Goal: Task Accomplishment & Management: Manage account settings

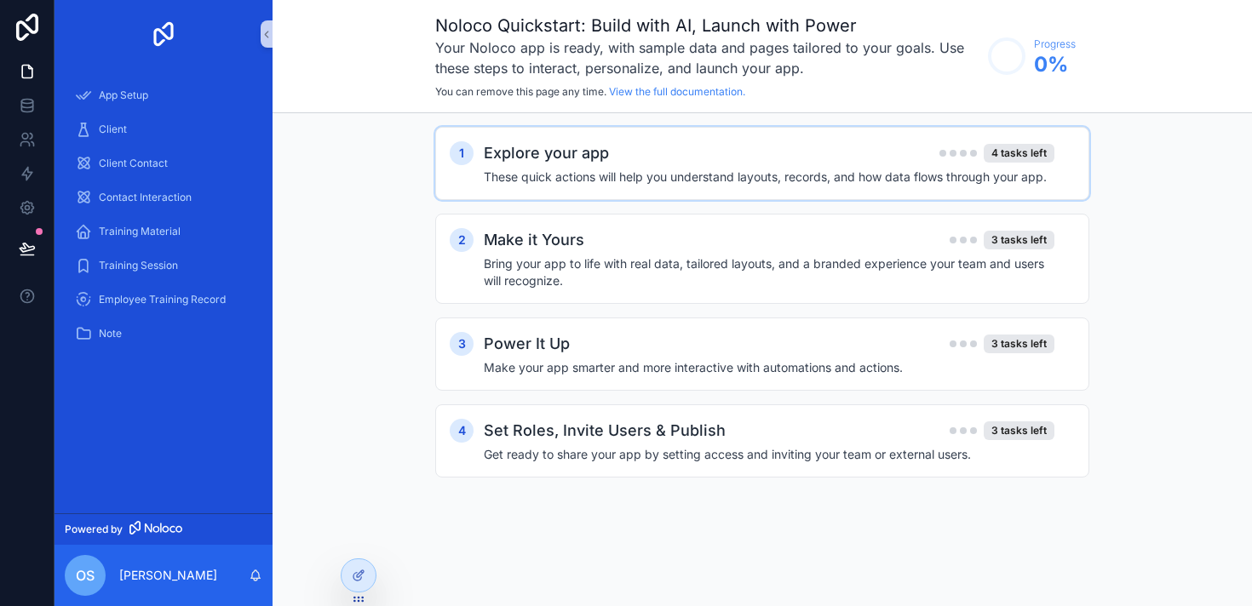
click at [666, 172] on h4 "These quick actions will help you understand layouts, records, and how data flo…" at bounding box center [769, 177] width 570 height 17
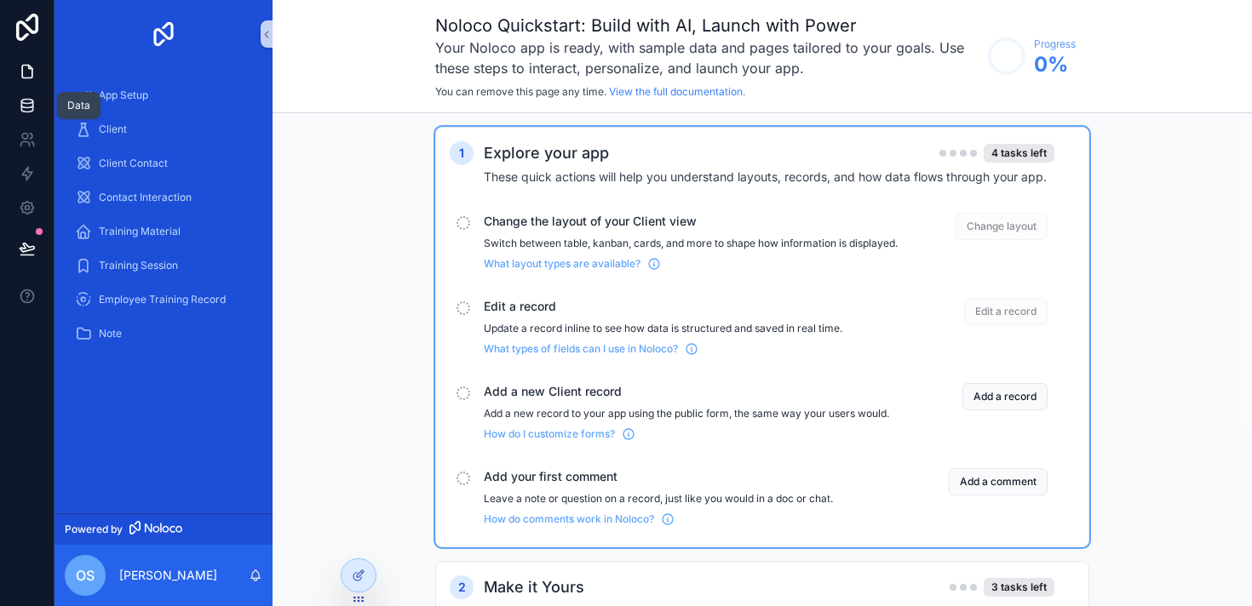
click at [25, 101] on icon at bounding box center [27, 105] width 17 height 17
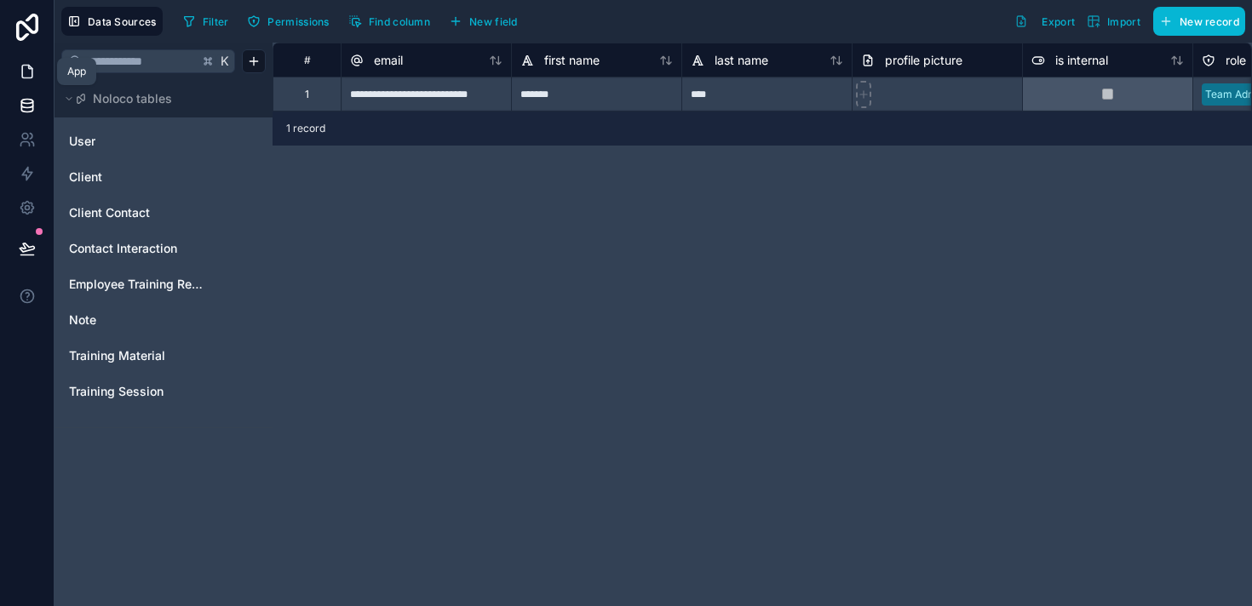
click at [27, 79] on icon at bounding box center [27, 71] width 17 height 17
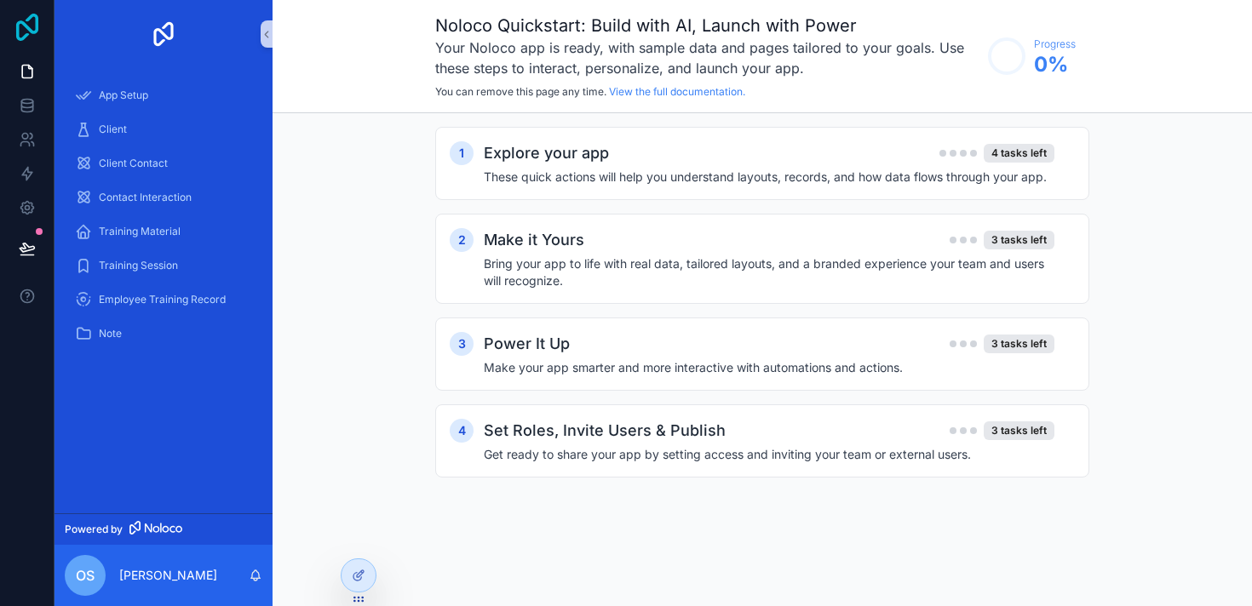
click at [26, 19] on icon at bounding box center [27, 27] width 22 height 27
click at [266, 32] on icon "scrollable content" at bounding box center [266, 35] width 3 height 6
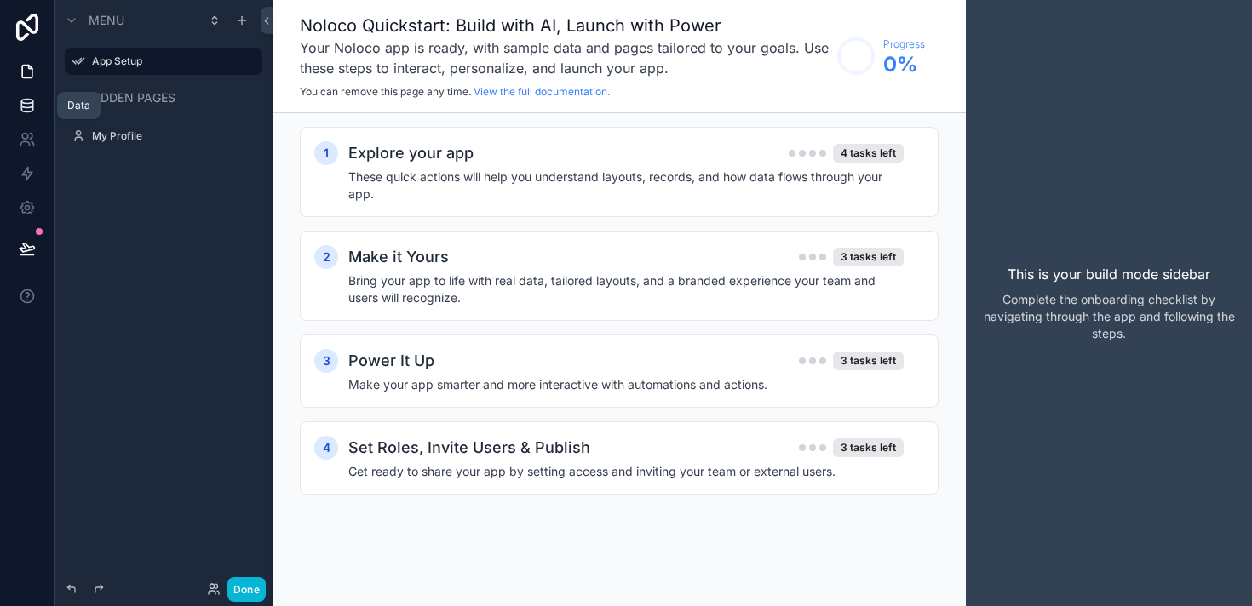
click at [23, 105] on icon at bounding box center [27, 105] width 17 height 17
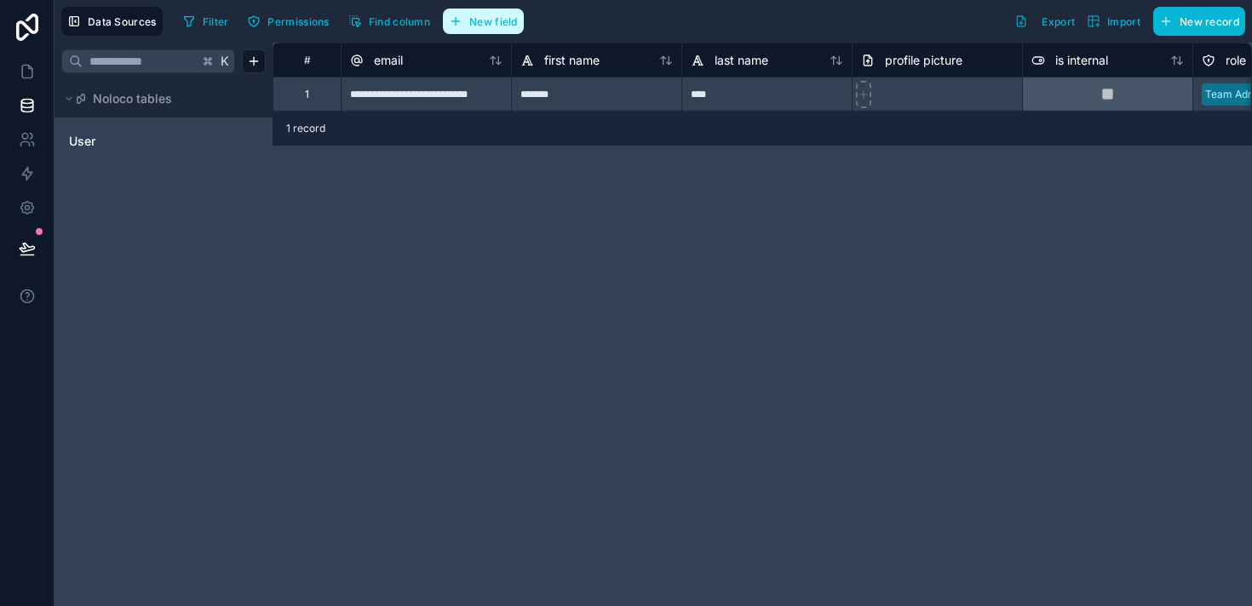
click at [485, 28] on button "New field" at bounding box center [483, 22] width 81 height 26
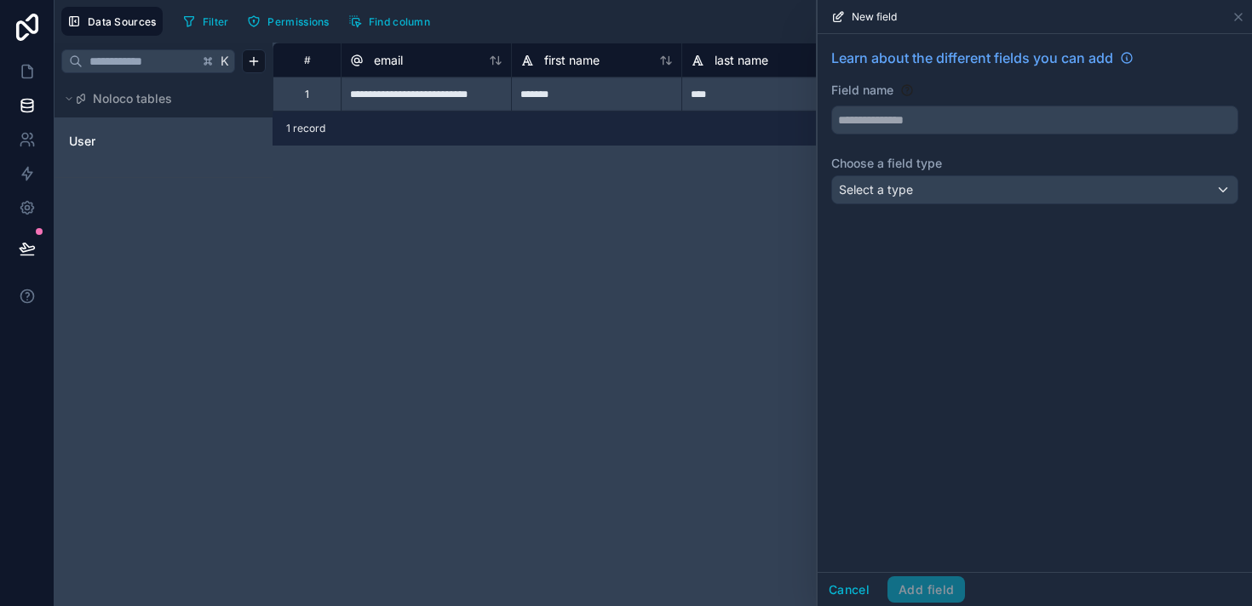
click at [592, 251] on div "**********" at bounding box center [761, 325] width 979 height 564
click at [910, 117] on input "text" at bounding box center [1034, 119] width 405 height 27
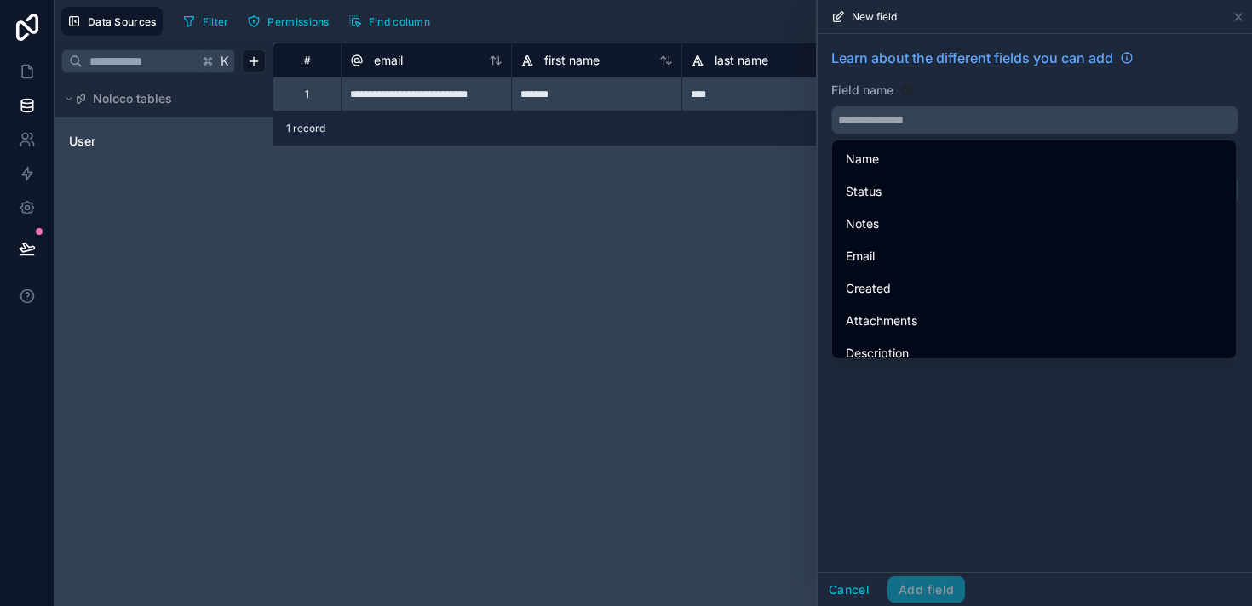
click at [967, 84] on div "Field name" at bounding box center [1034, 90] width 407 height 17
click at [600, 211] on div "**********" at bounding box center [761, 325] width 979 height 564
click at [23, 70] on icon at bounding box center [27, 71] width 17 height 17
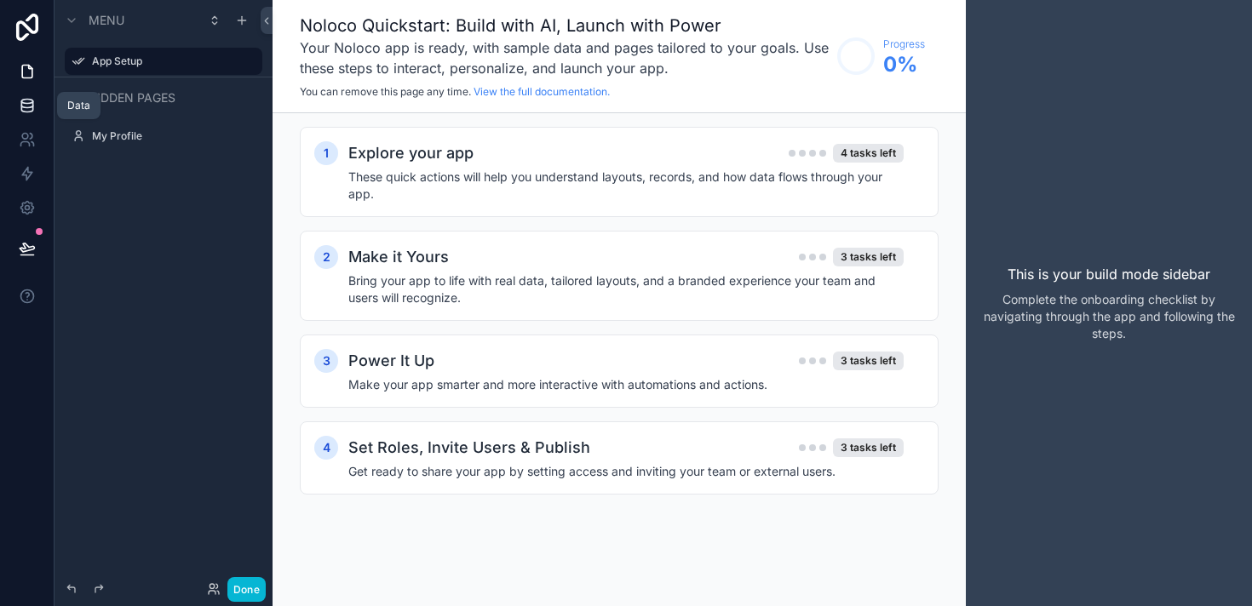
click at [25, 100] on icon at bounding box center [26, 102] width 11 height 4
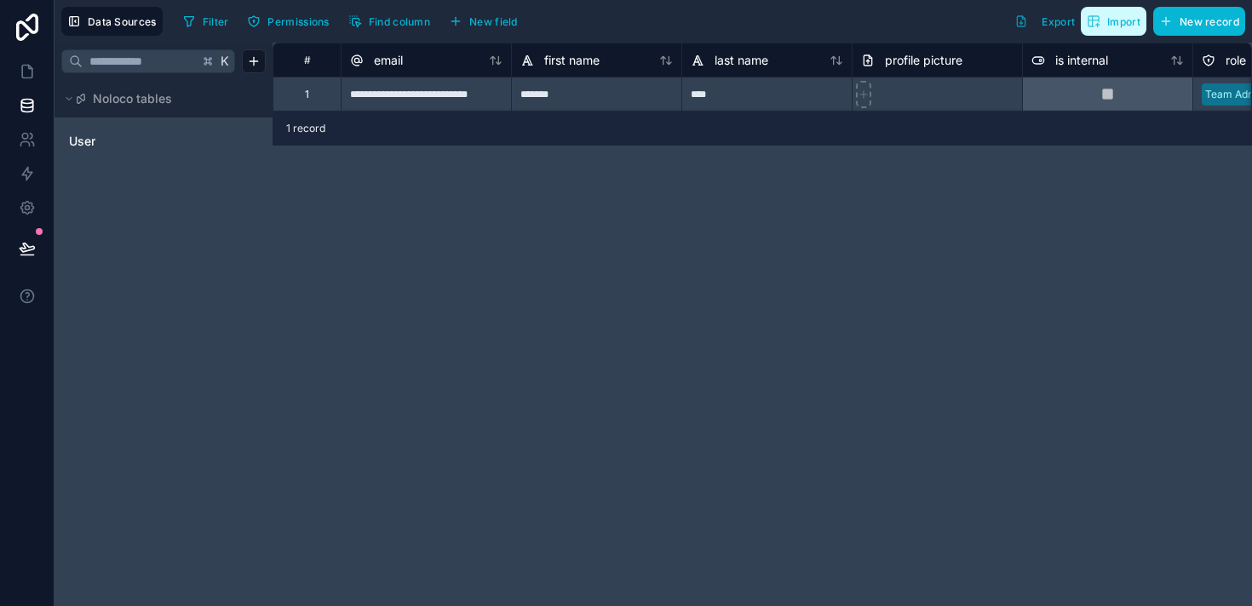
click at [1129, 27] on span "Import" at bounding box center [1113, 21] width 54 height 14
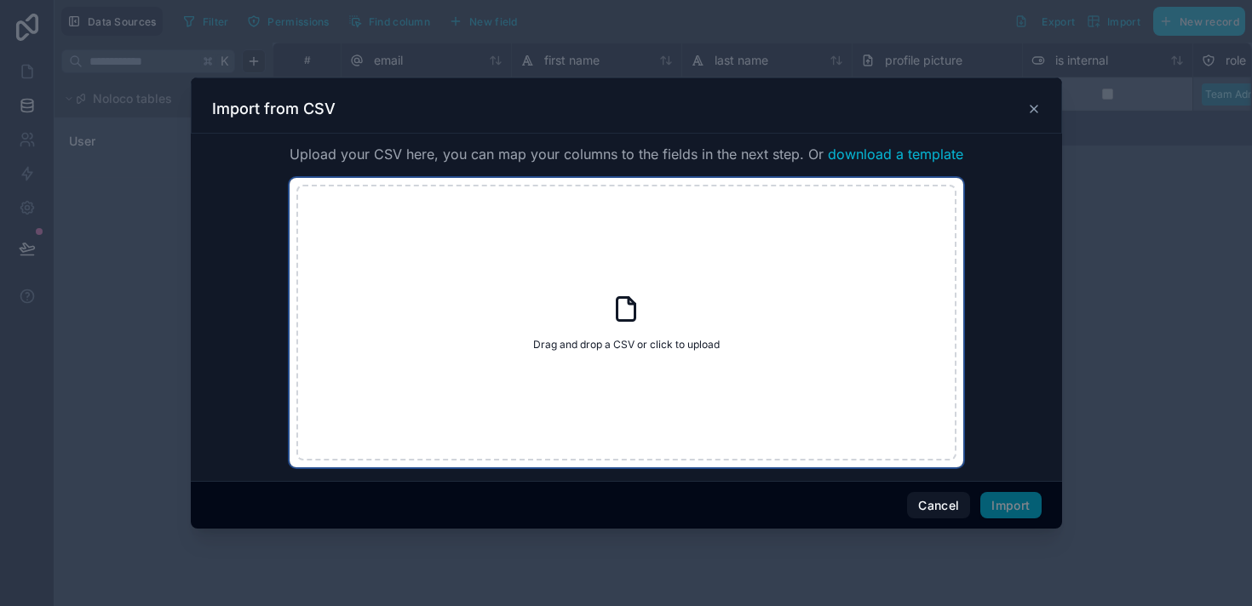
click at [605, 343] on span "Drag and drop a CSV or click to upload" at bounding box center [626, 345] width 186 height 14
type input "**********"
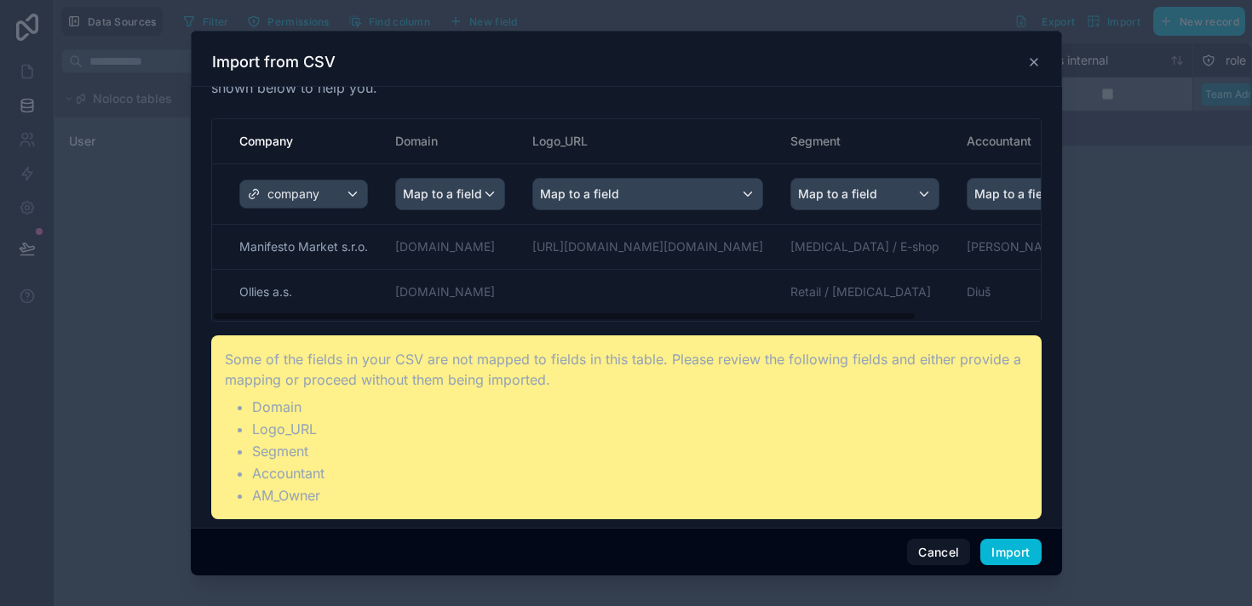
scroll to position [72, 0]
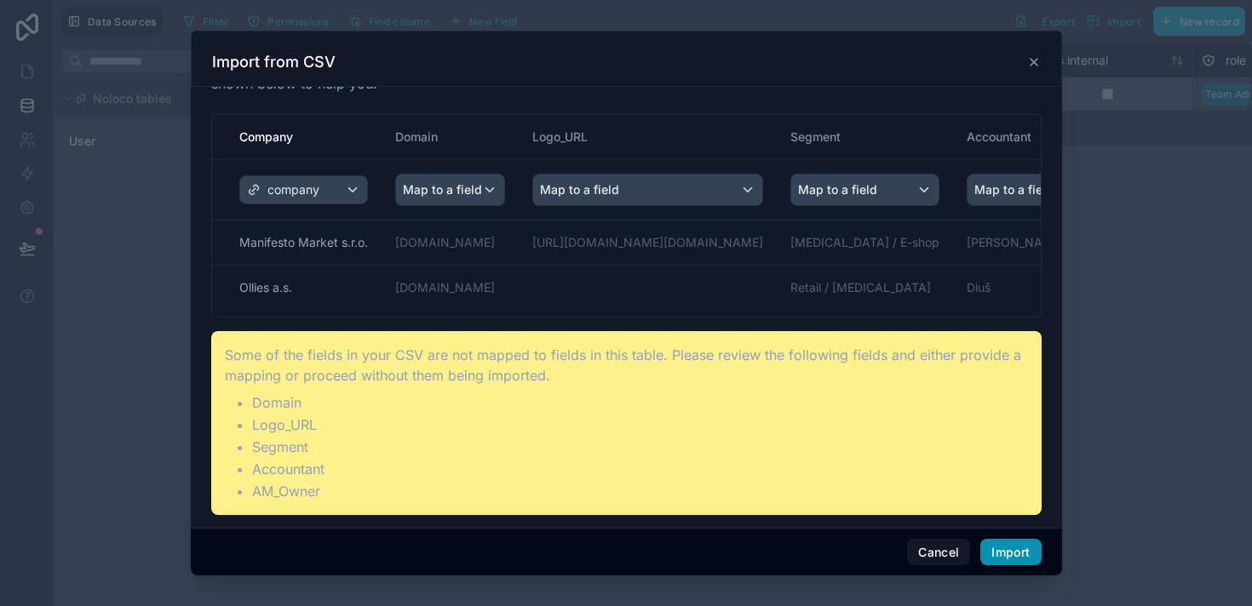
click at [1012, 555] on button "Import" at bounding box center [1010, 552] width 60 height 27
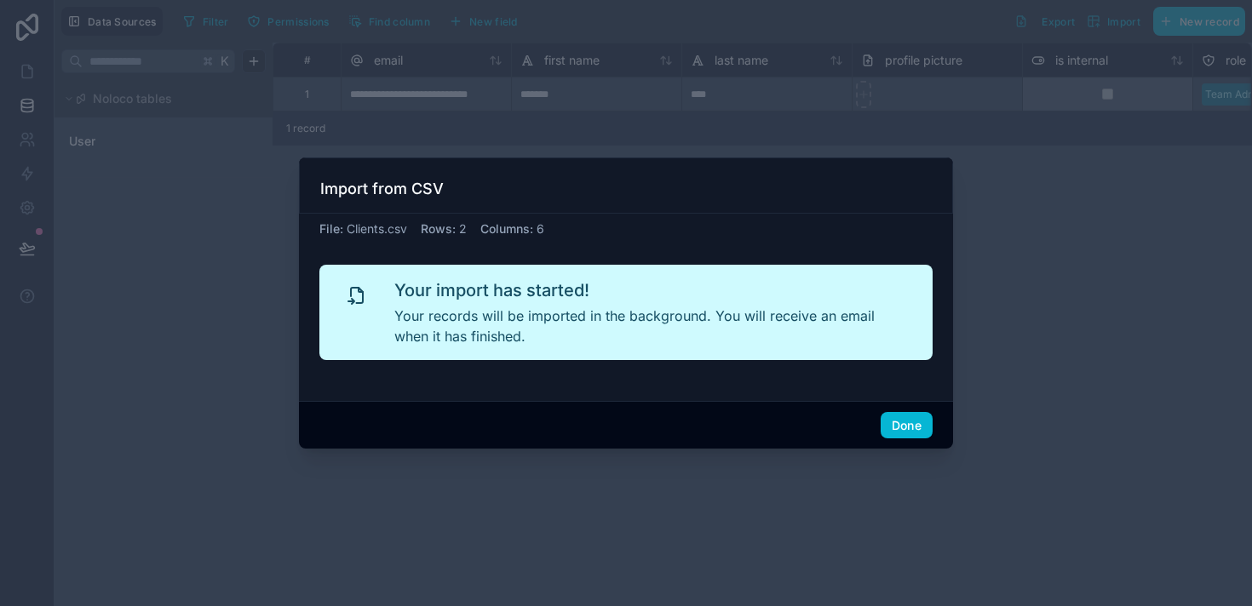
scroll to position [0, 0]
click at [898, 423] on button "Done" at bounding box center [906, 425] width 52 height 27
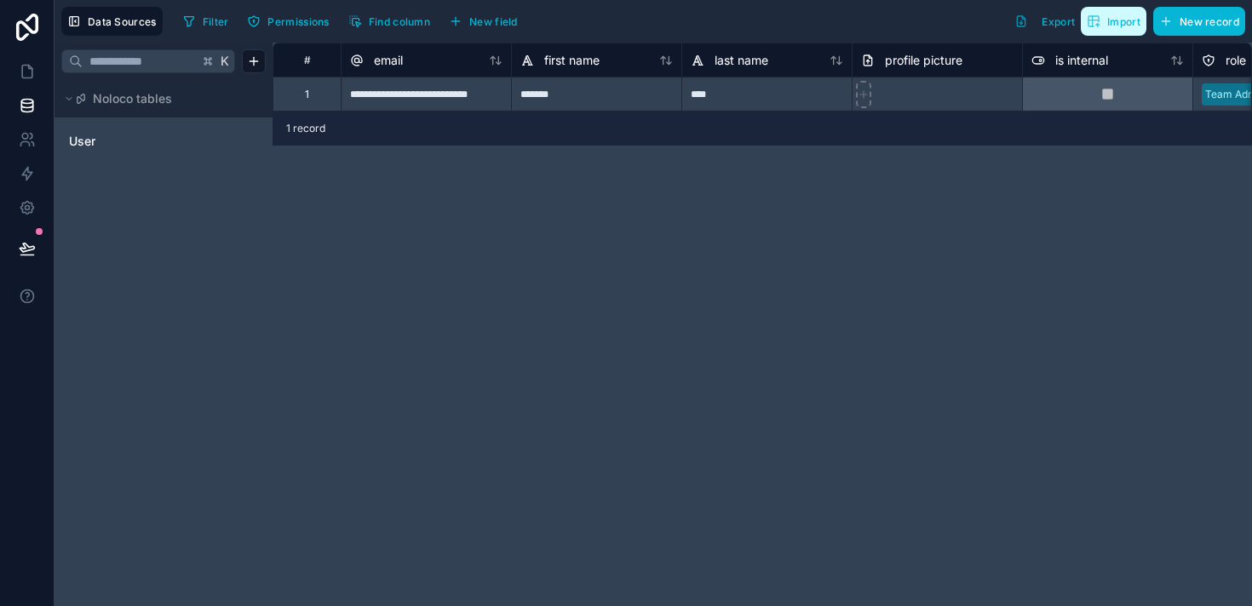
click at [1112, 29] on button "Import" at bounding box center [1114, 21] width 66 height 29
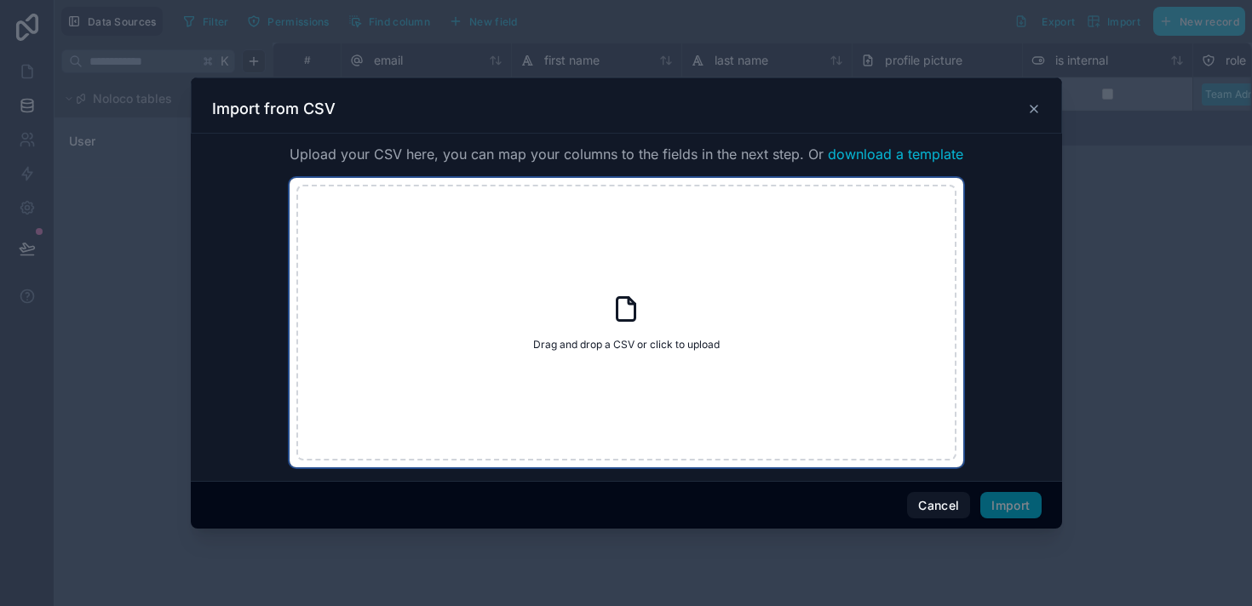
click at [629, 320] on icon at bounding box center [626, 308] width 18 height 23
type input "**********"
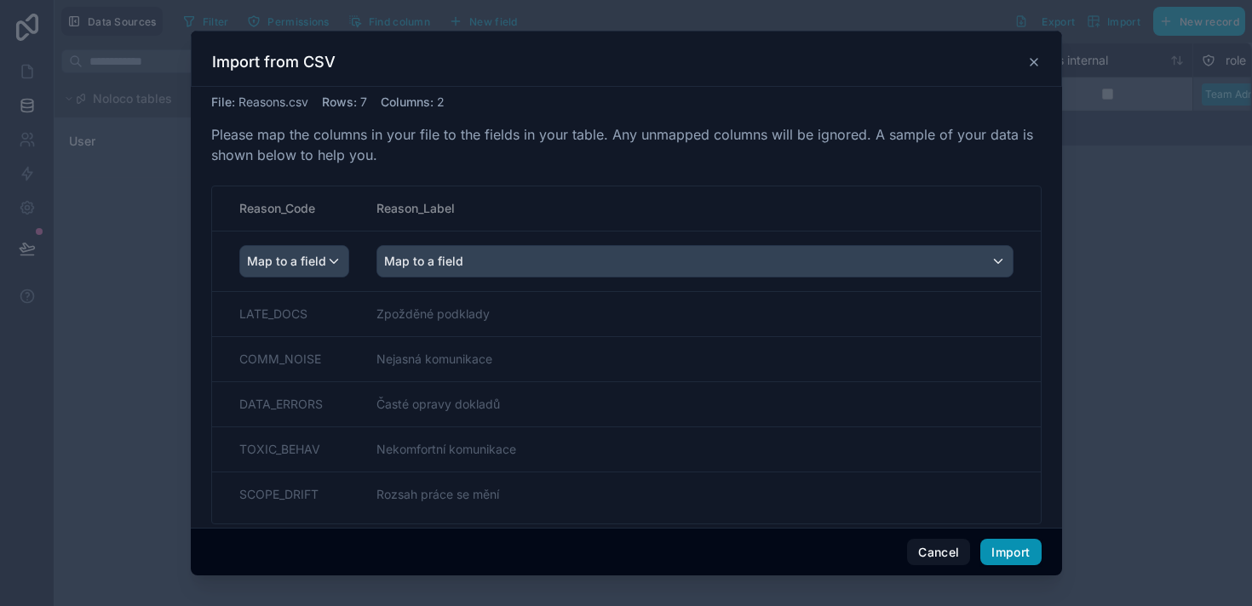
click at [1006, 551] on button "Import" at bounding box center [1010, 552] width 60 height 27
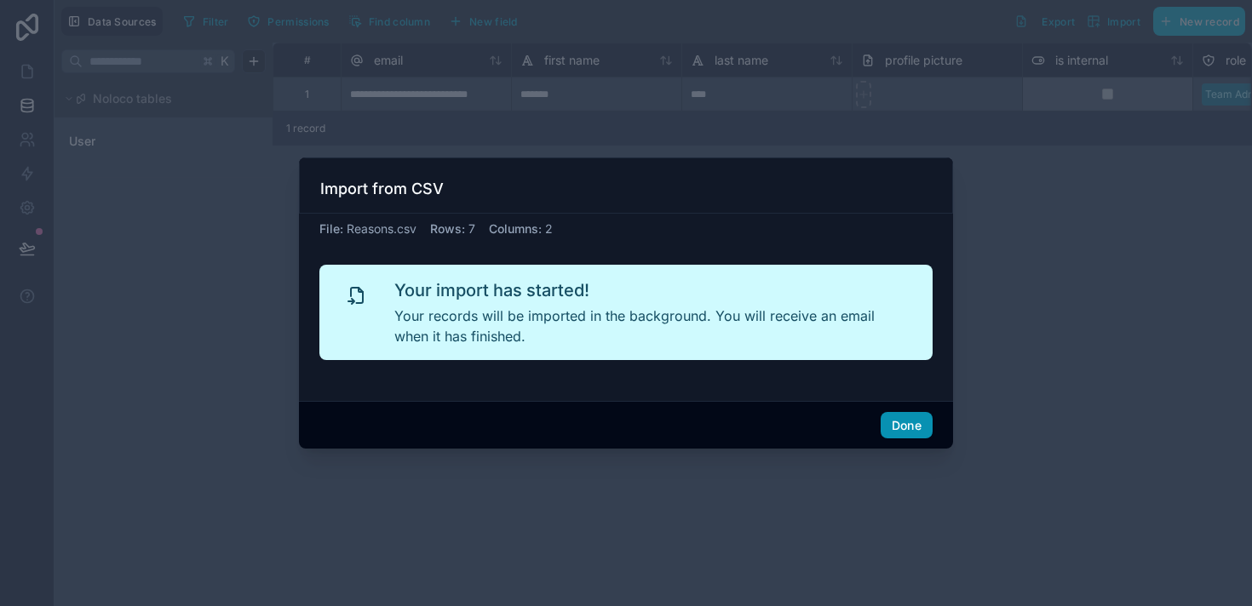
click at [903, 426] on button "Done" at bounding box center [906, 425] width 52 height 27
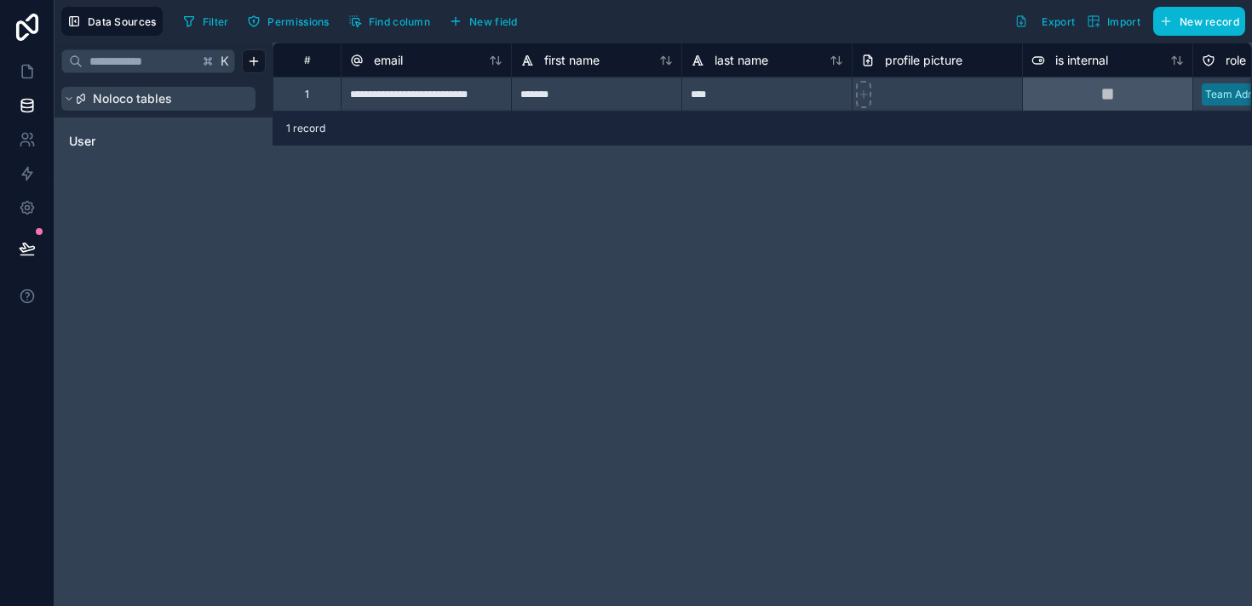
click at [142, 100] on span "Noloco tables" at bounding box center [132, 98] width 79 height 17
click at [1109, 30] on button "Import" at bounding box center [1114, 21] width 66 height 29
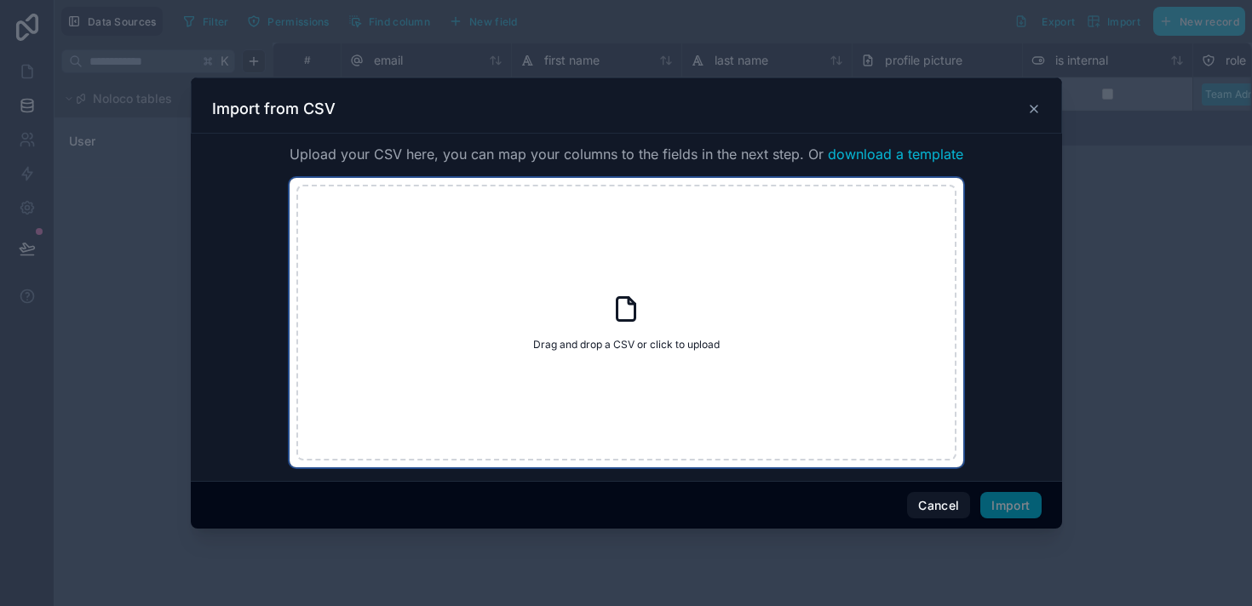
click at [675, 352] on div "Drag and drop a CSV or click to upload Drag and drop a CSV or click to upload" at bounding box center [626, 323] width 660 height 276
type input "**********"
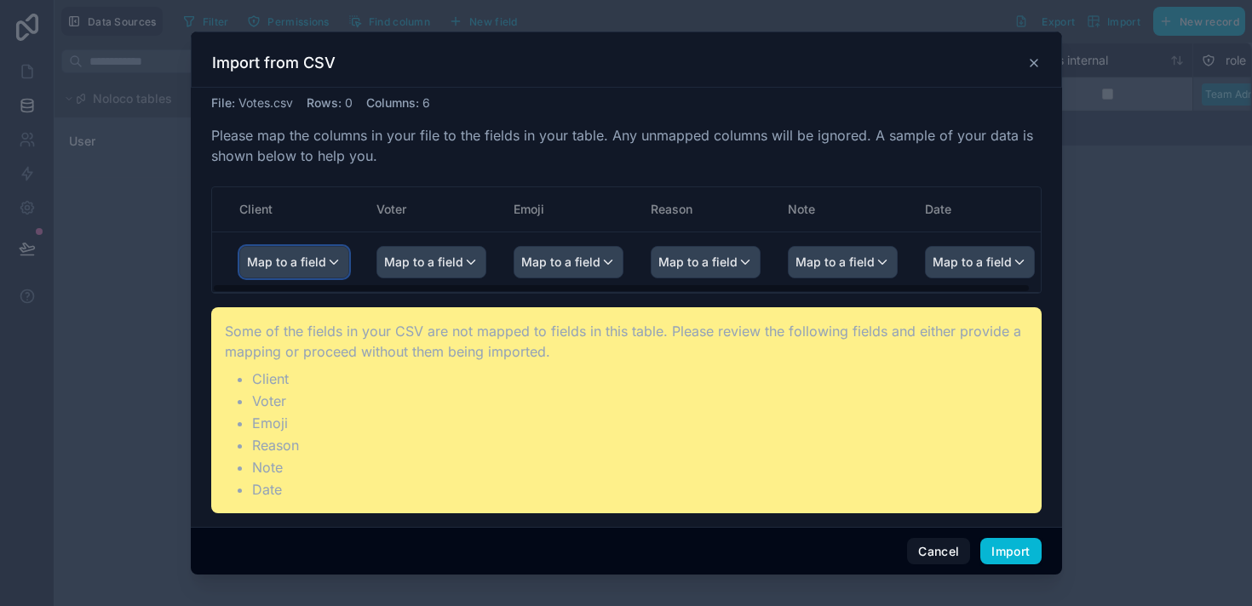
click at [338, 269] on div "Map to a field" at bounding box center [294, 262] width 108 height 31
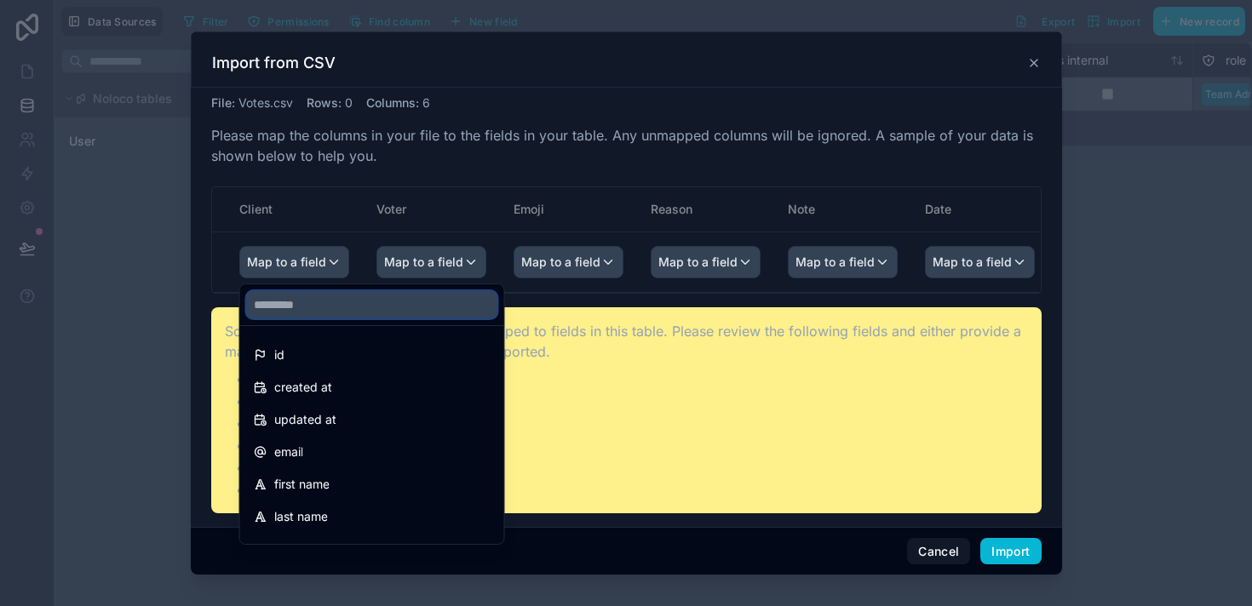
click at [321, 311] on input "text" at bounding box center [372, 304] width 250 height 27
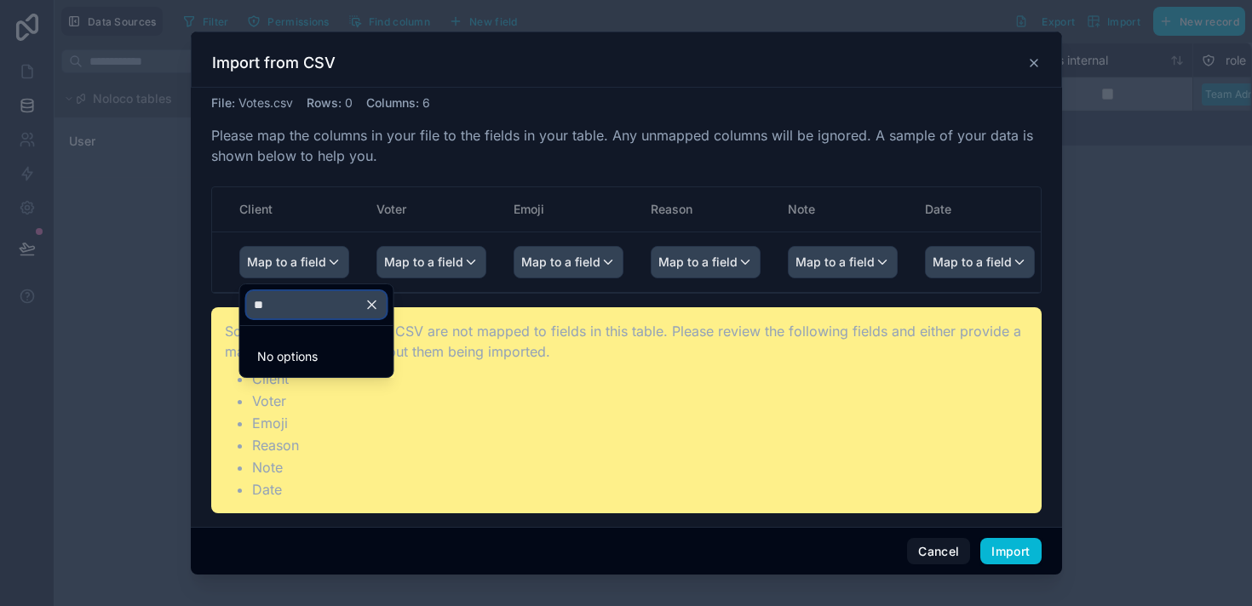
type input "*"
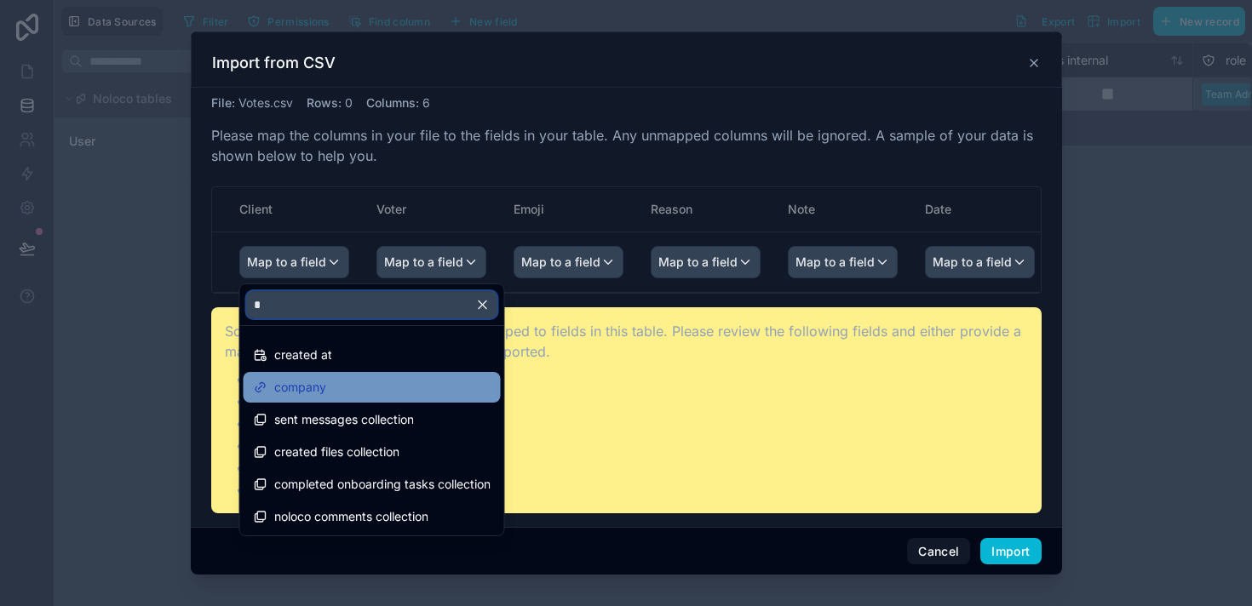
type input "*"
click at [331, 394] on div "company" at bounding box center [372, 387] width 237 height 20
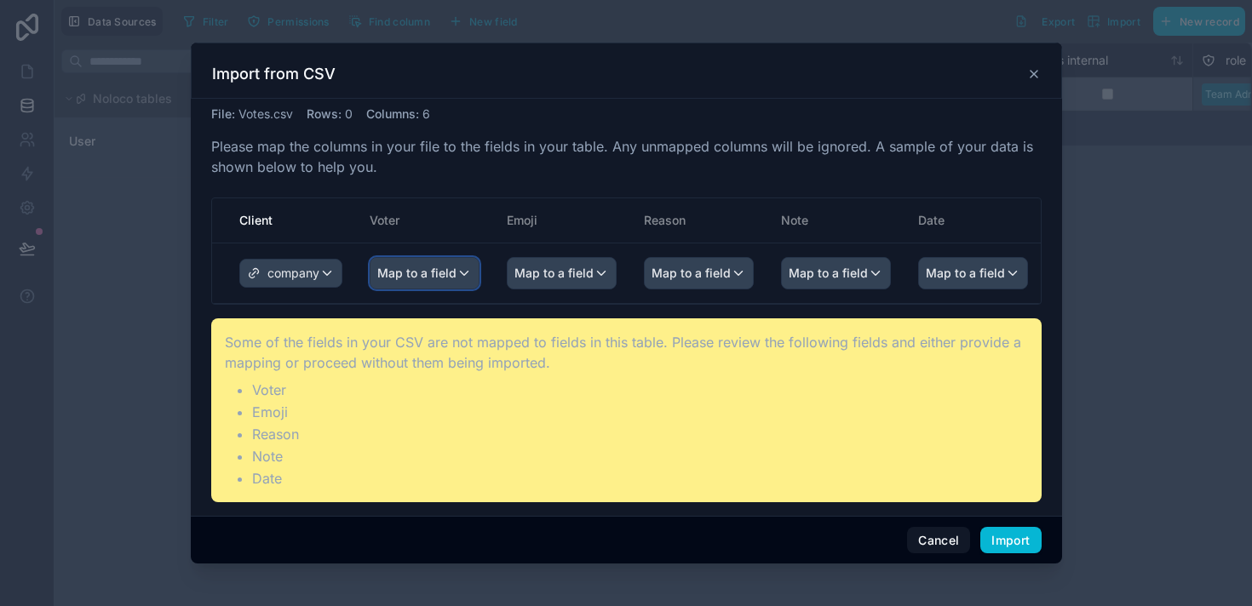
click at [448, 269] on span "Map to a field" at bounding box center [416, 273] width 79 height 31
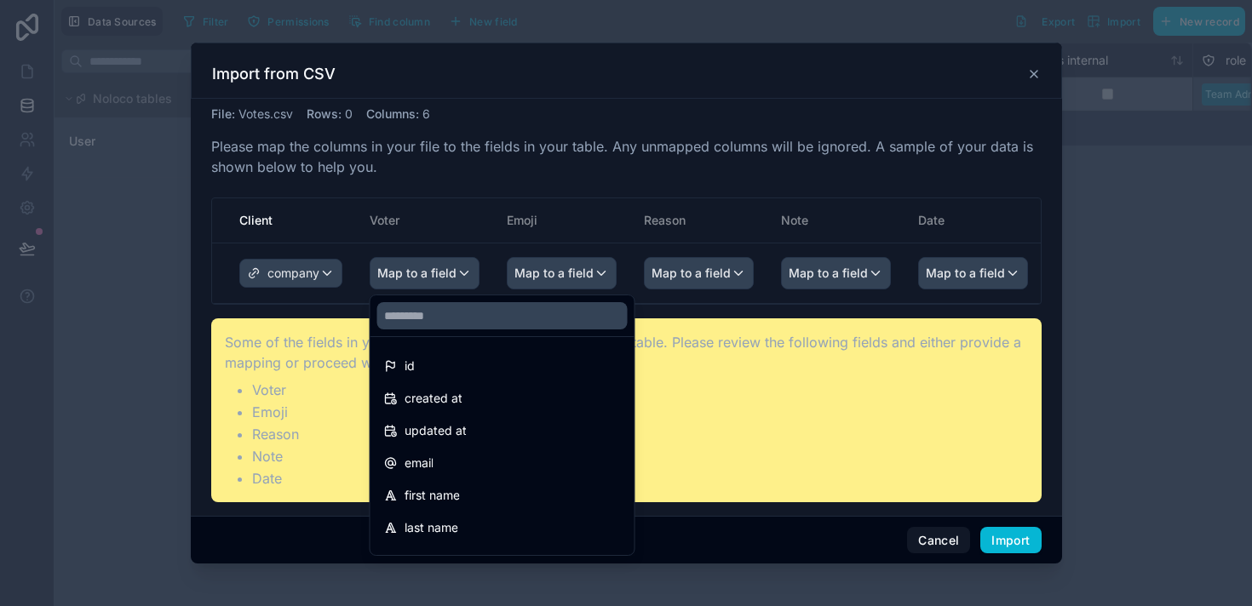
click at [933, 533] on div "scrollable content" at bounding box center [626, 304] width 871 height 522
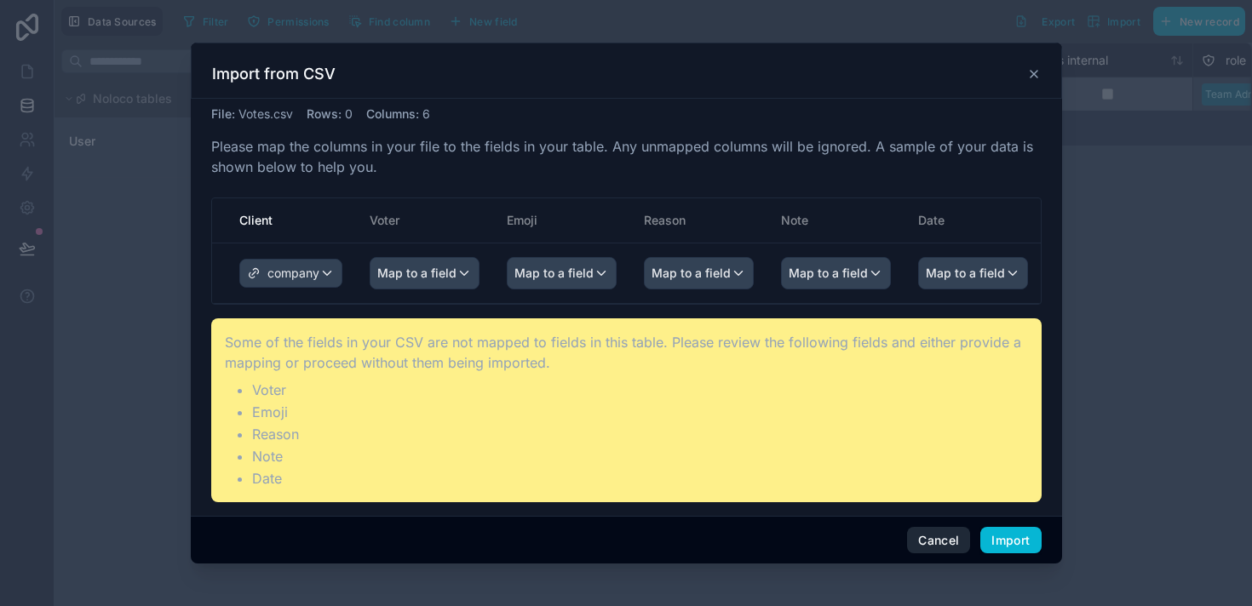
click at [932, 541] on button "Cancel" at bounding box center [938, 540] width 63 height 27
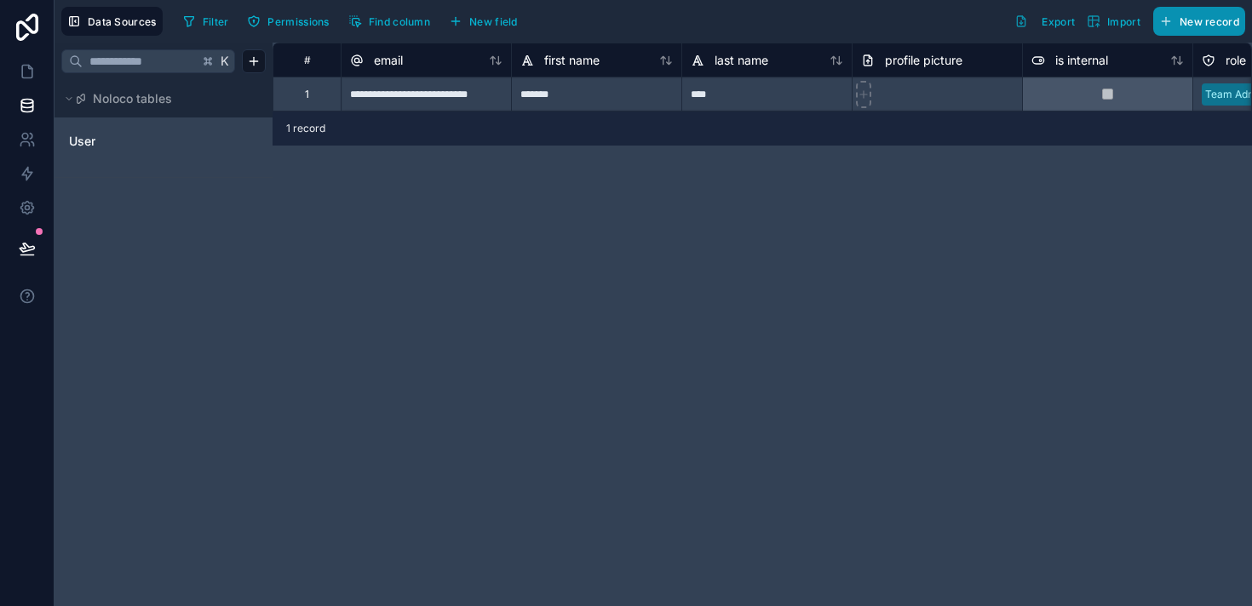
click at [1202, 22] on span "New record" at bounding box center [1209, 21] width 60 height 13
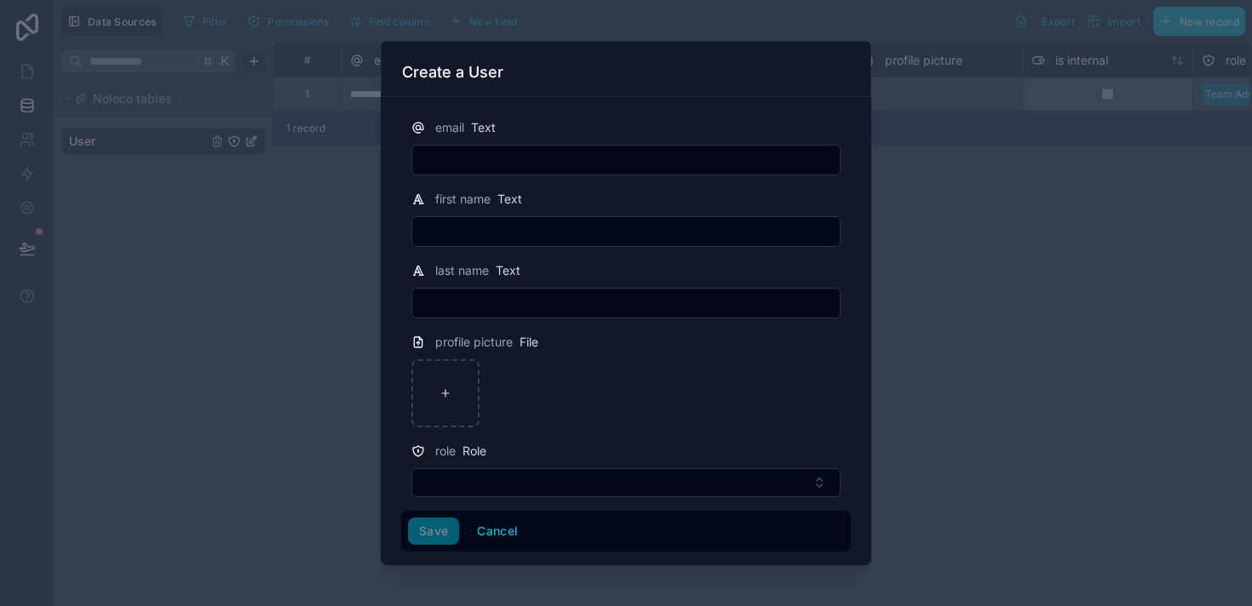
click at [957, 240] on div at bounding box center [626, 303] width 1252 height 606
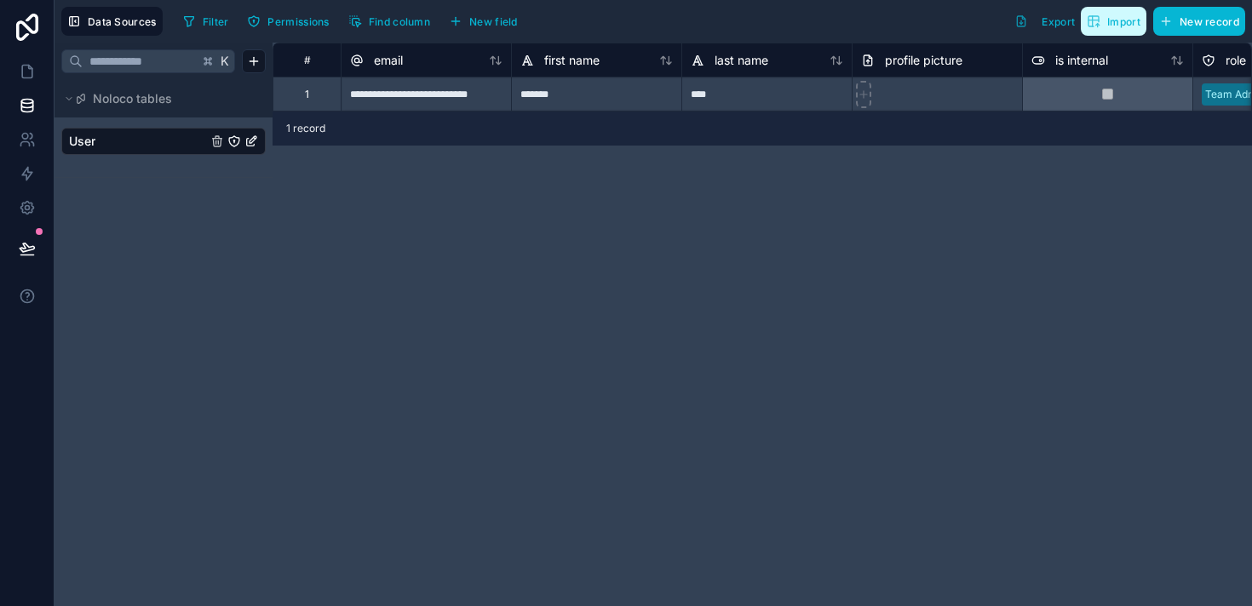
click at [1102, 29] on button "Import" at bounding box center [1114, 21] width 66 height 29
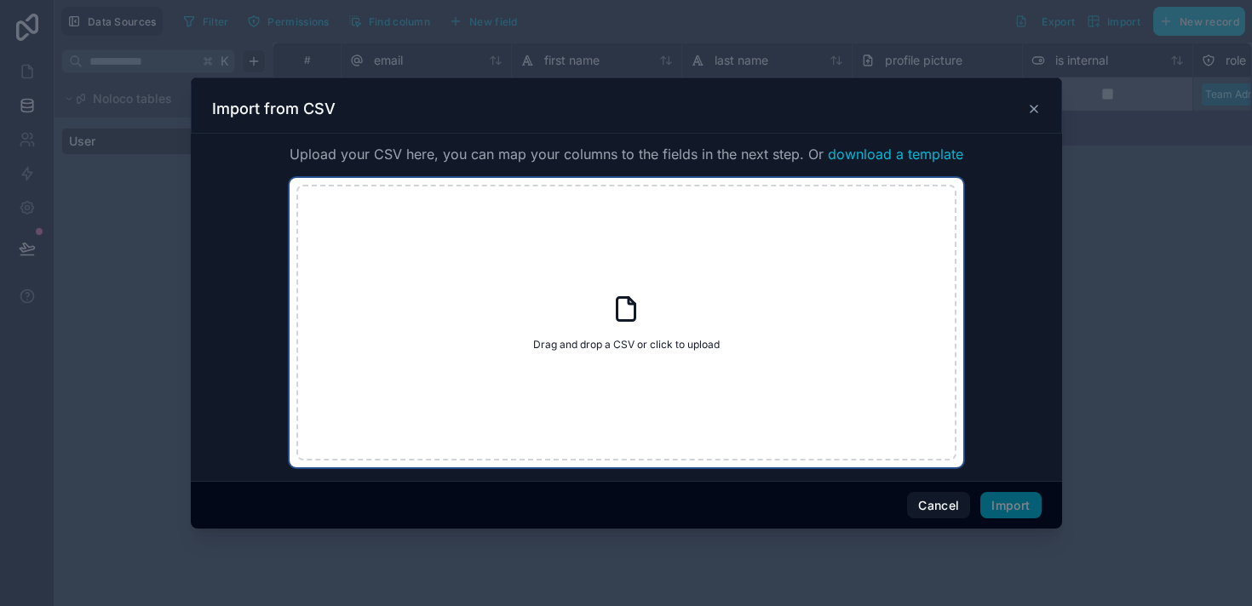
click at [590, 322] on div "Drag and drop a CSV or click to upload Drag and drop a CSV or click to upload" at bounding box center [626, 323] width 660 height 276
type input "**********"
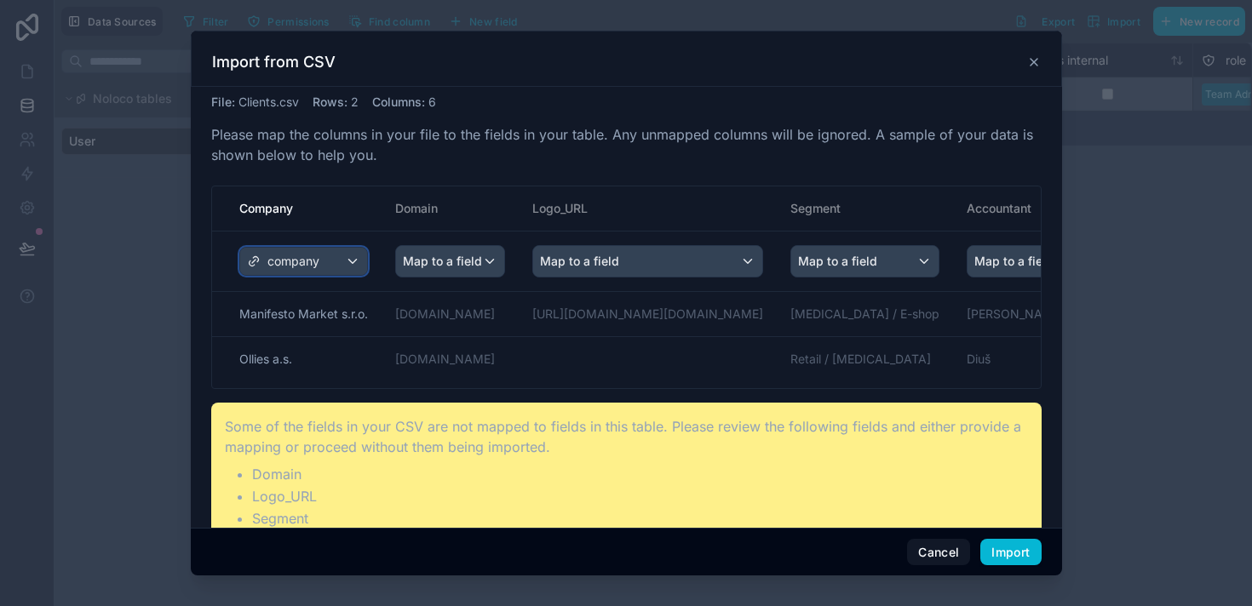
click at [350, 262] on div "company" at bounding box center [303, 261] width 127 height 27
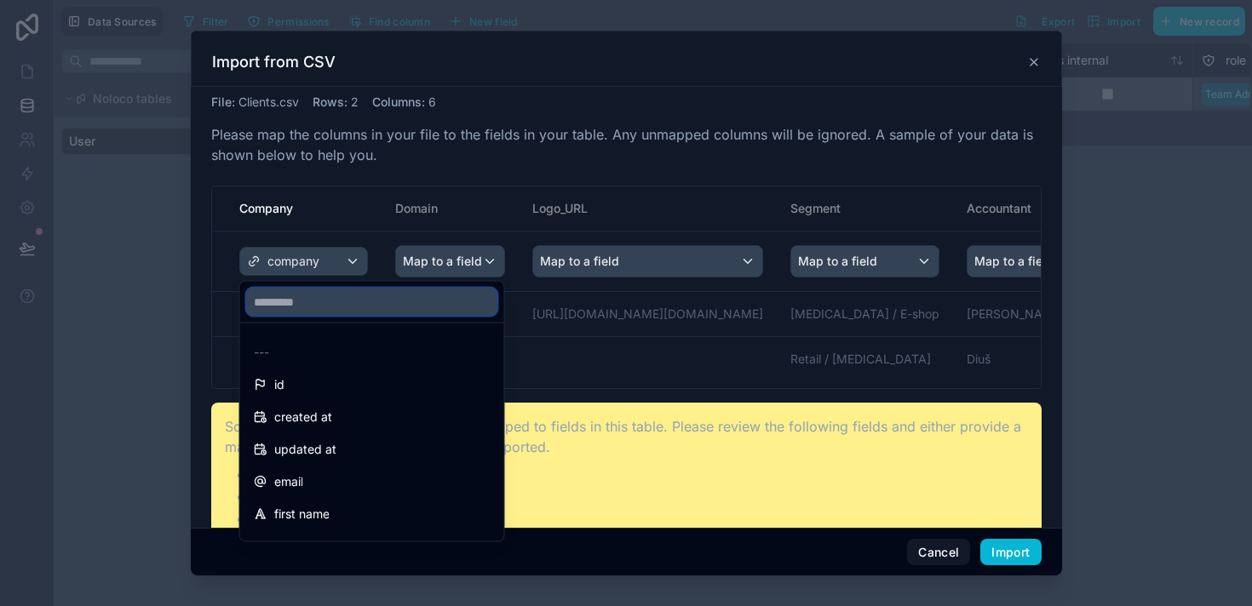
click at [317, 315] on input "text" at bounding box center [372, 302] width 250 height 27
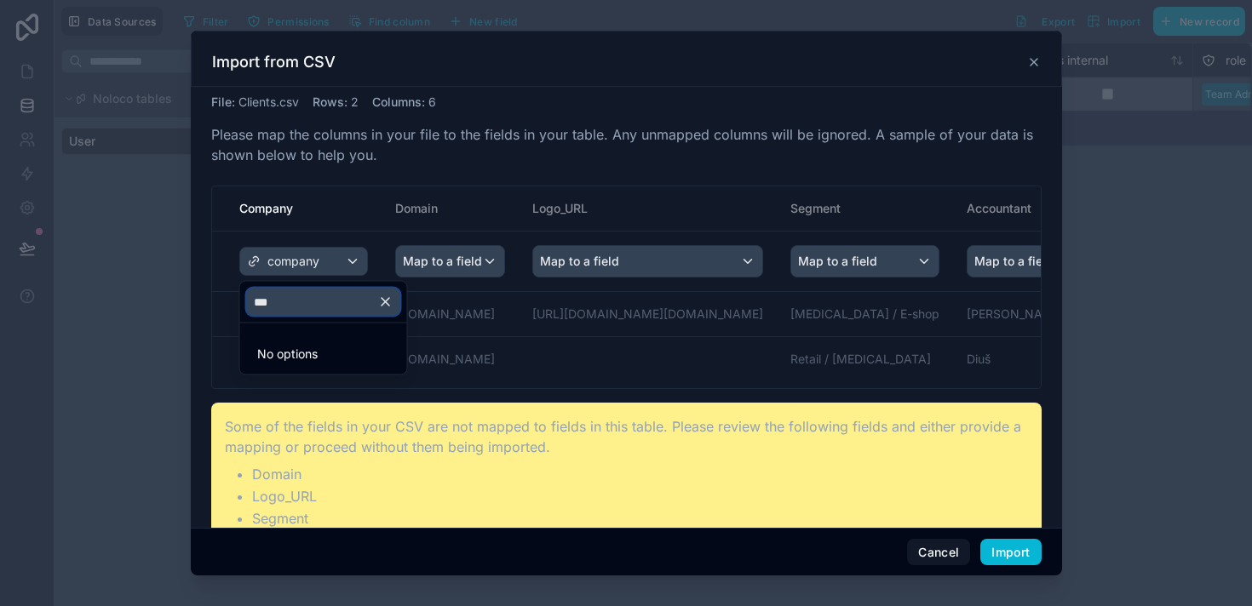
type input "***"
click at [389, 301] on icon "button" at bounding box center [385, 302] width 15 height 15
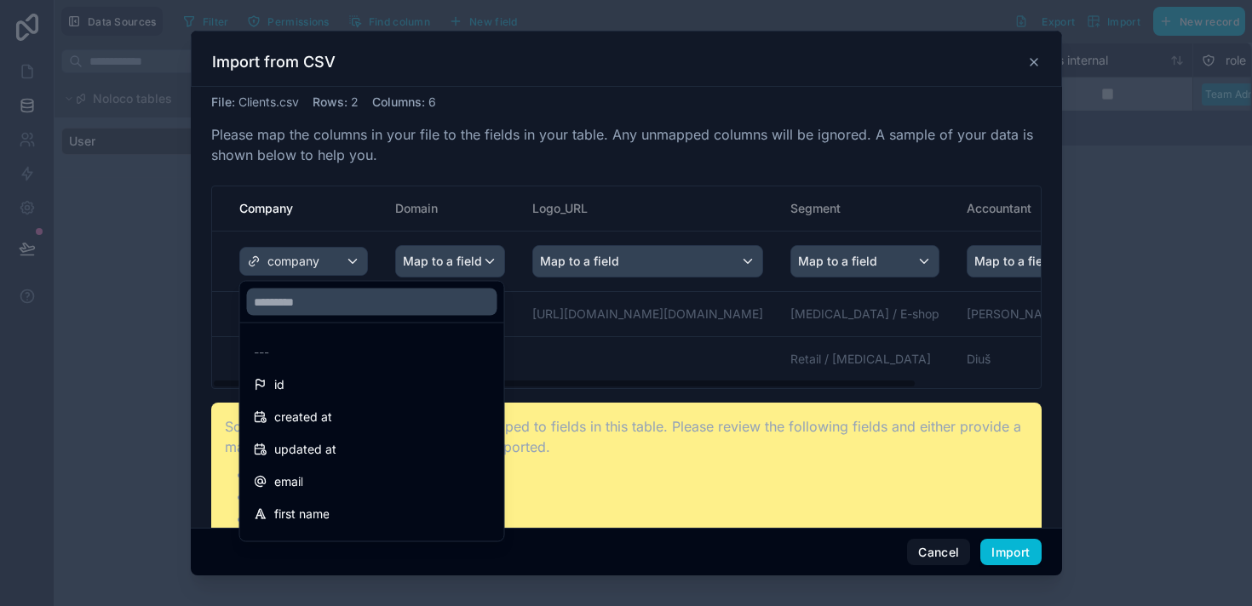
click at [464, 260] on div "scrollable content" at bounding box center [626, 304] width 871 height 546
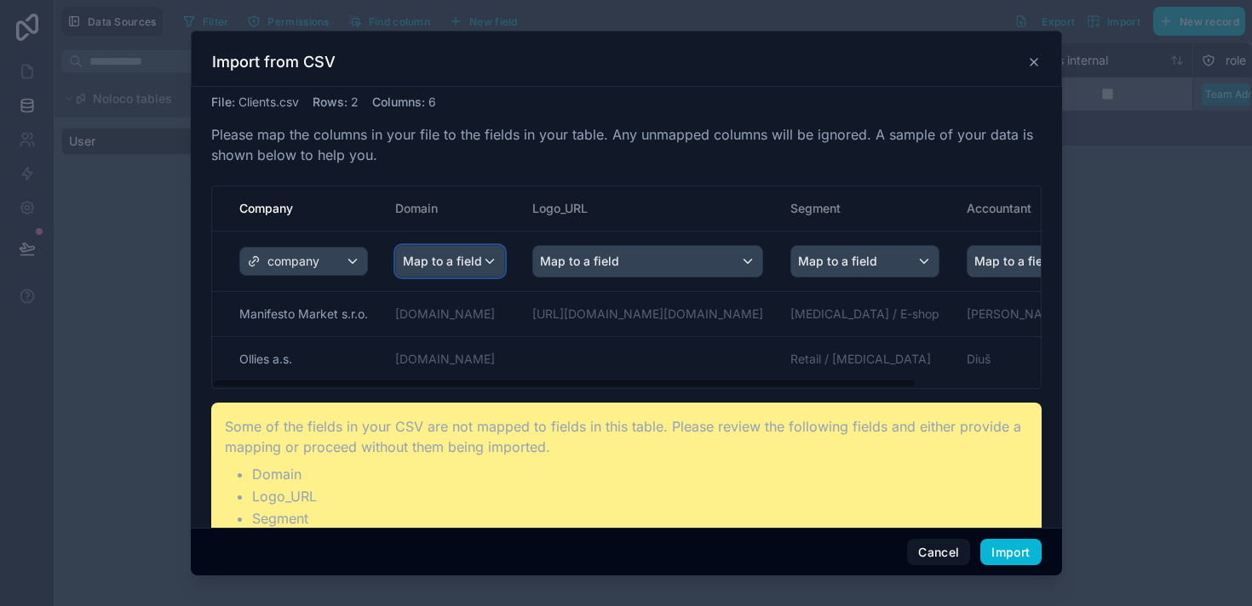
click at [464, 260] on span "Map to a field" at bounding box center [442, 261] width 79 height 31
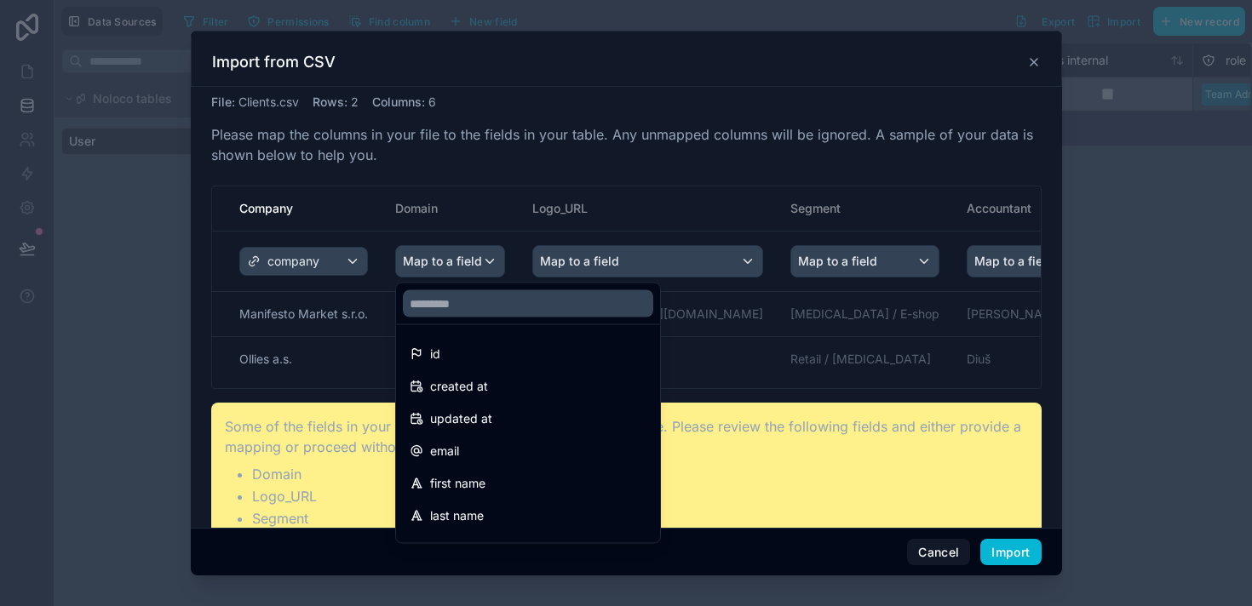
click at [464, 260] on div "scrollable content" at bounding box center [626, 304] width 871 height 546
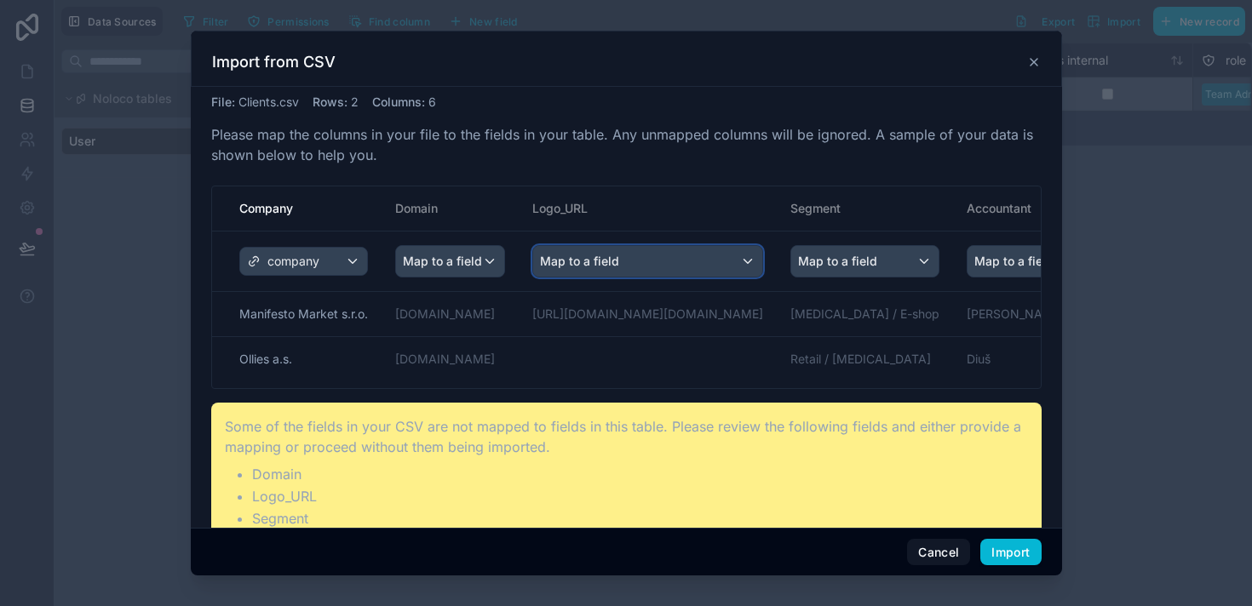
click at [609, 266] on span "Map to a field" at bounding box center [579, 261] width 79 height 31
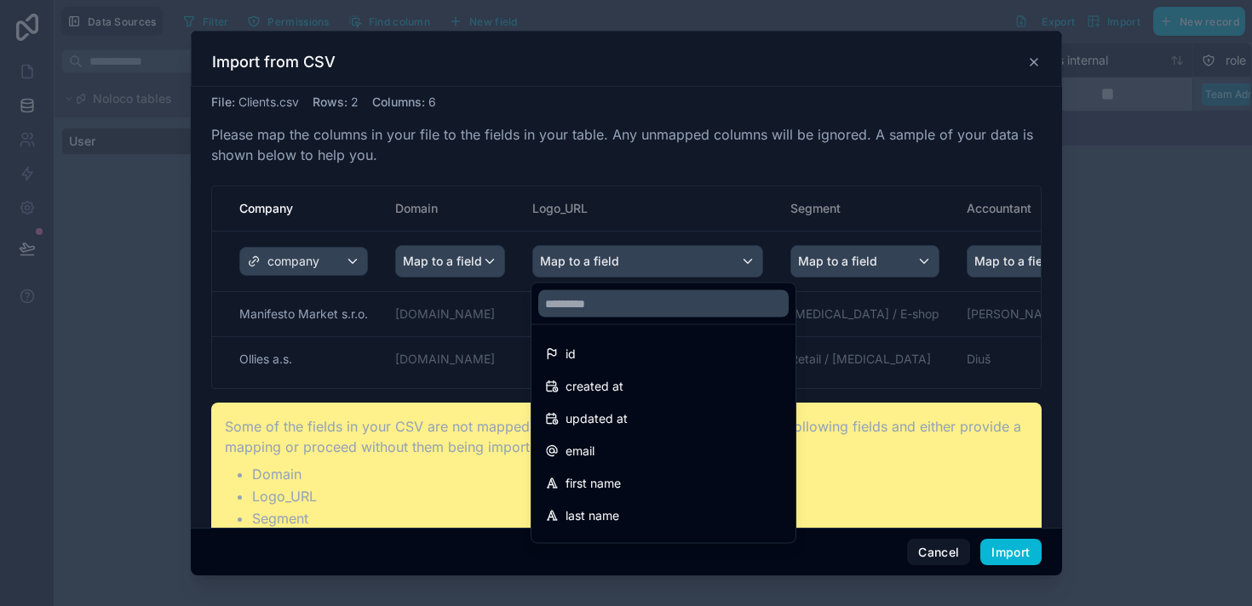
click at [609, 266] on div "scrollable content" at bounding box center [626, 304] width 871 height 546
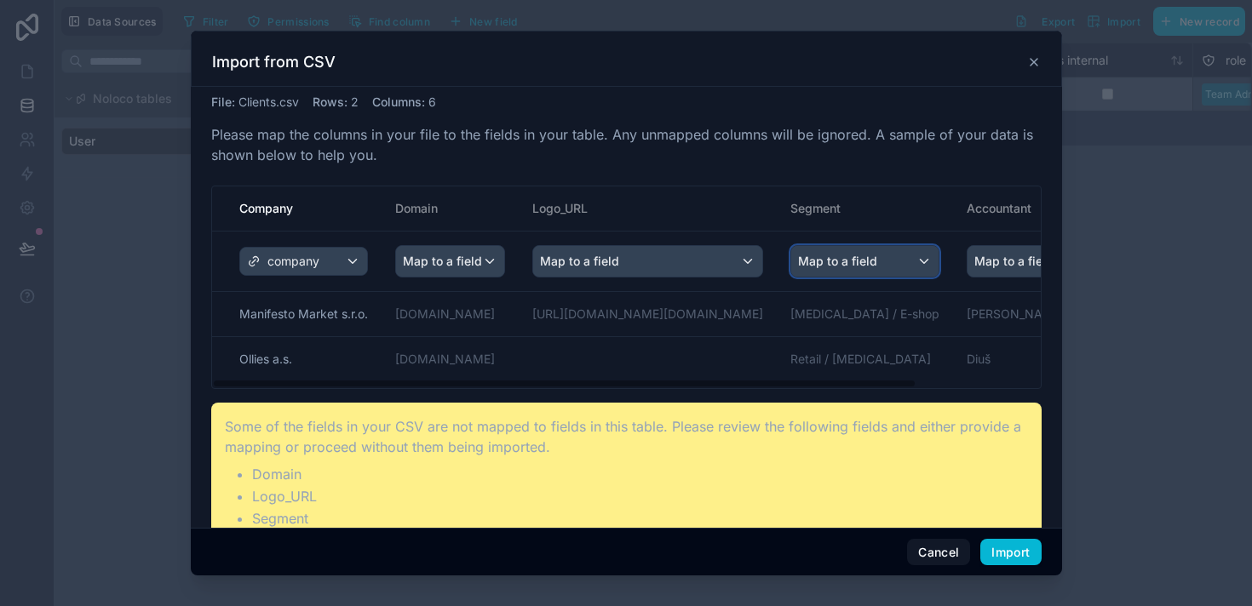
click at [862, 257] on span "Map to a field" at bounding box center [837, 261] width 79 height 31
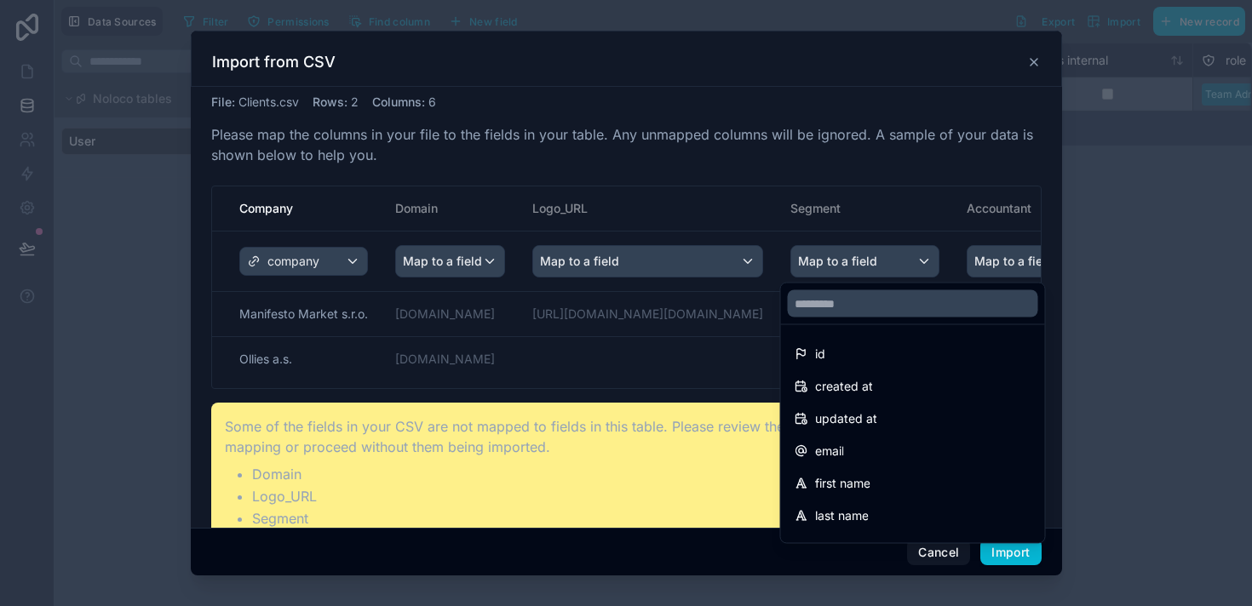
click at [862, 257] on div "scrollable content" at bounding box center [626, 304] width 871 height 546
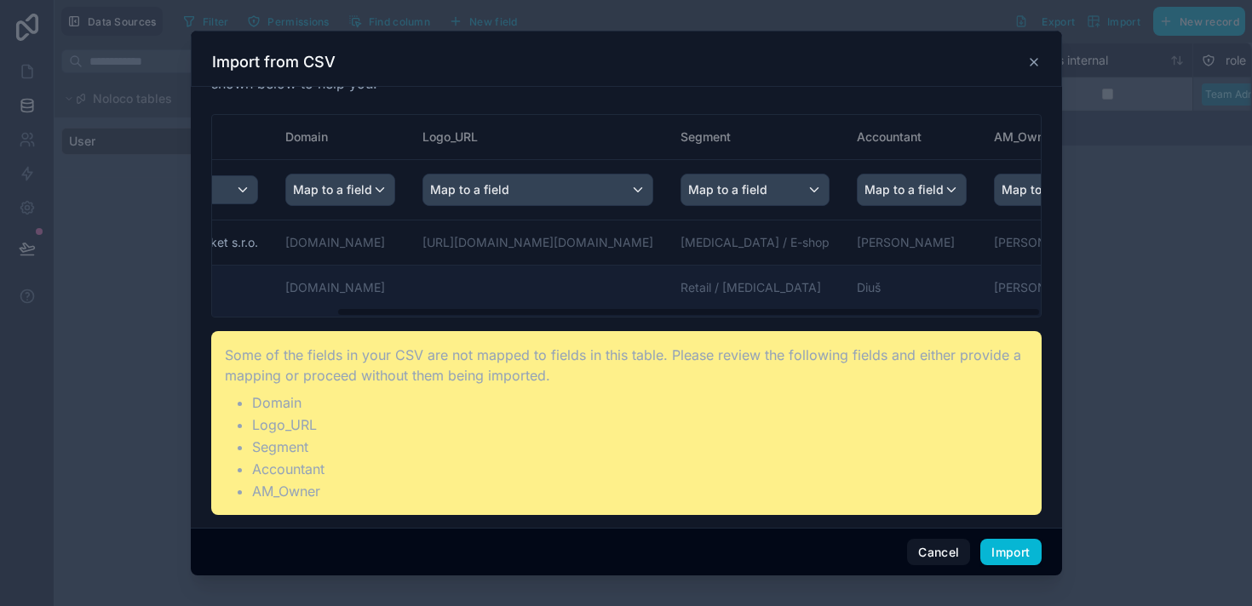
scroll to position [0, 146]
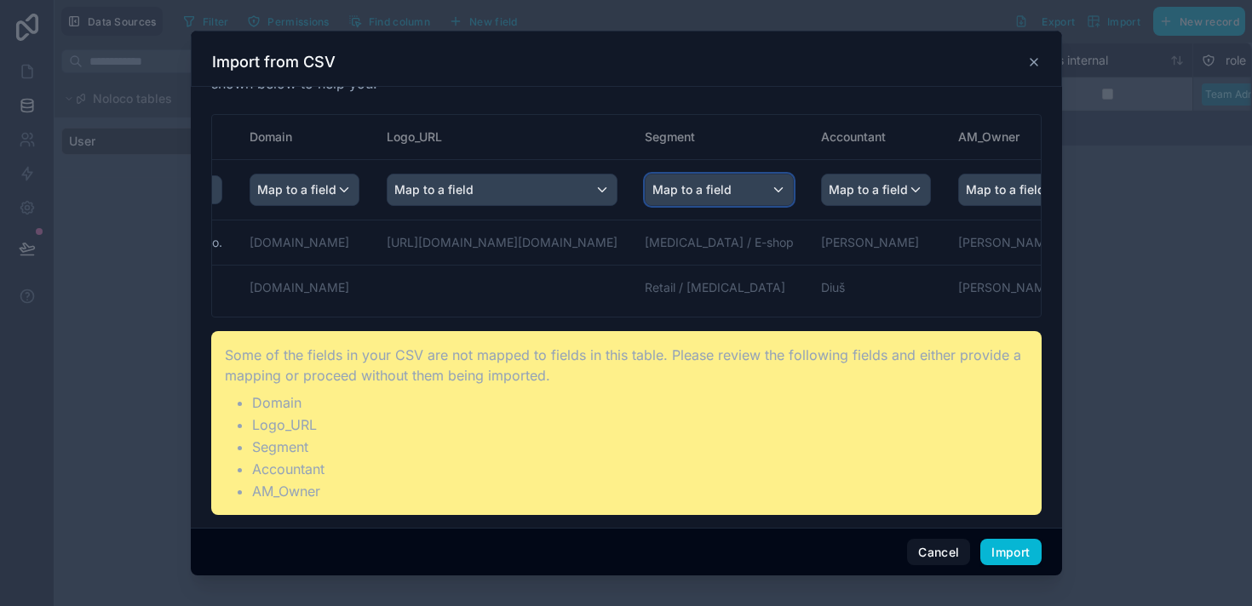
click at [729, 193] on div "Map to a field" at bounding box center [718, 190] width 147 height 31
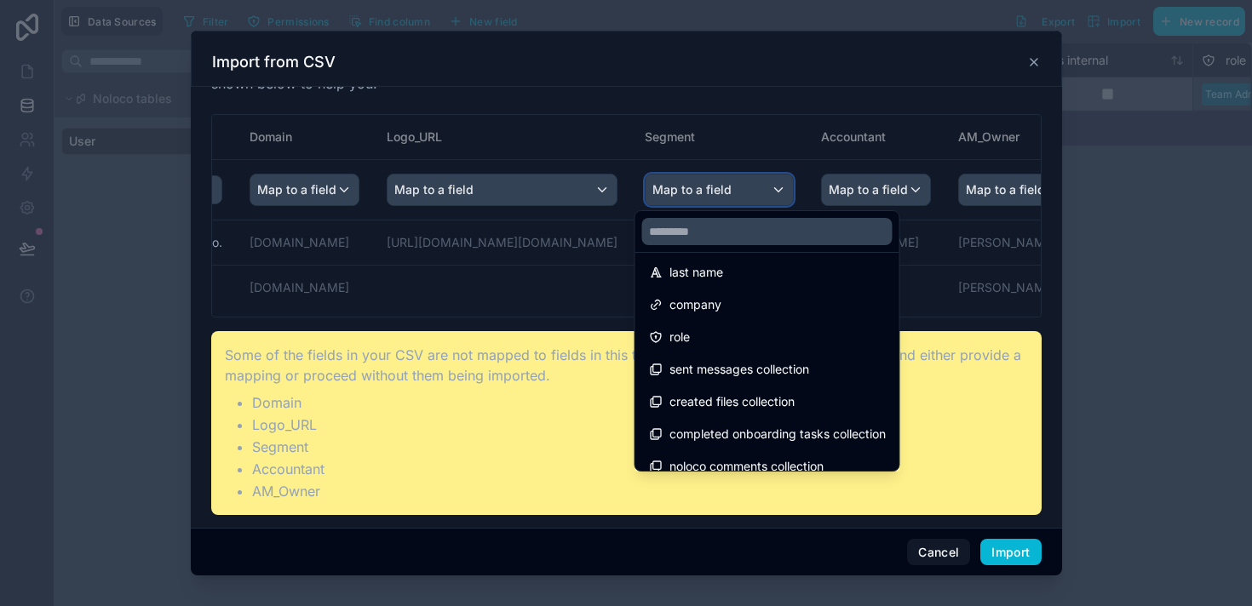
scroll to position [186, 0]
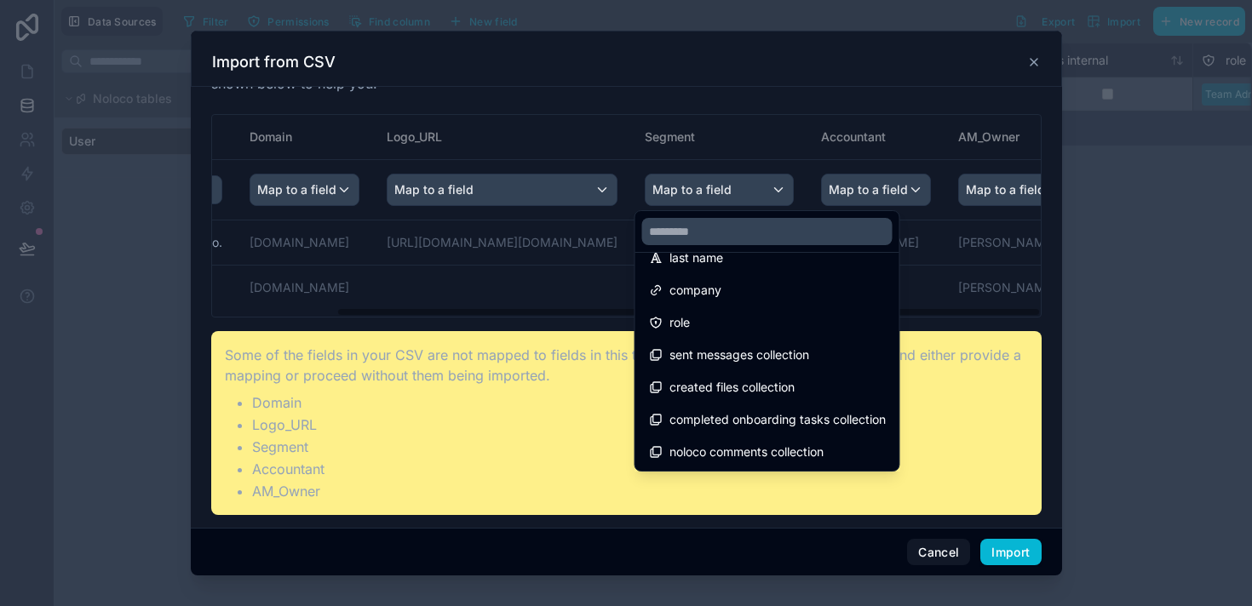
click at [535, 327] on div "scrollable content" at bounding box center [626, 304] width 871 height 546
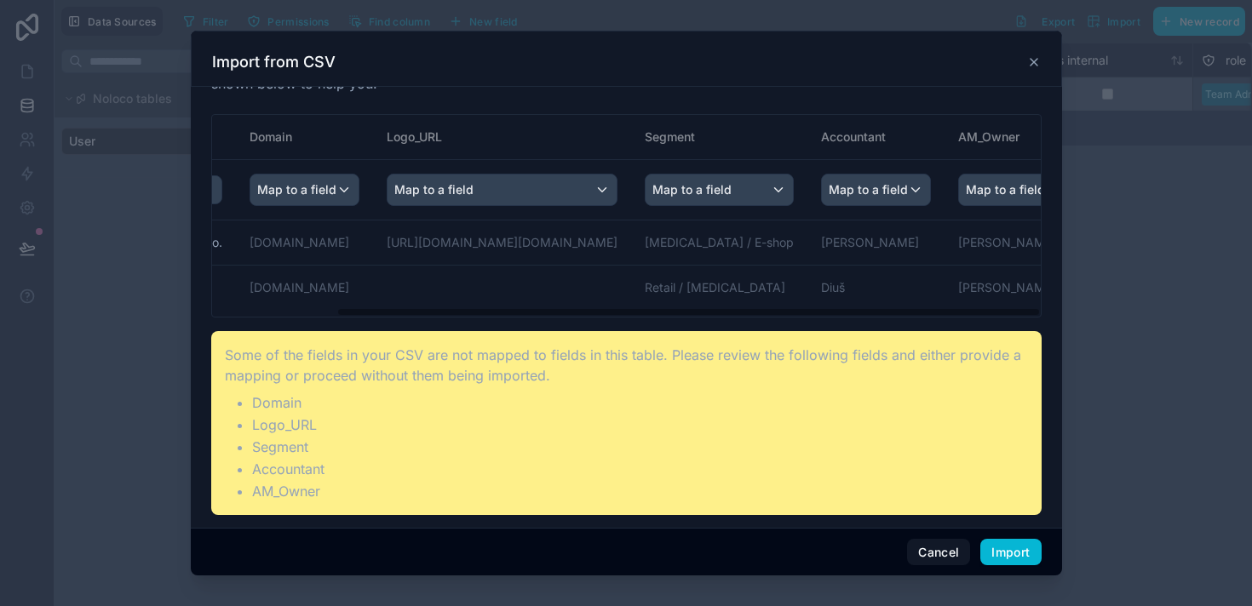
click at [1027, 57] on icon at bounding box center [1034, 62] width 14 height 14
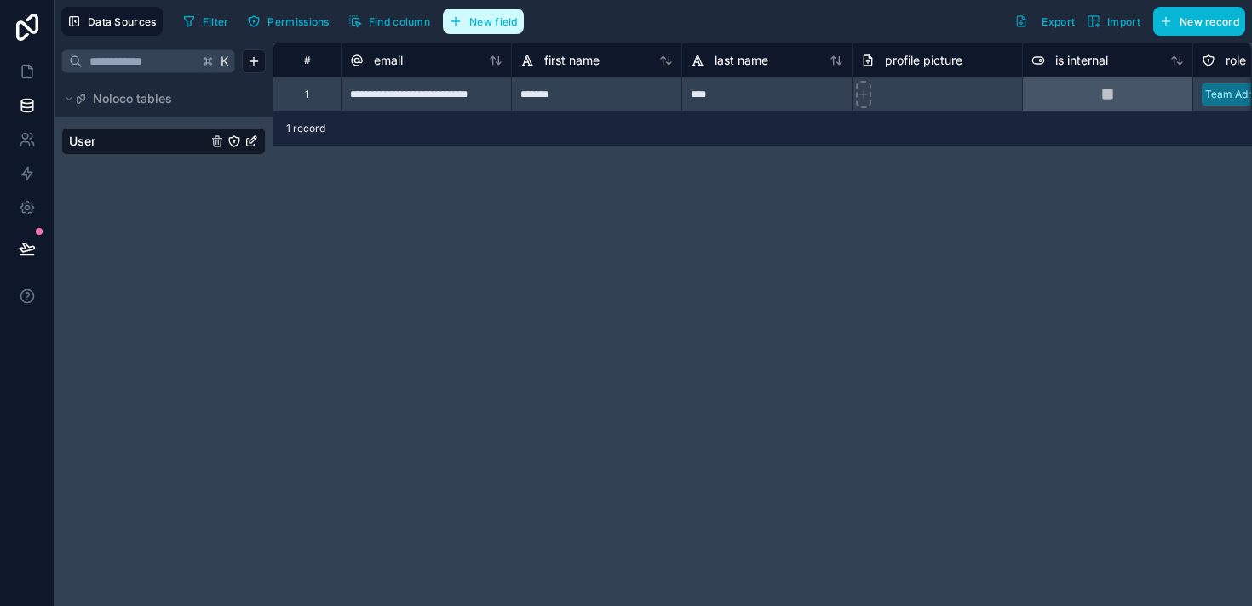
click at [484, 30] on button "New field" at bounding box center [483, 22] width 81 height 26
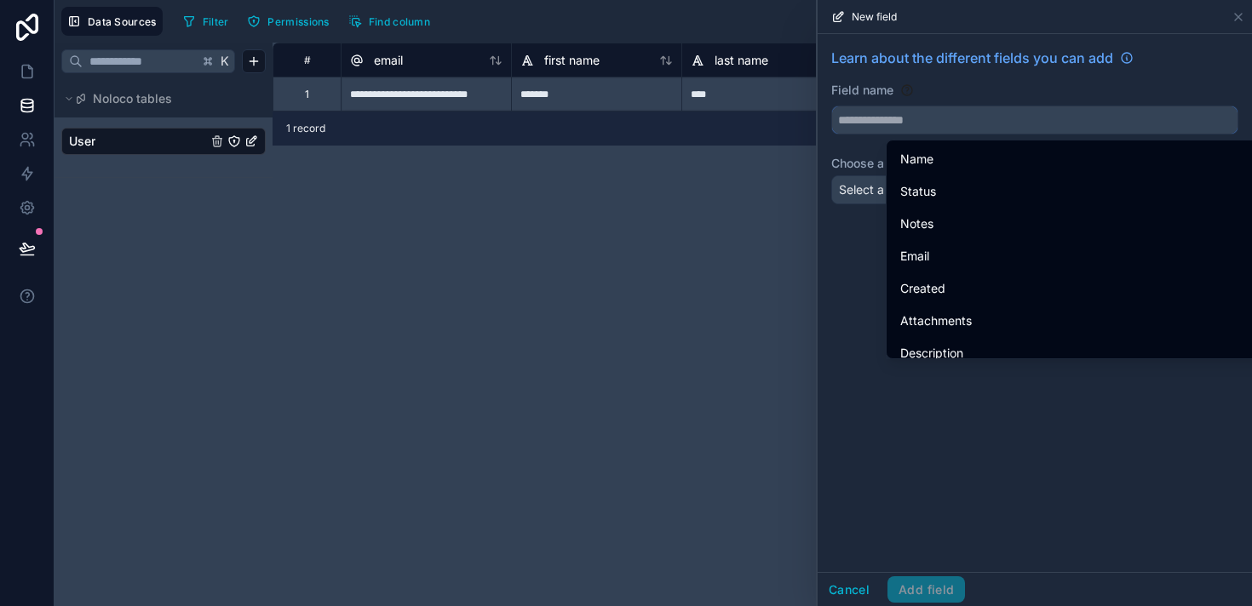
click at [895, 127] on input "text" at bounding box center [1034, 119] width 405 height 27
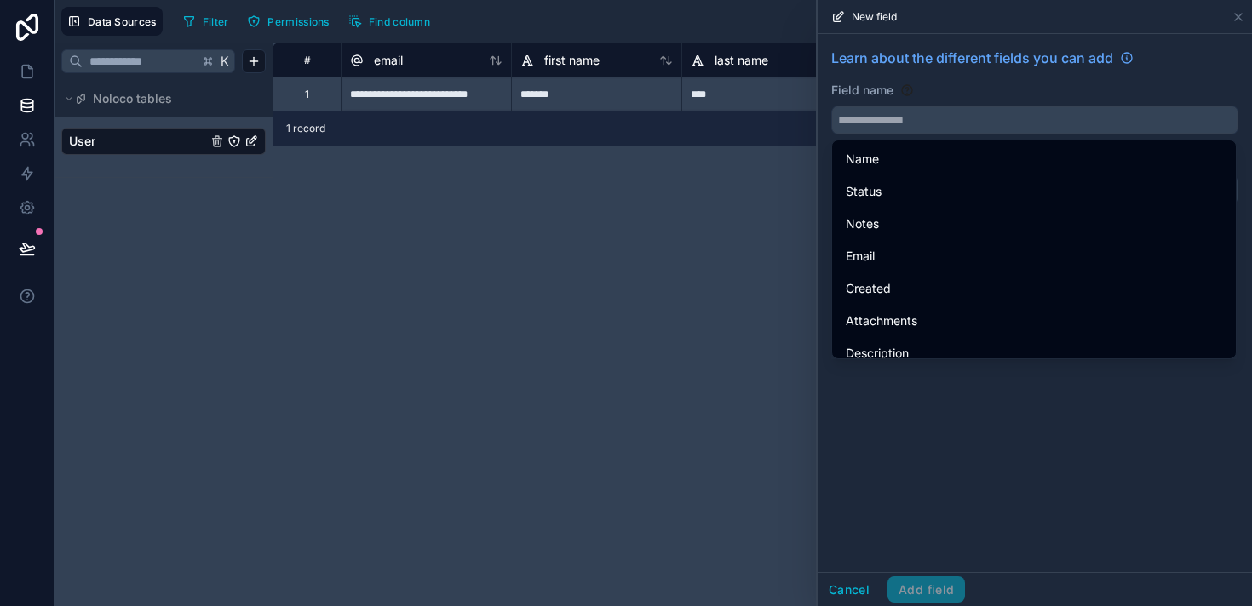
click at [780, 203] on div "**********" at bounding box center [761, 325] width 979 height 564
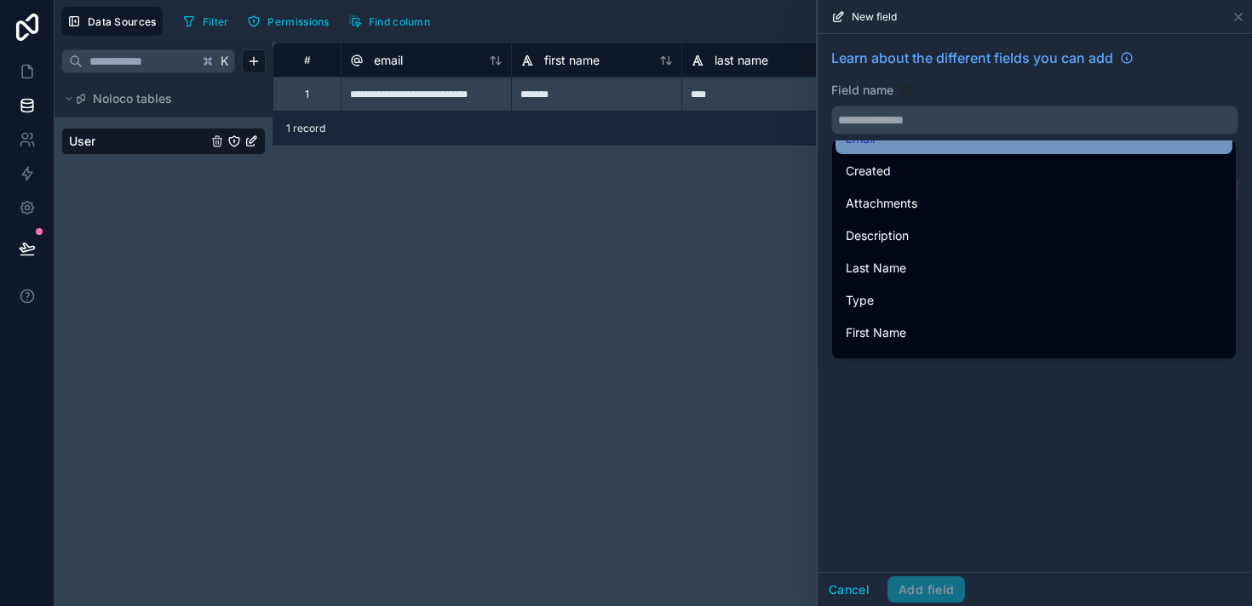
scroll to position [119, 0]
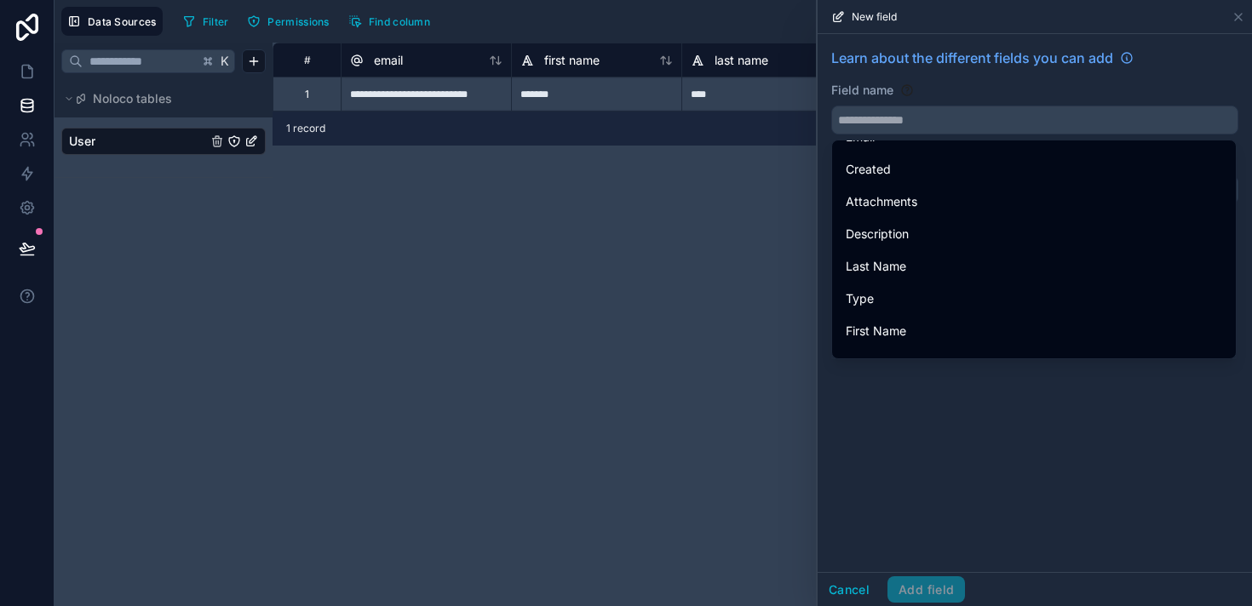
click at [907, 415] on div "Learn about the different fields you can add Field name Choose a field type Sel…" at bounding box center [1034, 303] width 434 height 538
click at [904, 88] on icon at bounding box center [907, 90] width 14 height 14
click at [860, 85] on label "Field name" at bounding box center [862, 90] width 62 height 17
click at [1154, 458] on div "Learn about the different fields you can add Field name Choose a field type Sel…" at bounding box center [1034, 303] width 434 height 538
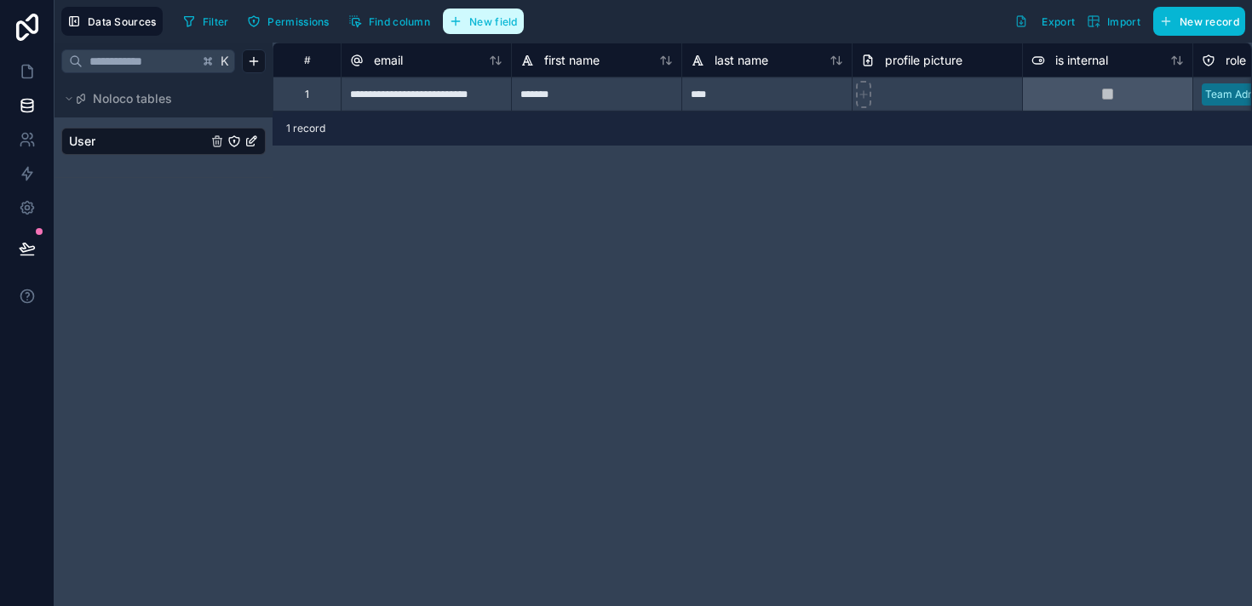
click at [494, 20] on span "New field" at bounding box center [493, 21] width 49 height 13
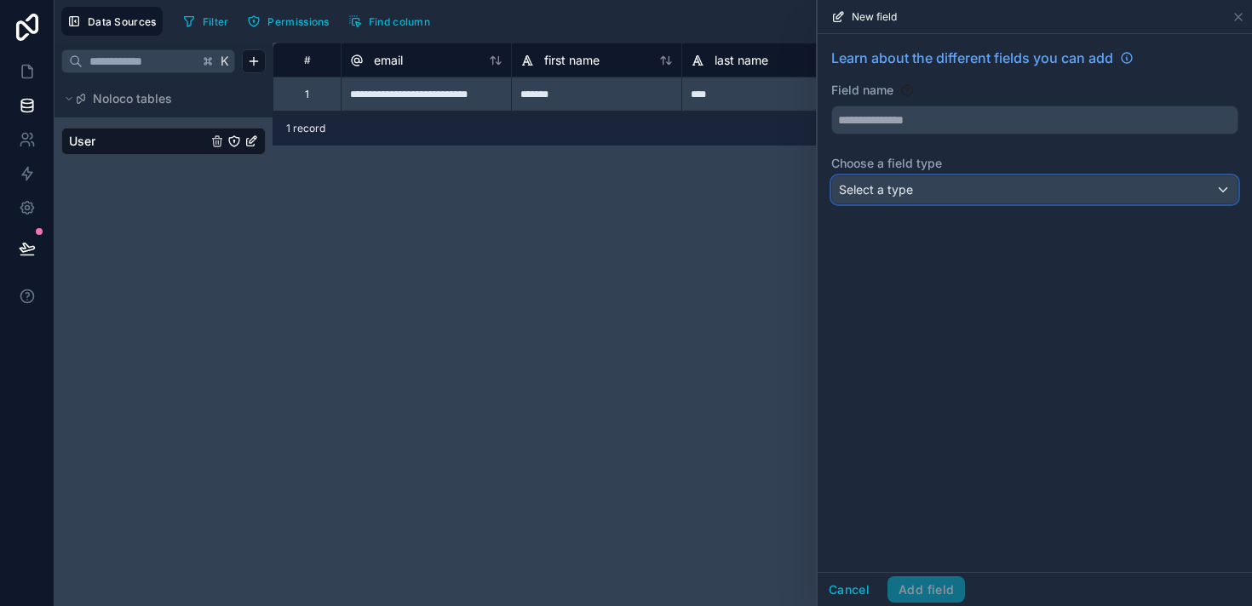
click at [930, 181] on div "Select a type" at bounding box center [1034, 189] width 405 height 27
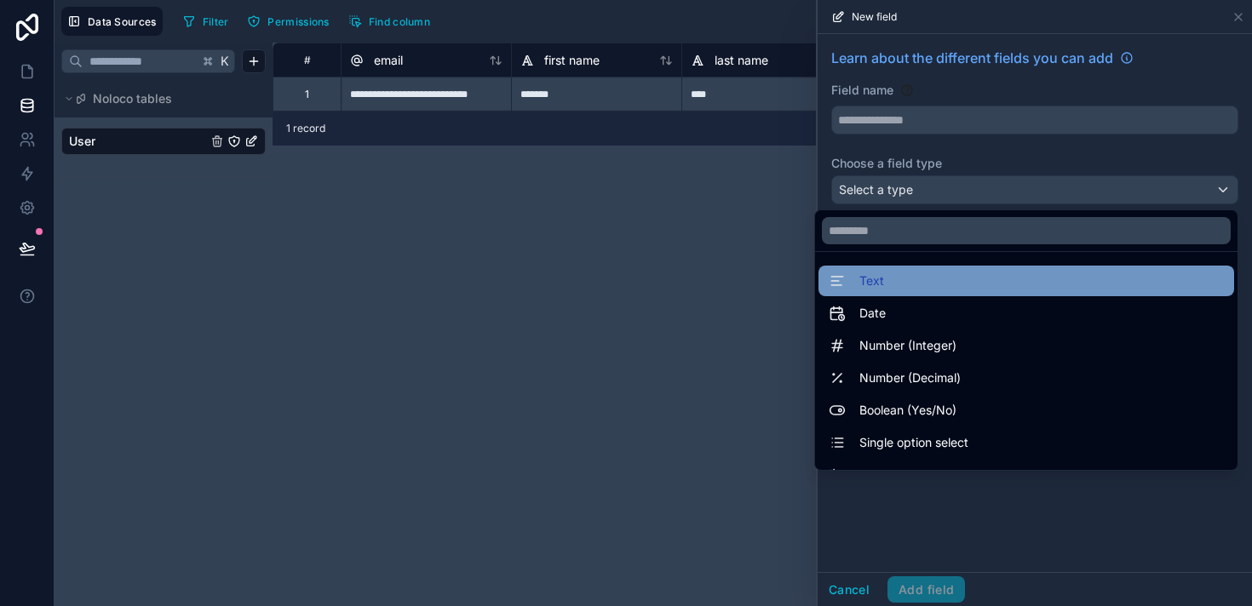
click at [881, 286] on div "Text" at bounding box center [1025, 281] width 395 height 20
type input "****"
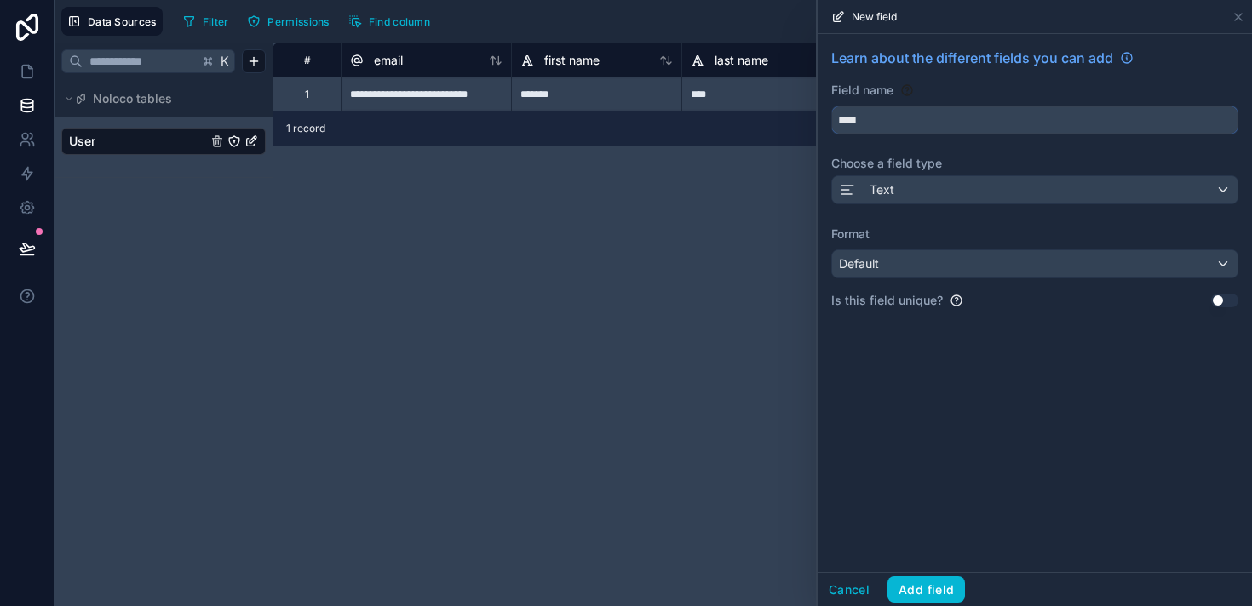
click at [924, 114] on input "****" at bounding box center [1034, 119] width 405 height 27
click at [932, 586] on button "Add field" at bounding box center [925, 589] width 77 height 27
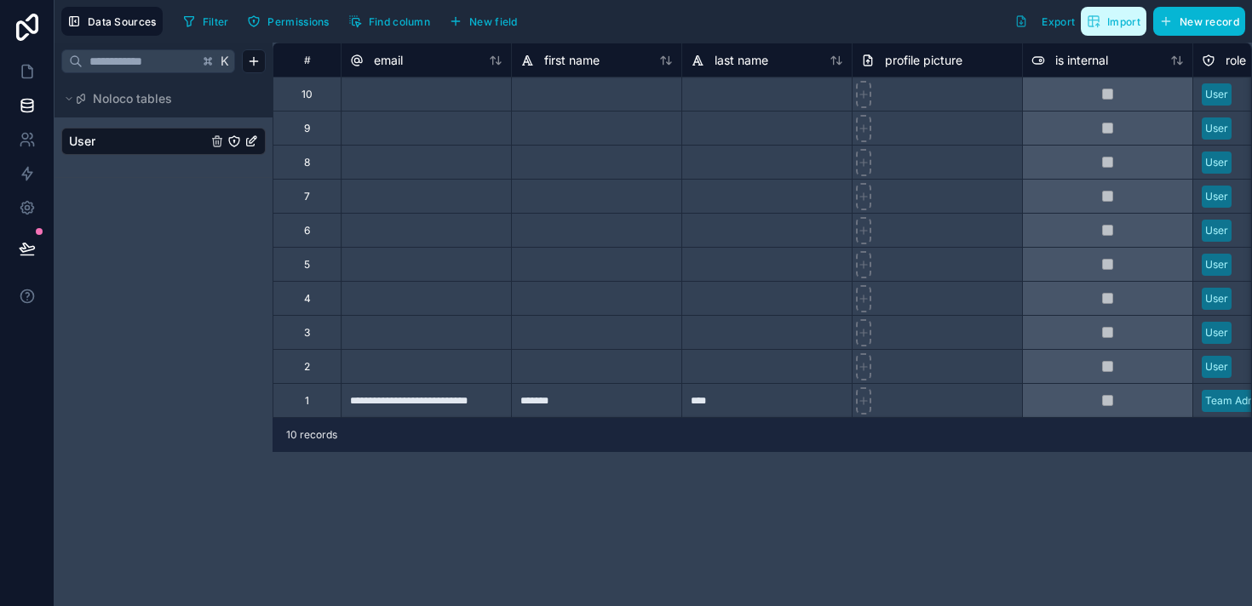
click at [1116, 24] on span "Import" at bounding box center [1123, 21] width 33 height 13
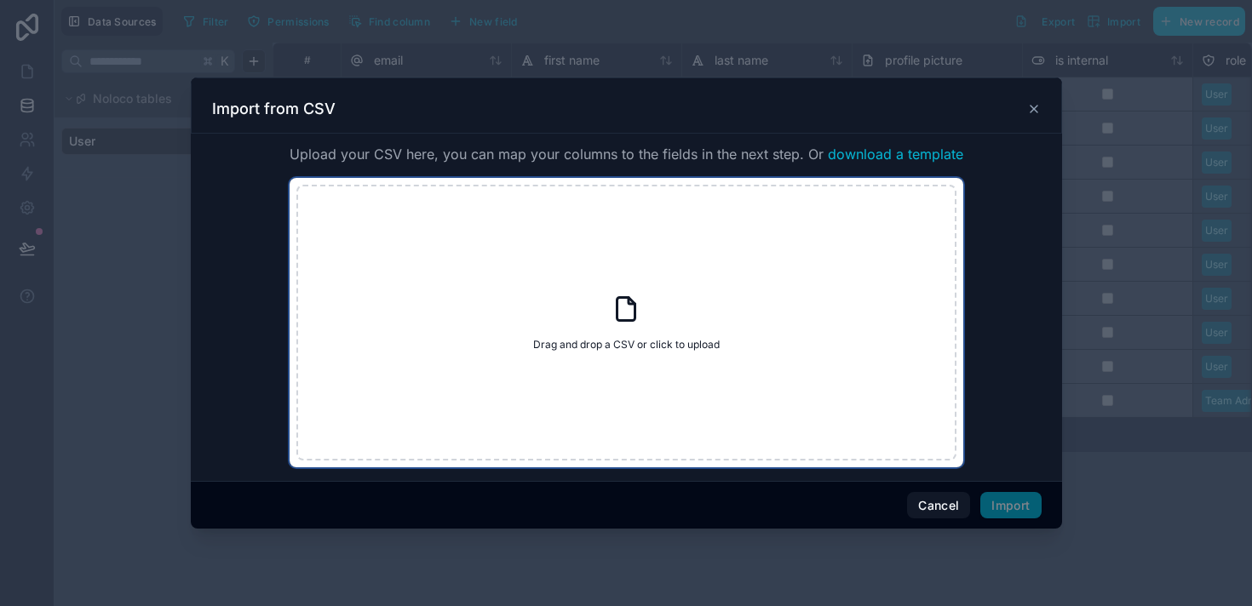
click at [592, 361] on div "Drag and drop a CSV or click to upload Drag and drop a CSV or click to upload" at bounding box center [626, 323] width 660 height 276
type input "**********"
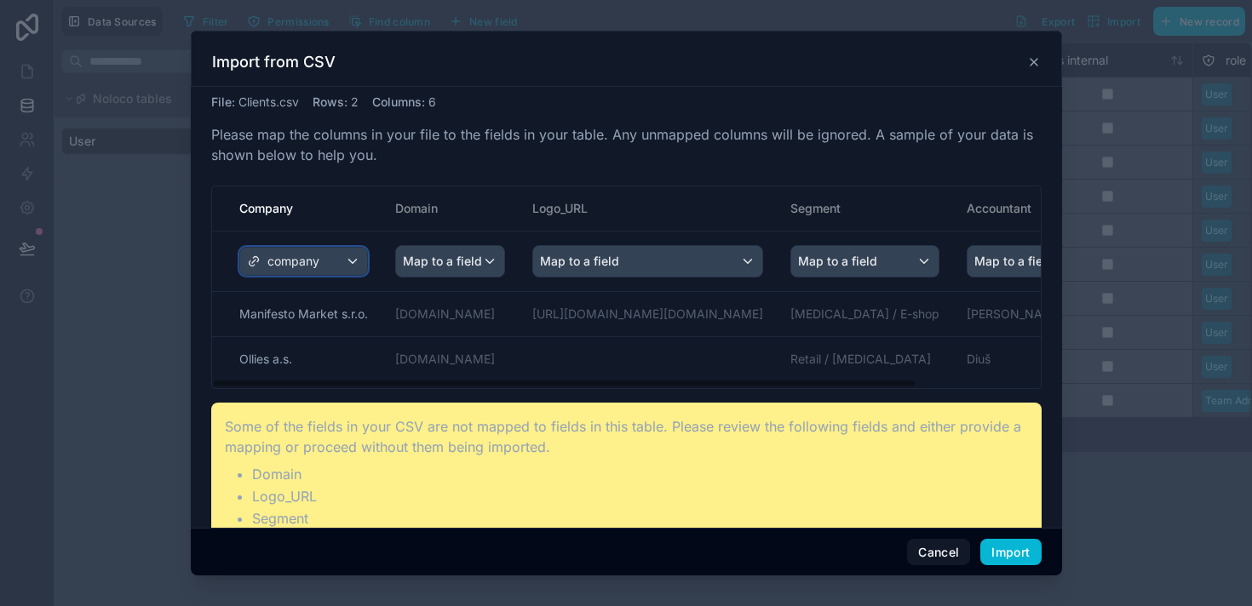
click at [316, 263] on span "company" at bounding box center [293, 261] width 52 height 17
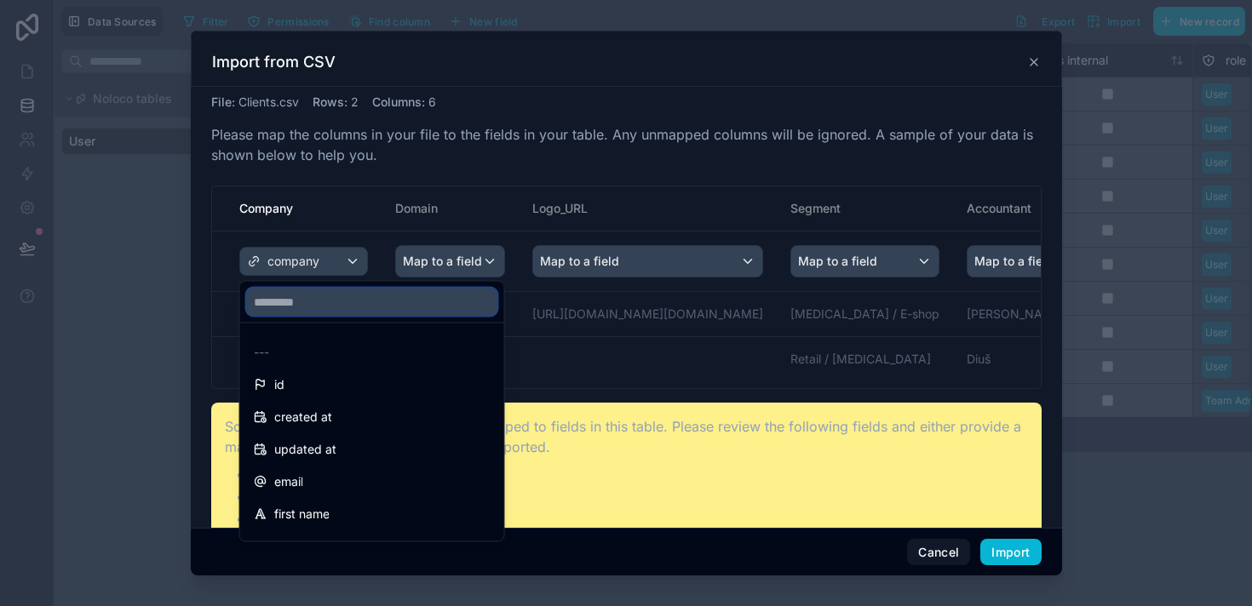
click at [305, 295] on input "text" at bounding box center [372, 302] width 250 height 27
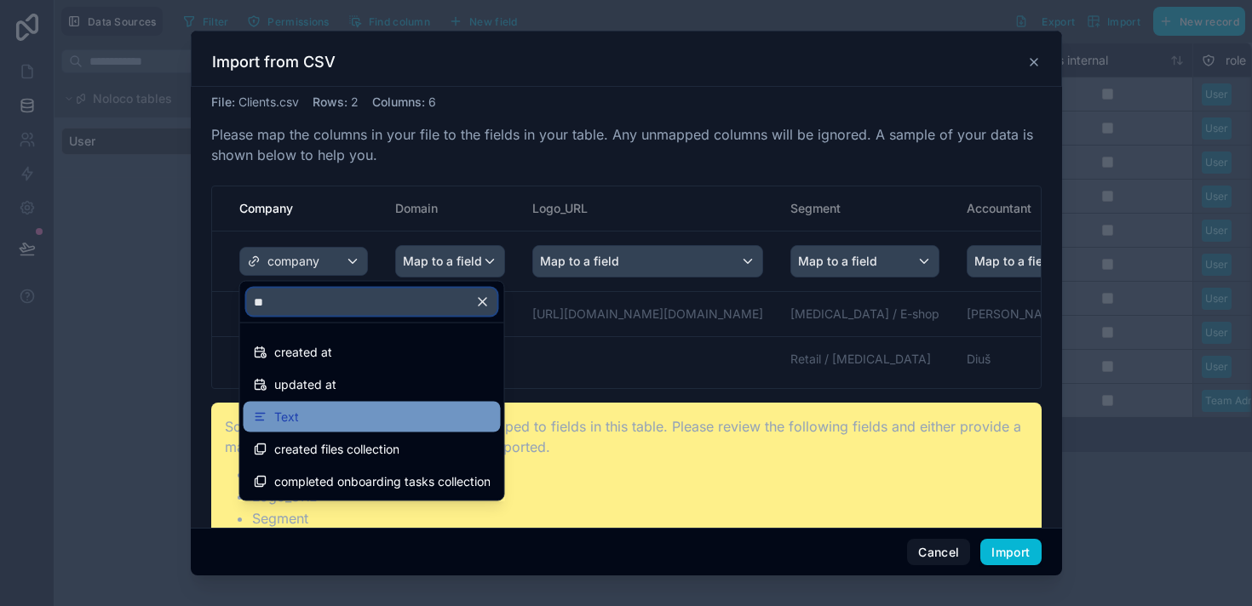
type input "**"
click at [289, 418] on span "Text" at bounding box center [286, 417] width 25 height 20
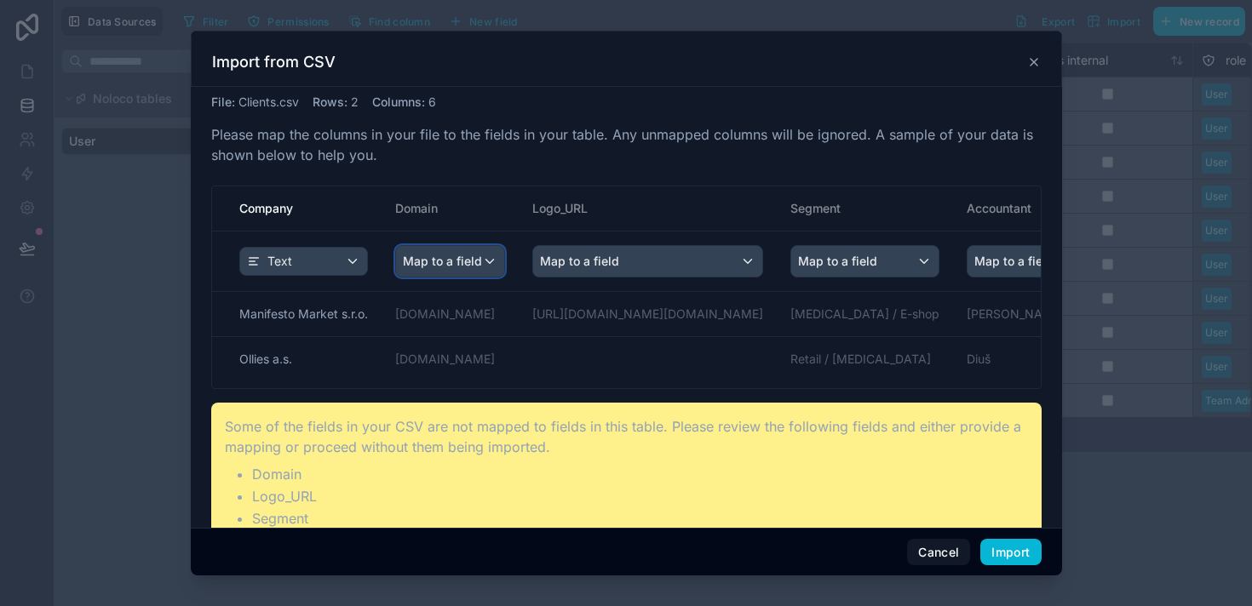
click at [477, 259] on span "Map to a field" at bounding box center [442, 261] width 79 height 31
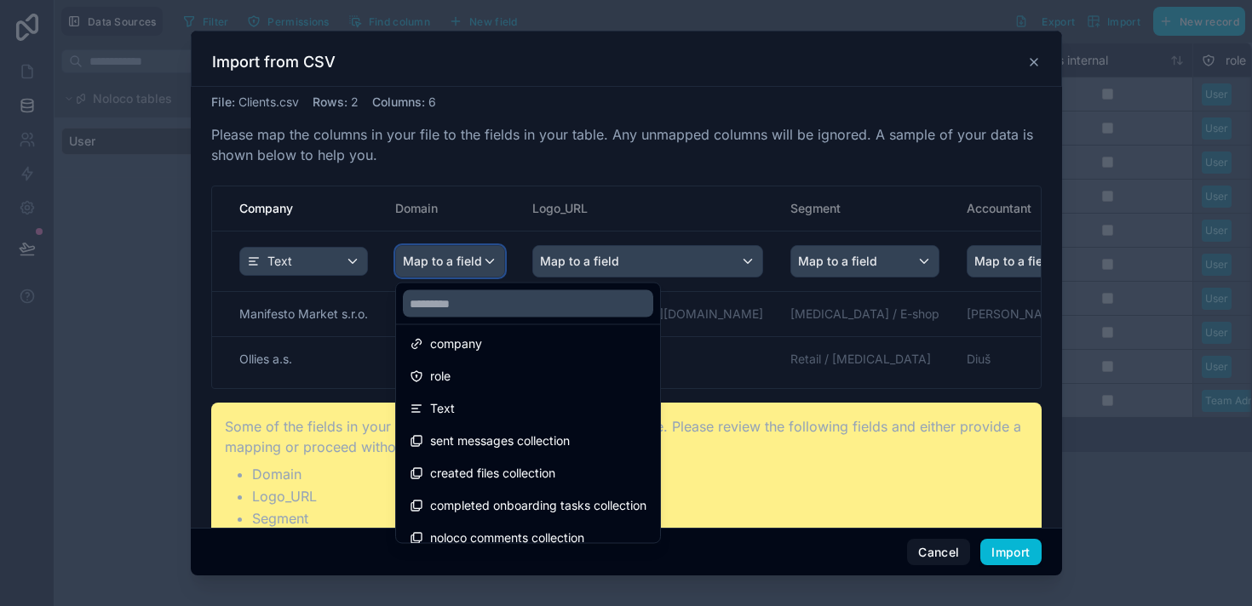
scroll to position [218, 0]
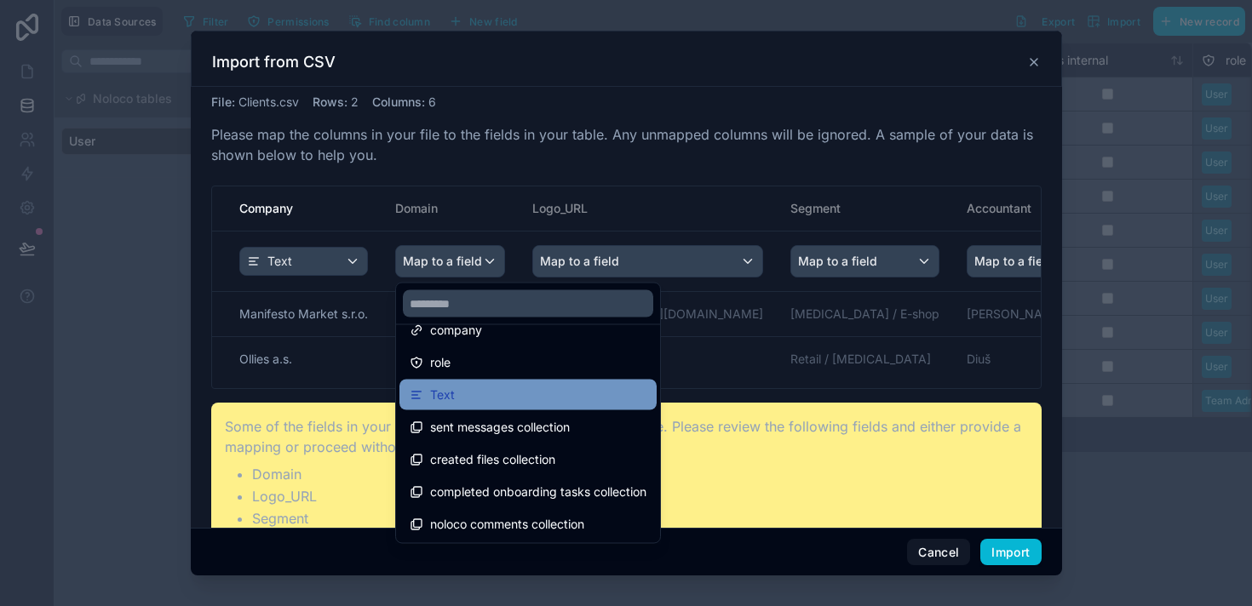
click at [457, 382] on div "Text" at bounding box center [527, 395] width 257 height 31
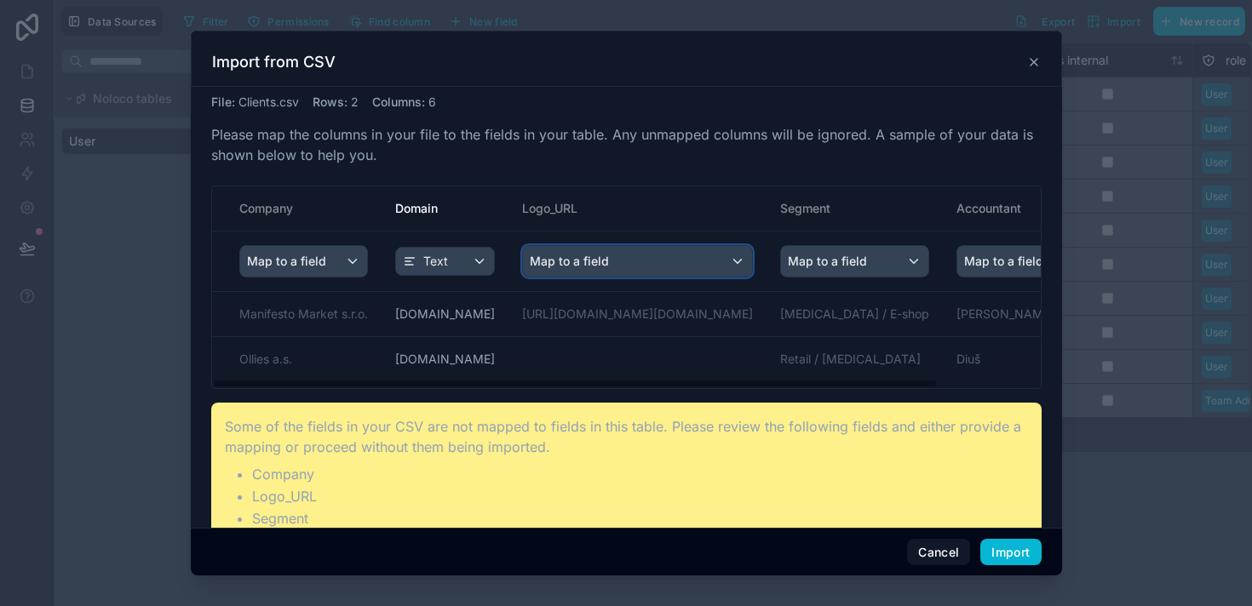
click at [637, 257] on div "Map to a field" at bounding box center [637, 261] width 229 height 31
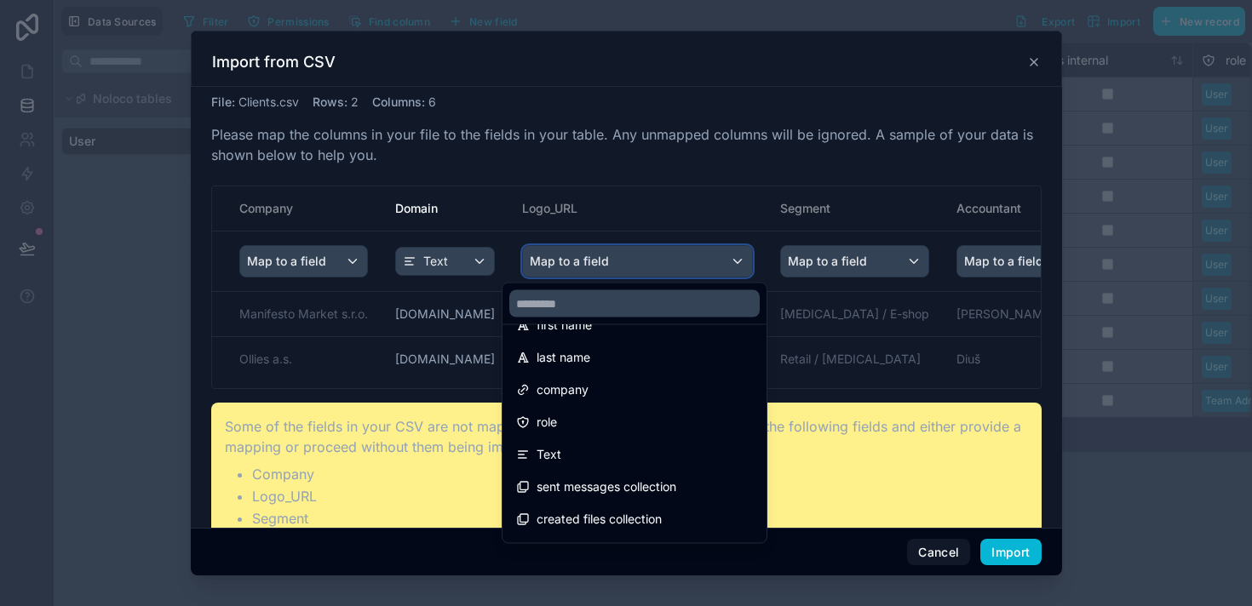
scroll to position [160, 0]
click at [586, 306] on input "text" at bounding box center [634, 303] width 250 height 27
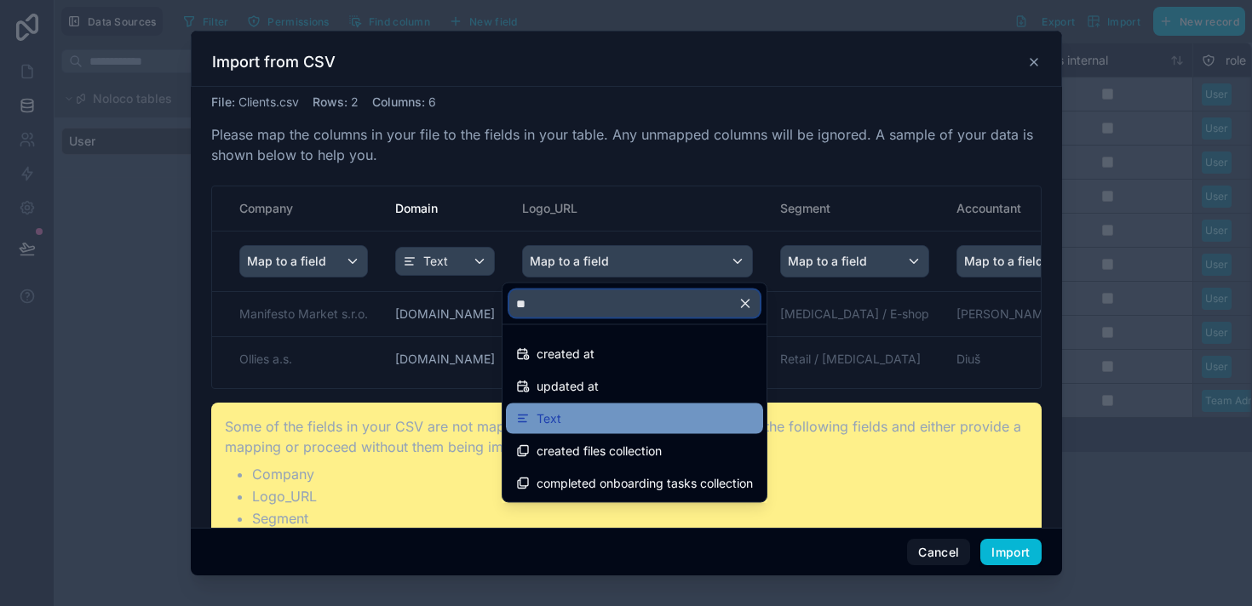
type input "**"
click at [570, 417] on div "Text" at bounding box center [634, 419] width 237 height 20
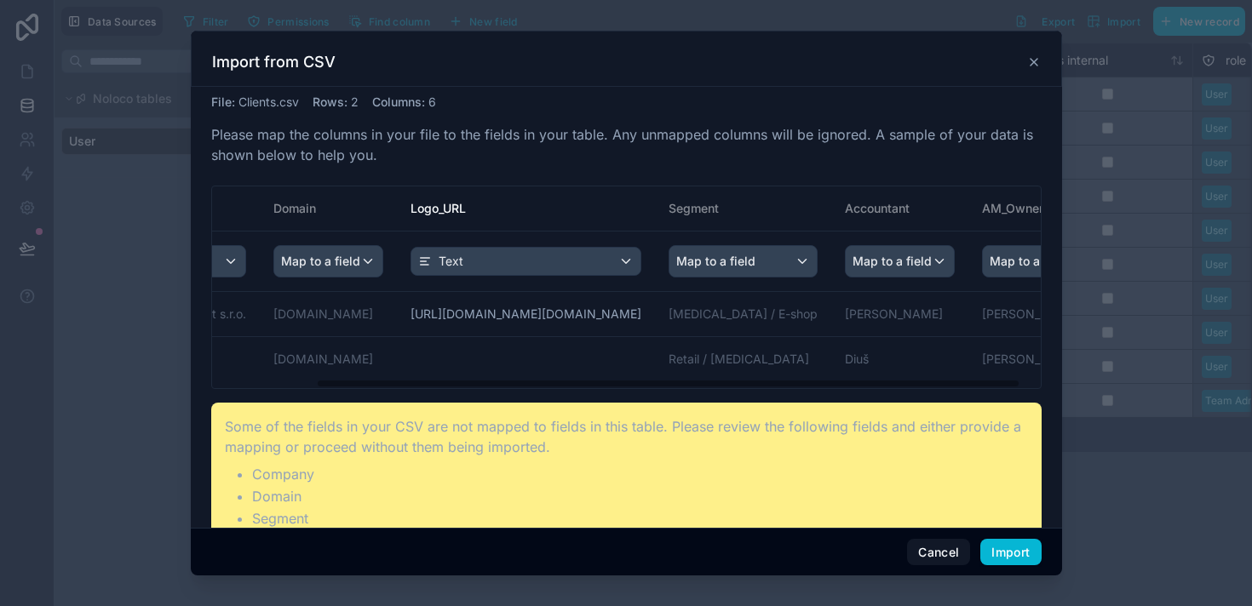
scroll to position [0, 146]
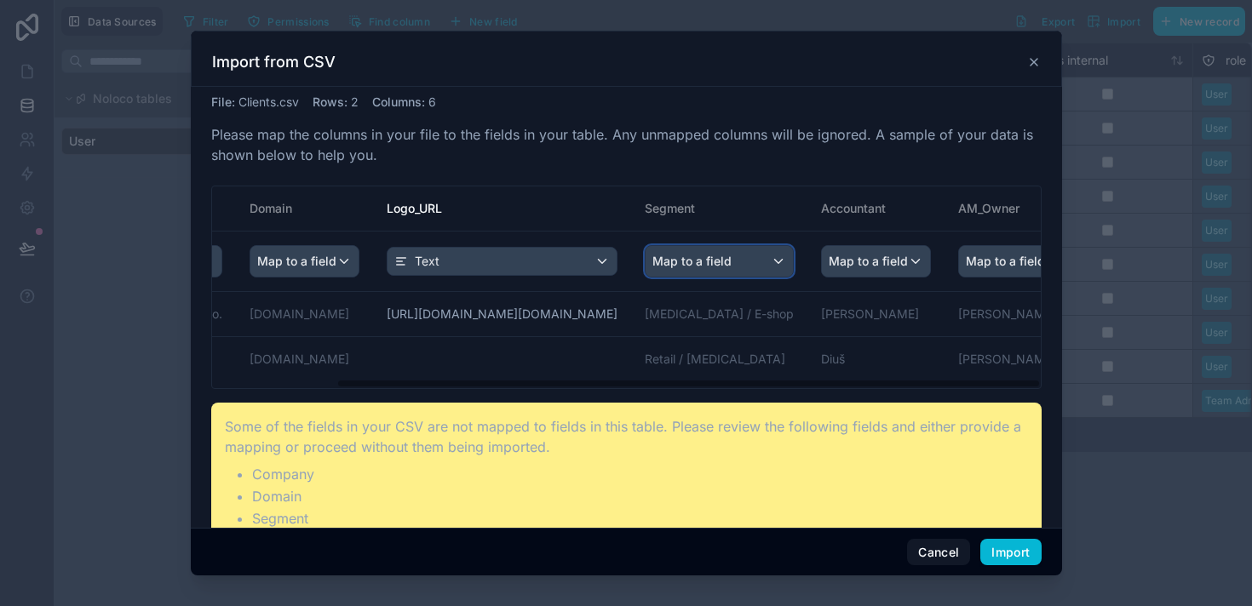
click at [668, 268] on span "Map to a field" at bounding box center [691, 261] width 79 height 31
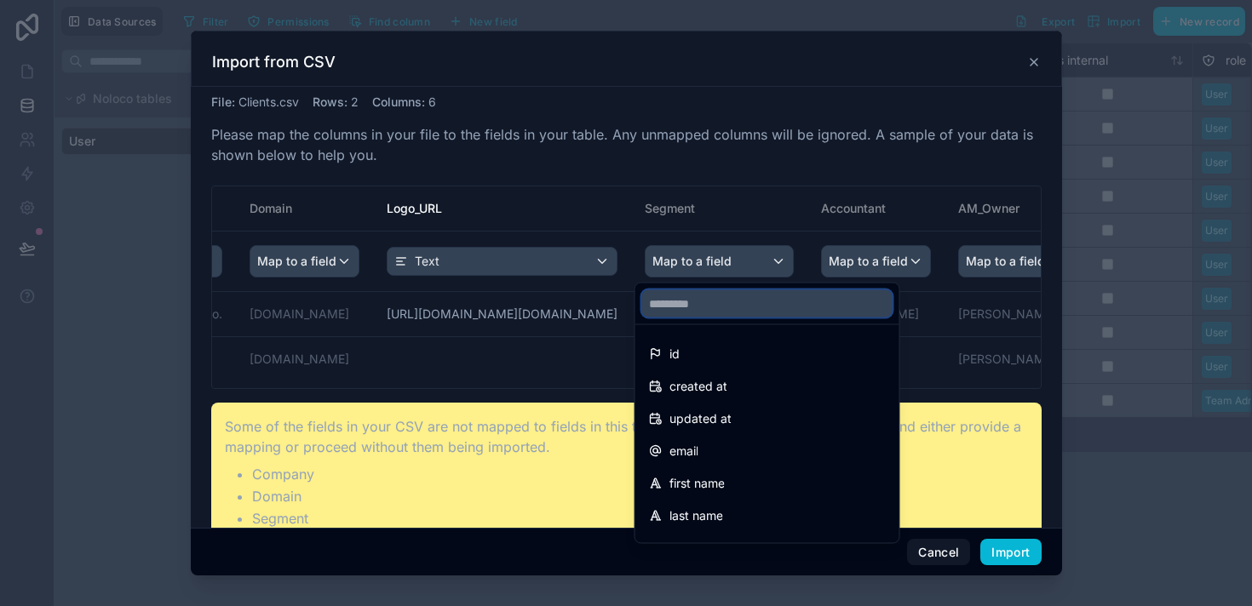
click at [682, 307] on input "text" at bounding box center [767, 303] width 250 height 27
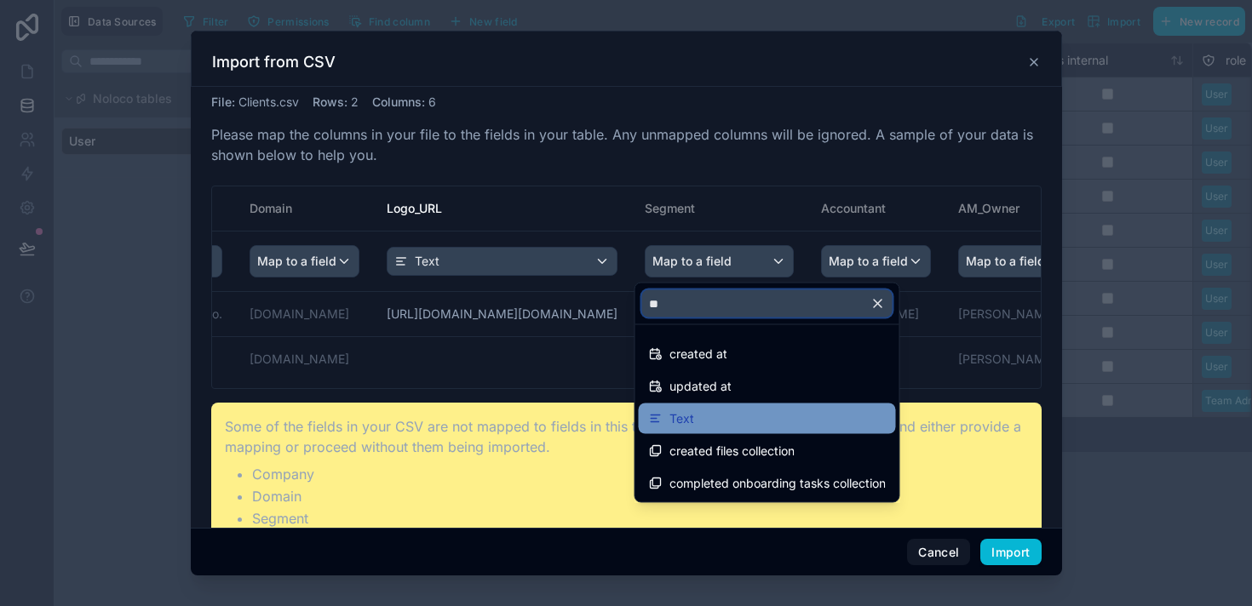
type input "**"
click at [701, 421] on div "Text" at bounding box center [767, 419] width 237 height 20
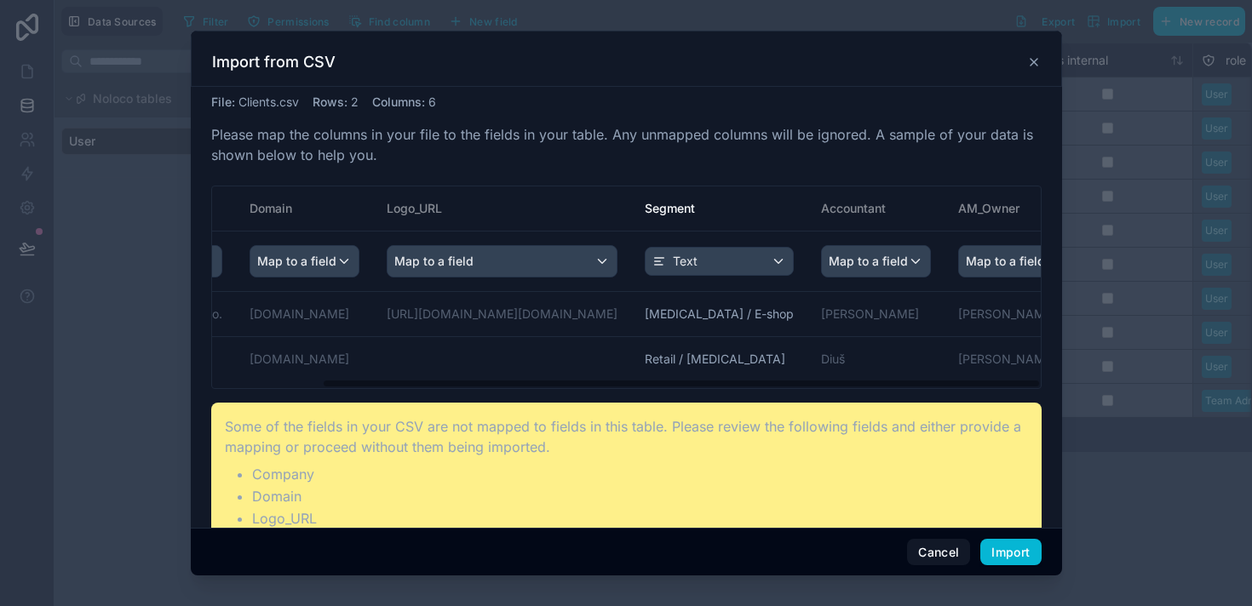
scroll to position [0, 126]
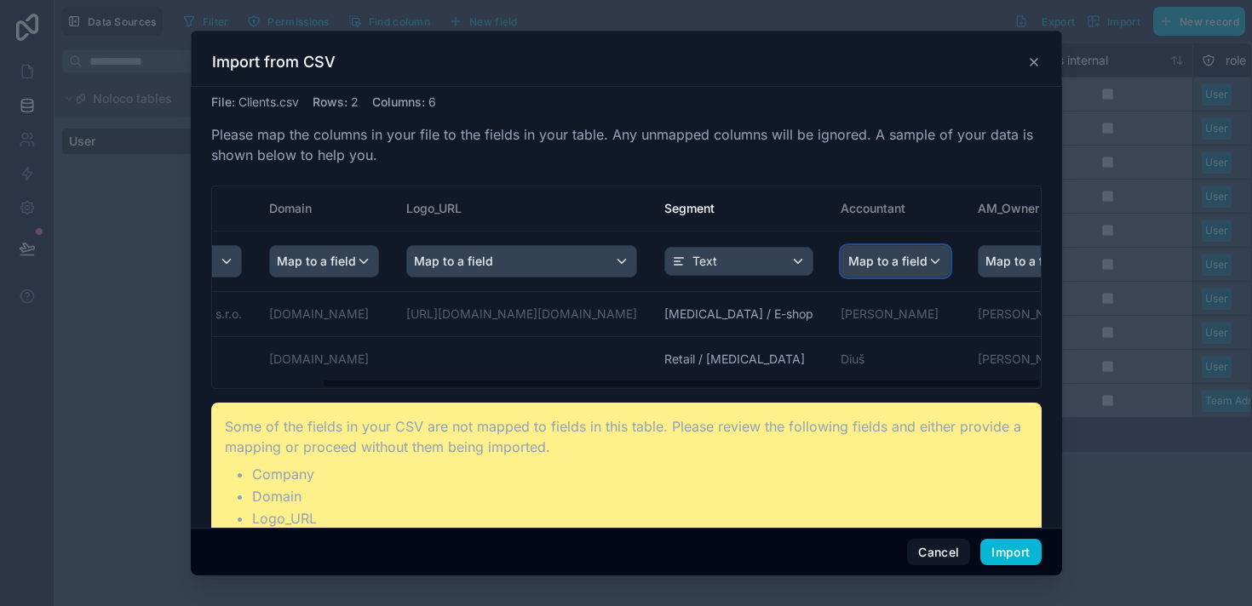
click at [848, 264] on span "Map to a field" at bounding box center [887, 261] width 79 height 31
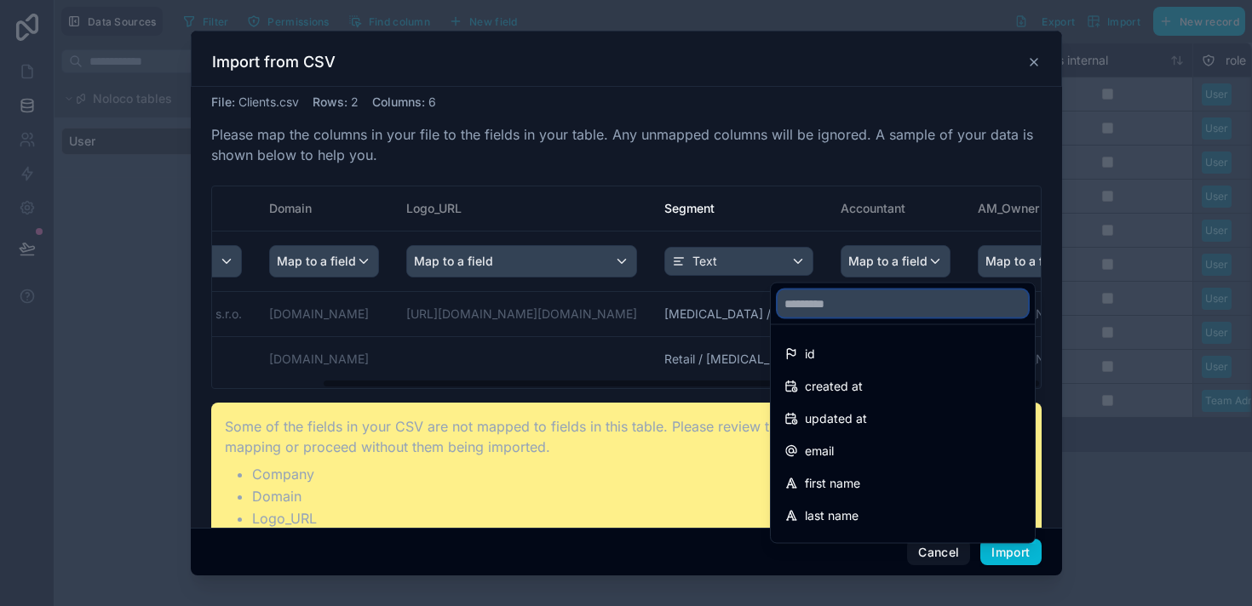
click at [823, 301] on input "text" at bounding box center [902, 303] width 250 height 27
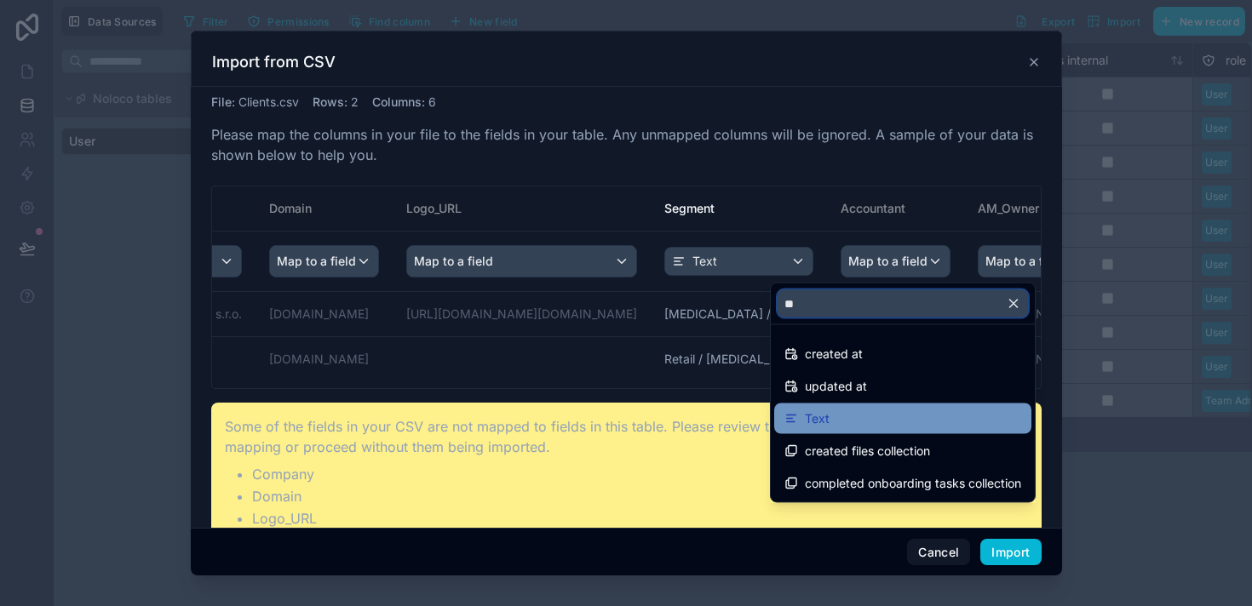
type input "**"
click at [822, 416] on span "Text" at bounding box center [817, 419] width 25 height 20
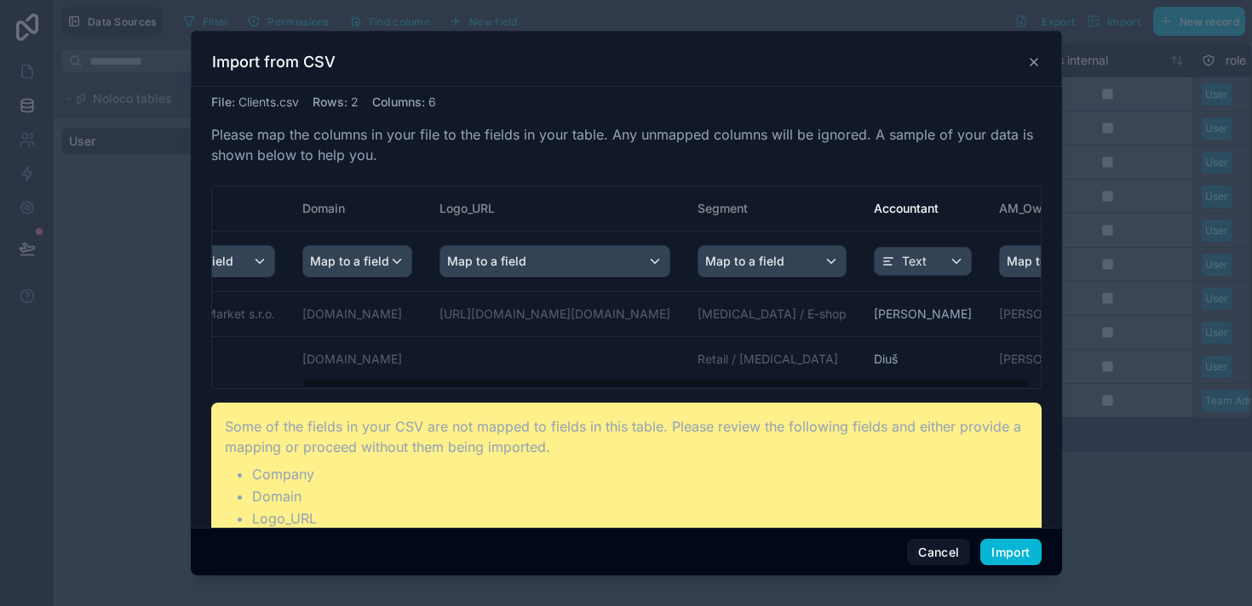
scroll to position [0, 112]
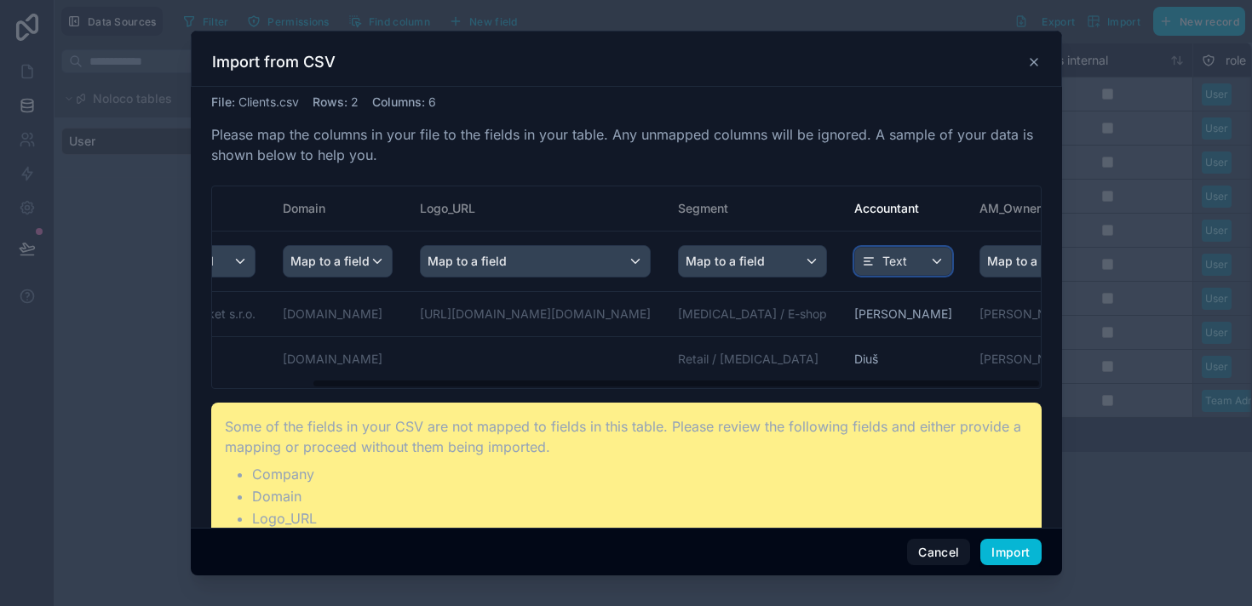
click at [861, 272] on div "Text" at bounding box center [903, 261] width 96 height 27
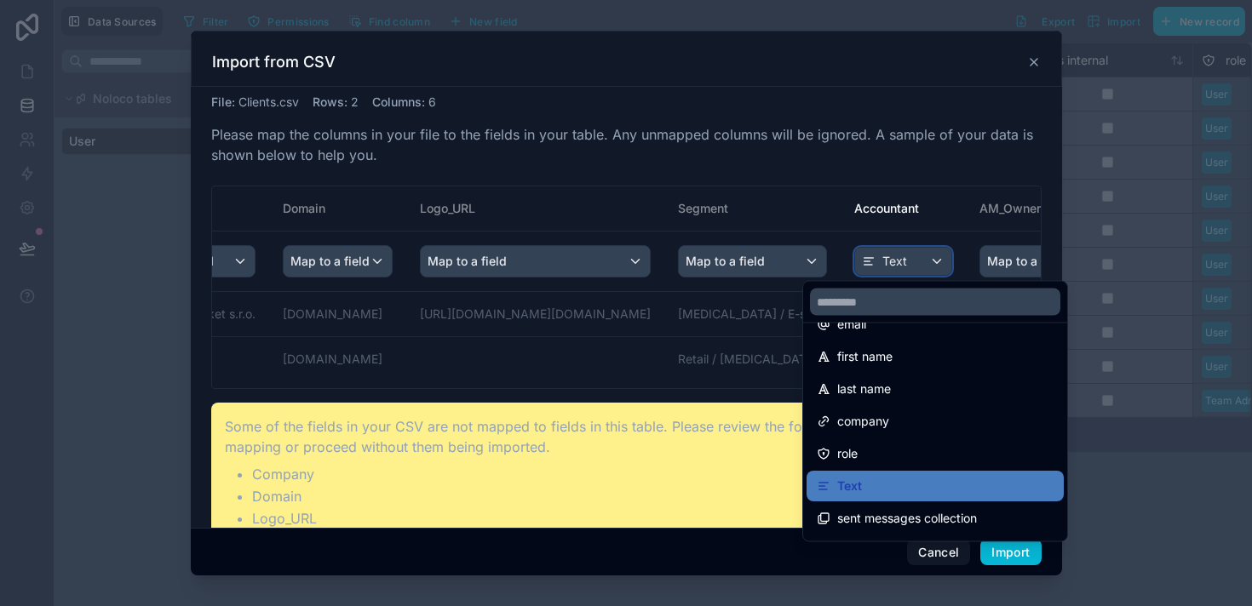
scroll to position [161, 0]
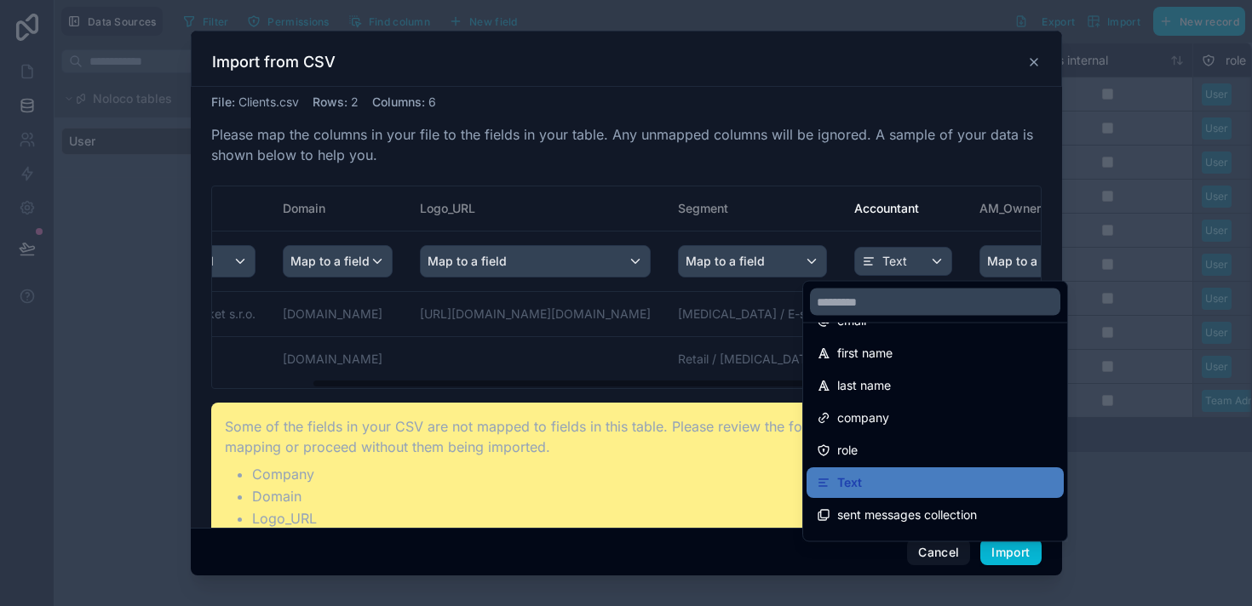
click at [946, 264] on div "scrollable content" at bounding box center [626, 304] width 871 height 546
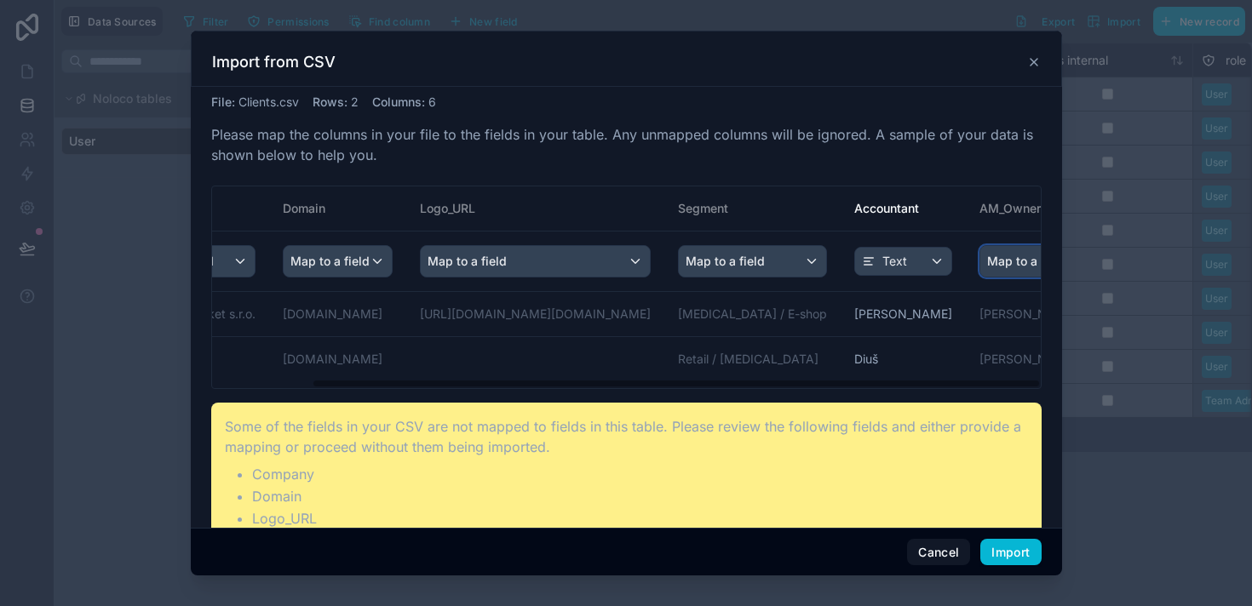
click at [987, 264] on span "Map to a field" at bounding box center [1026, 261] width 79 height 31
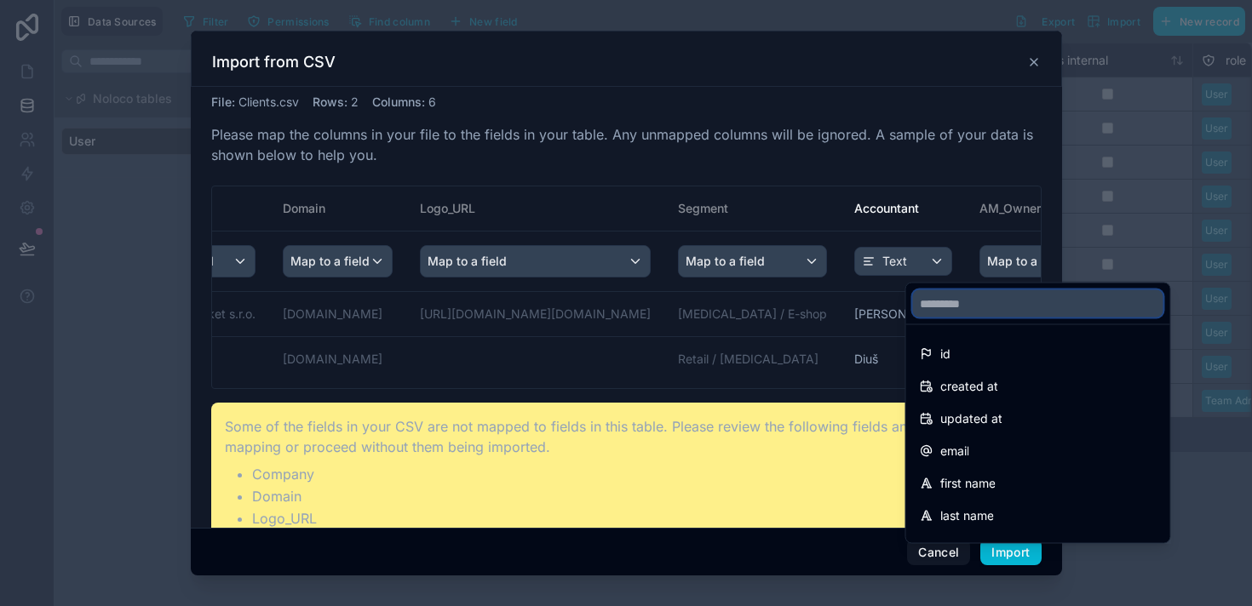
click at [949, 301] on input "text" at bounding box center [1038, 303] width 250 height 27
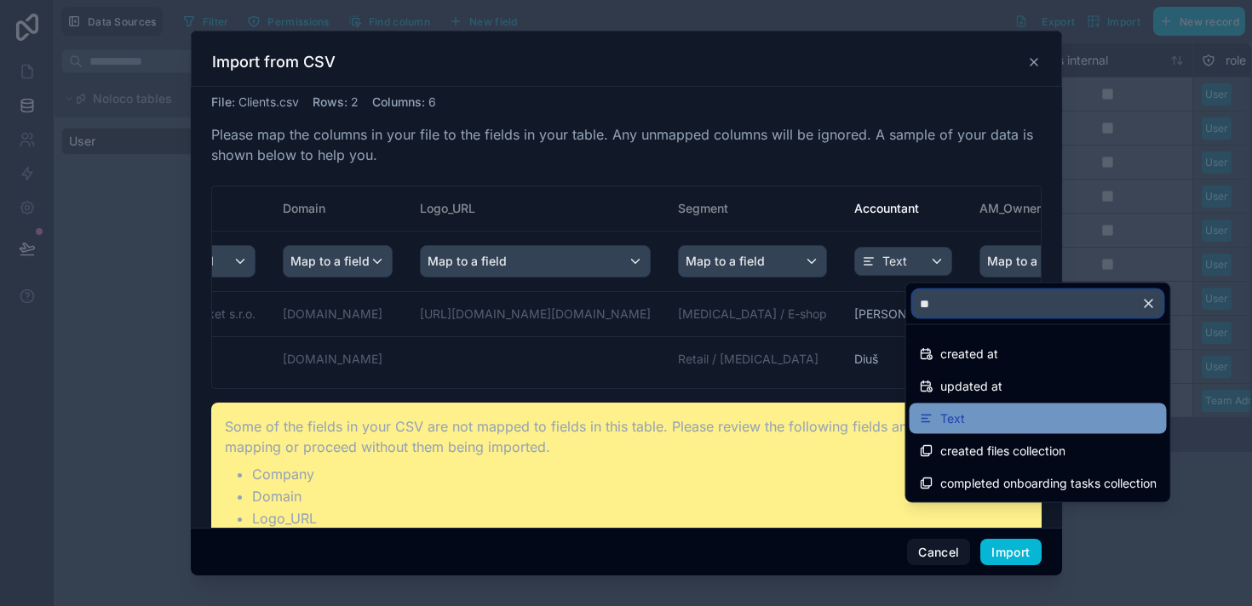
type input "**"
click at [967, 424] on div "Text" at bounding box center [1038, 419] width 237 height 20
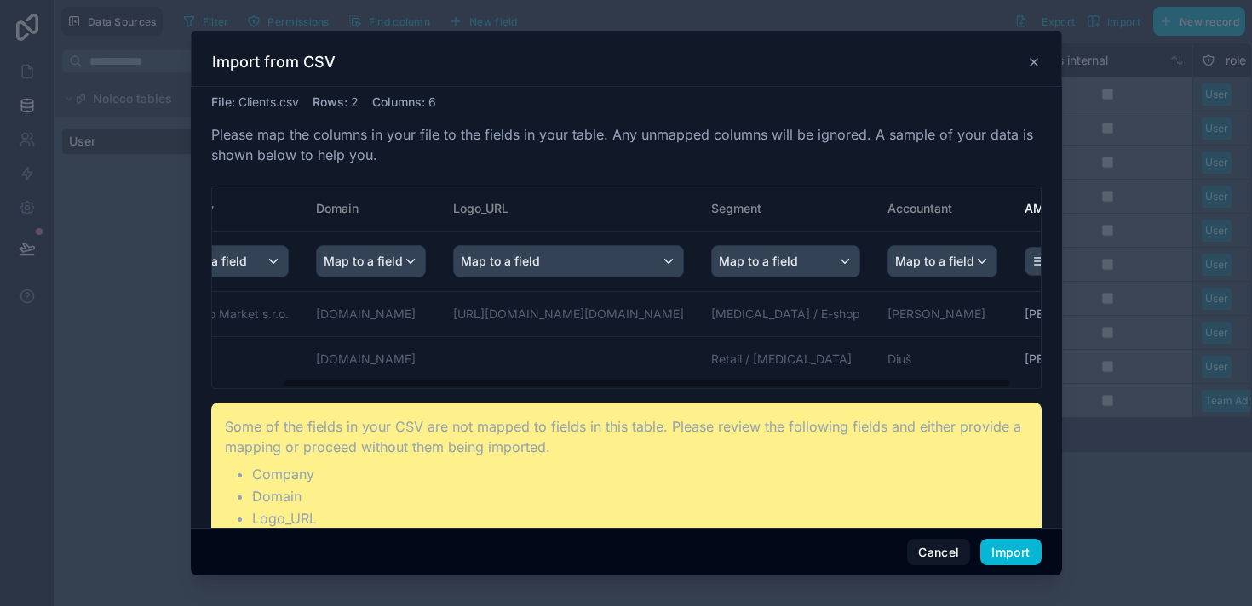
scroll to position [72, 0]
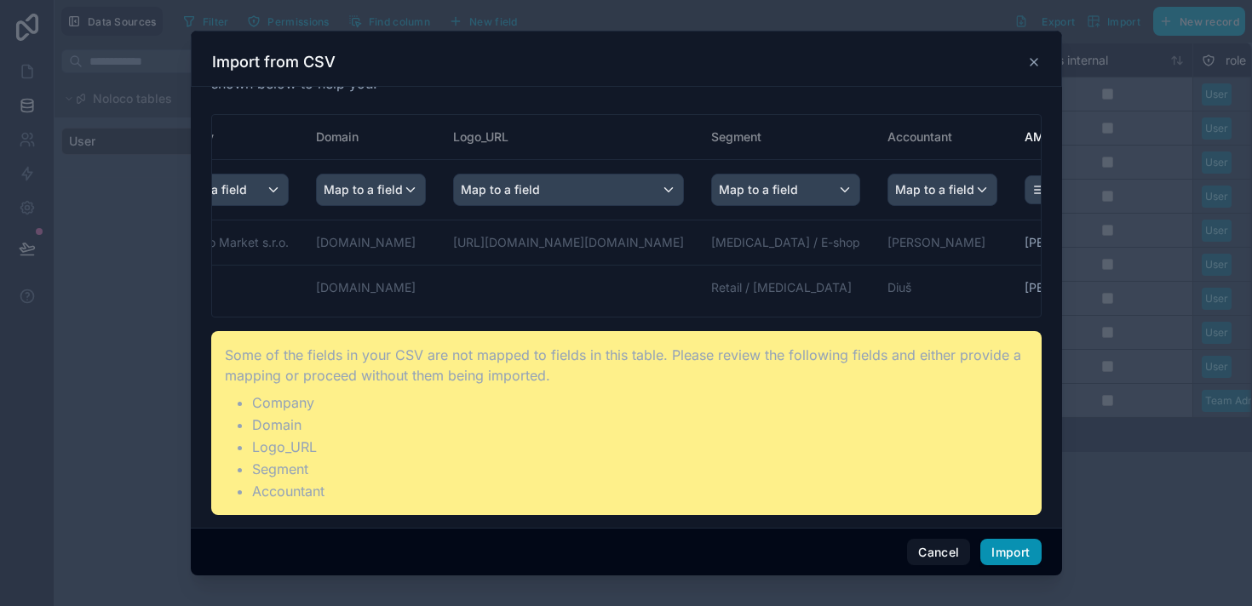
click at [1015, 551] on button "Import" at bounding box center [1010, 552] width 60 height 27
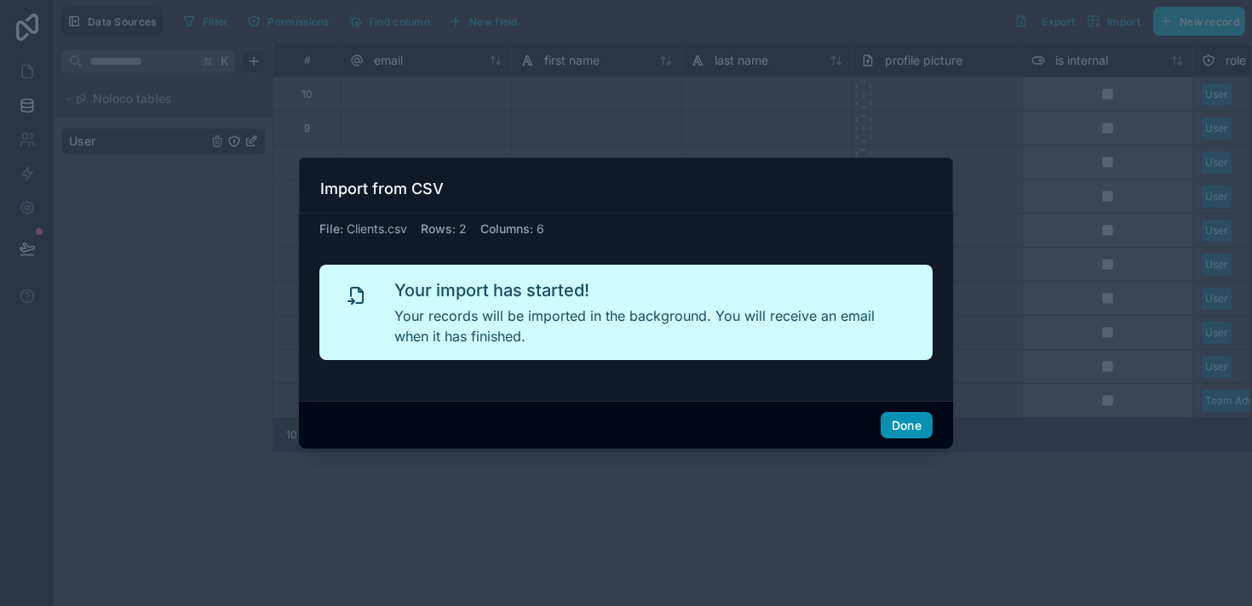
click at [894, 434] on button "Done" at bounding box center [906, 425] width 52 height 27
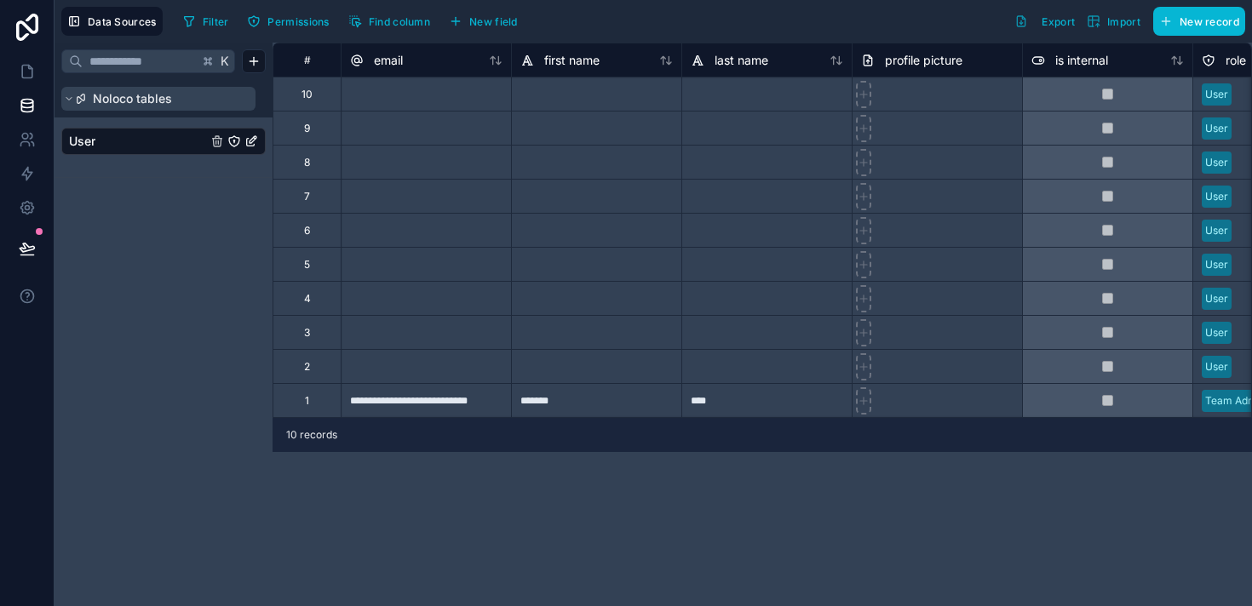
click at [120, 104] on span "Noloco tables" at bounding box center [132, 98] width 79 height 17
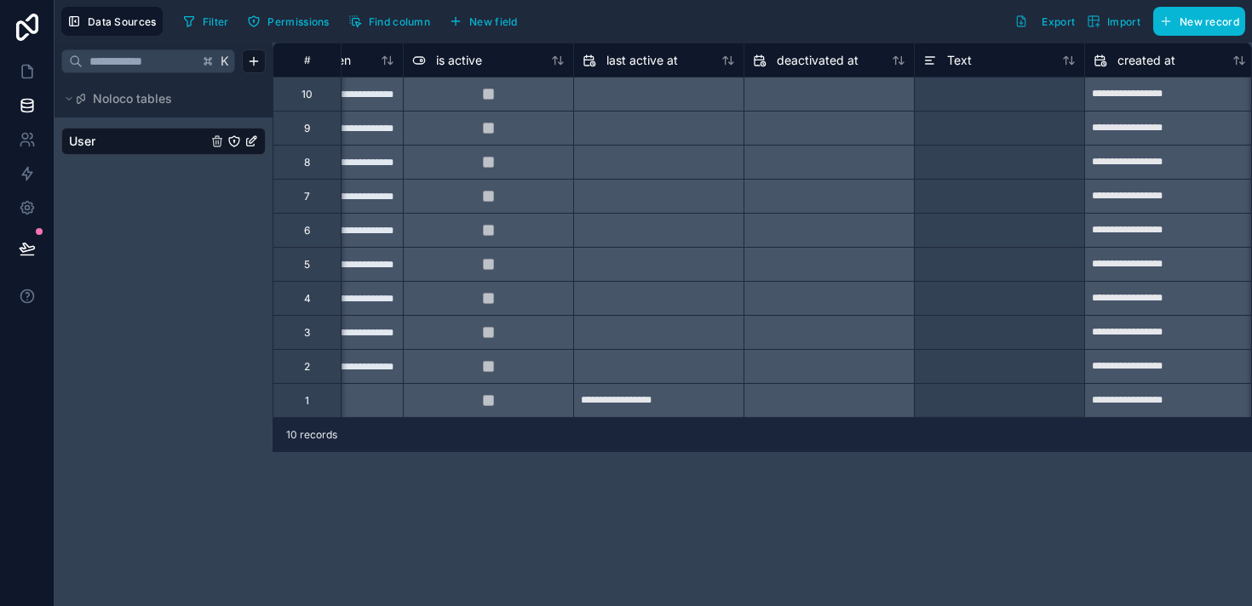
scroll to position [0, 1138]
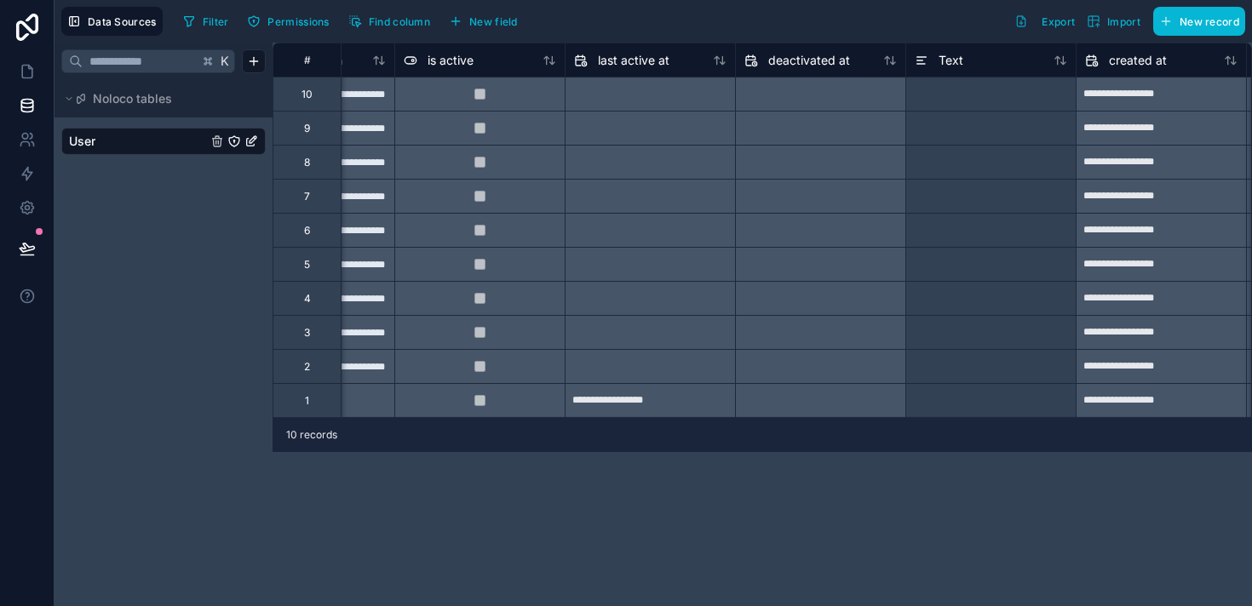
click at [383, 34] on div "Filter Permissions Find column New field" at bounding box center [353, 21] width 354 height 29
click at [368, 23] on button "Find column" at bounding box center [389, 22] width 94 height 26
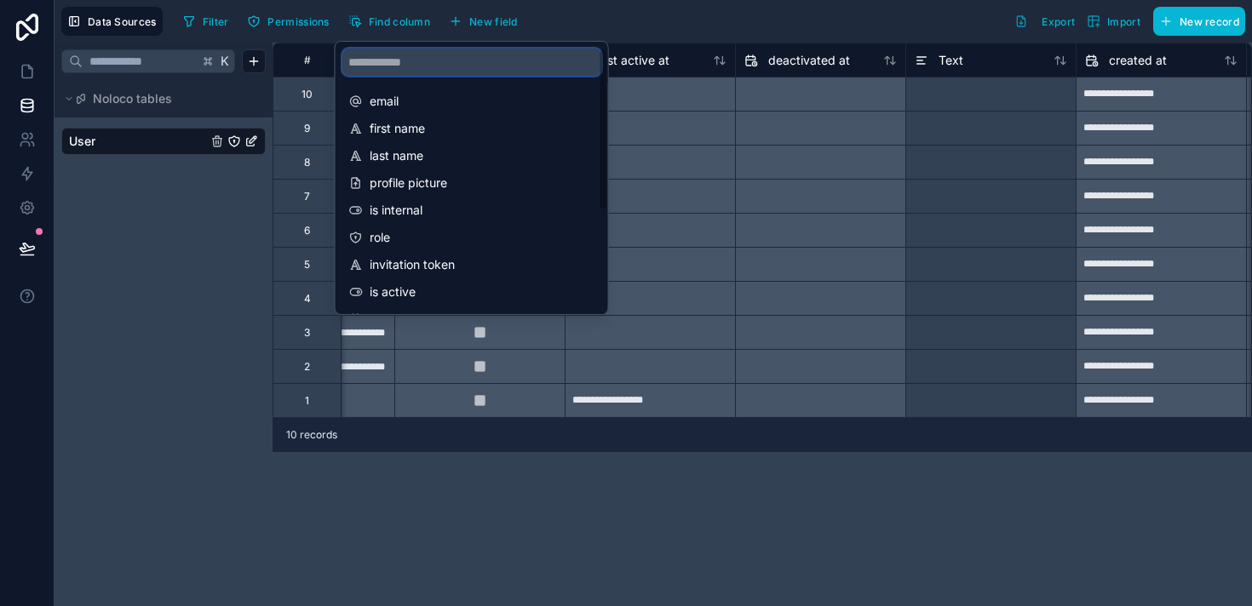
click at [429, 57] on input "scrollable content" at bounding box center [471, 62] width 259 height 27
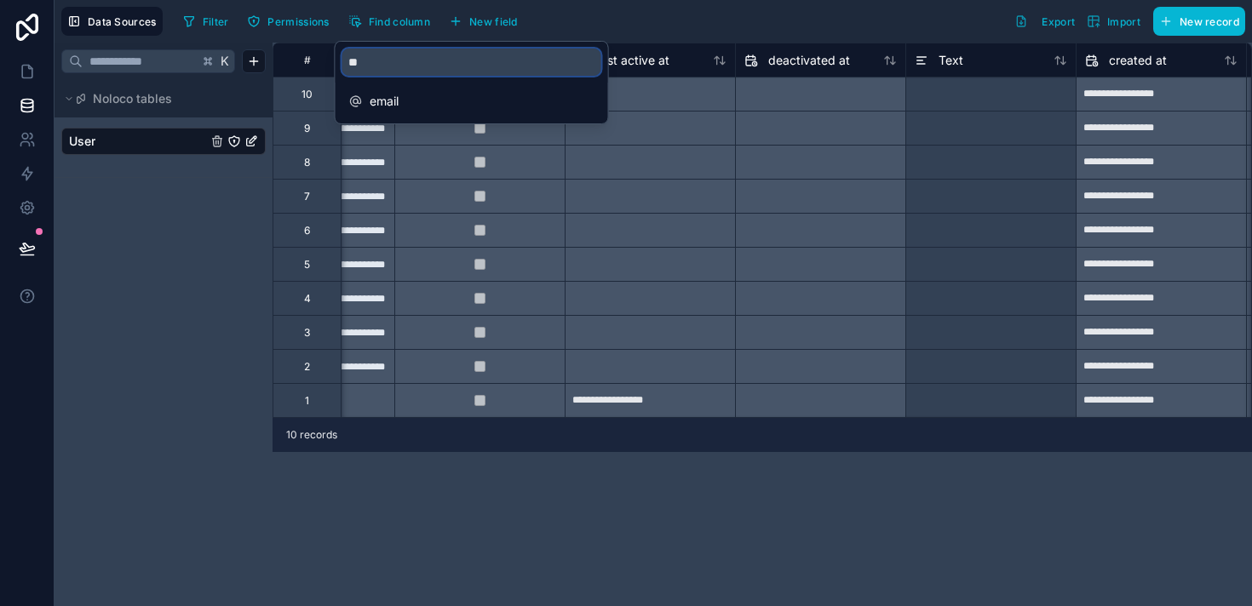
type input "*"
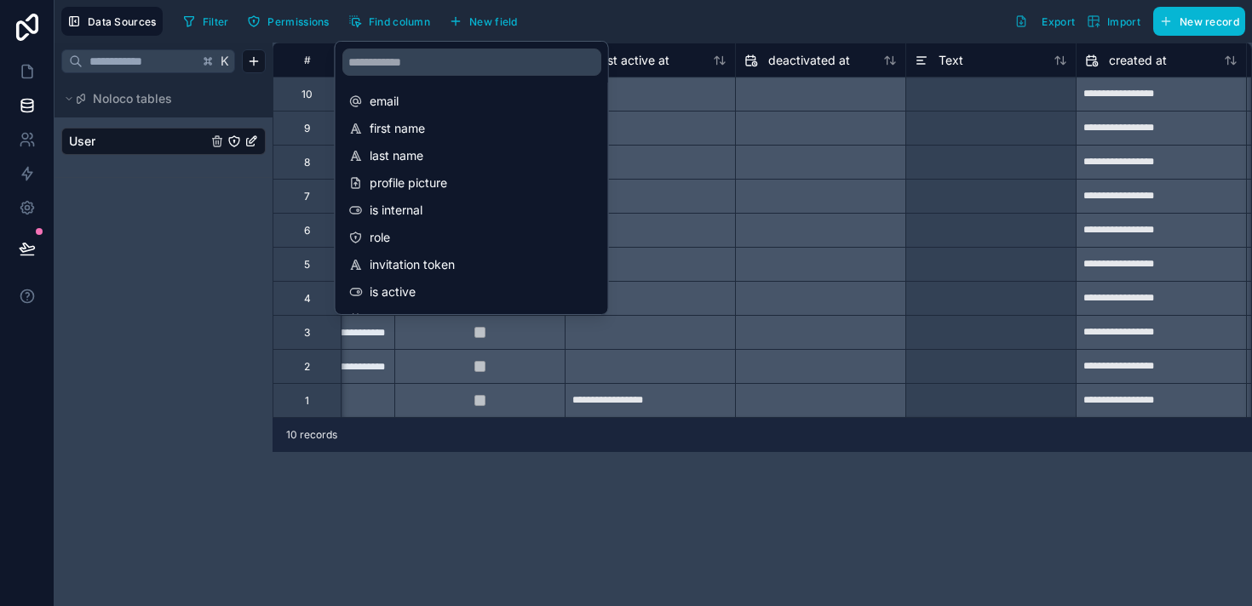
click at [463, 510] on div "**********" at bounding box center [761, 325] width 979 height 564
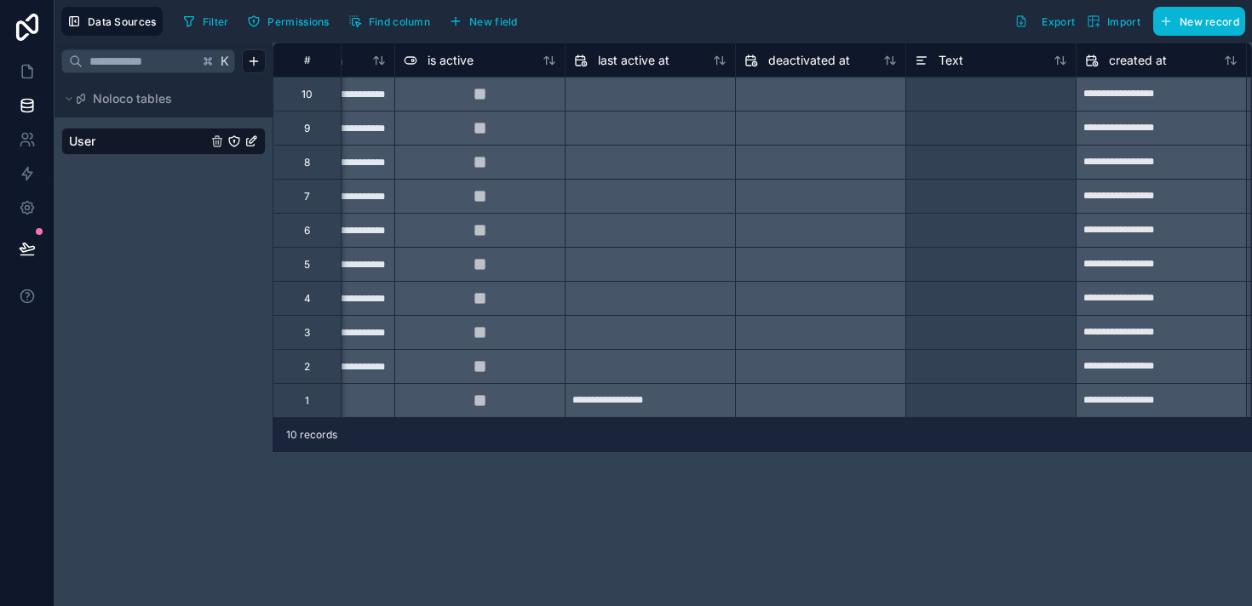
scroll to position [0, 1474]
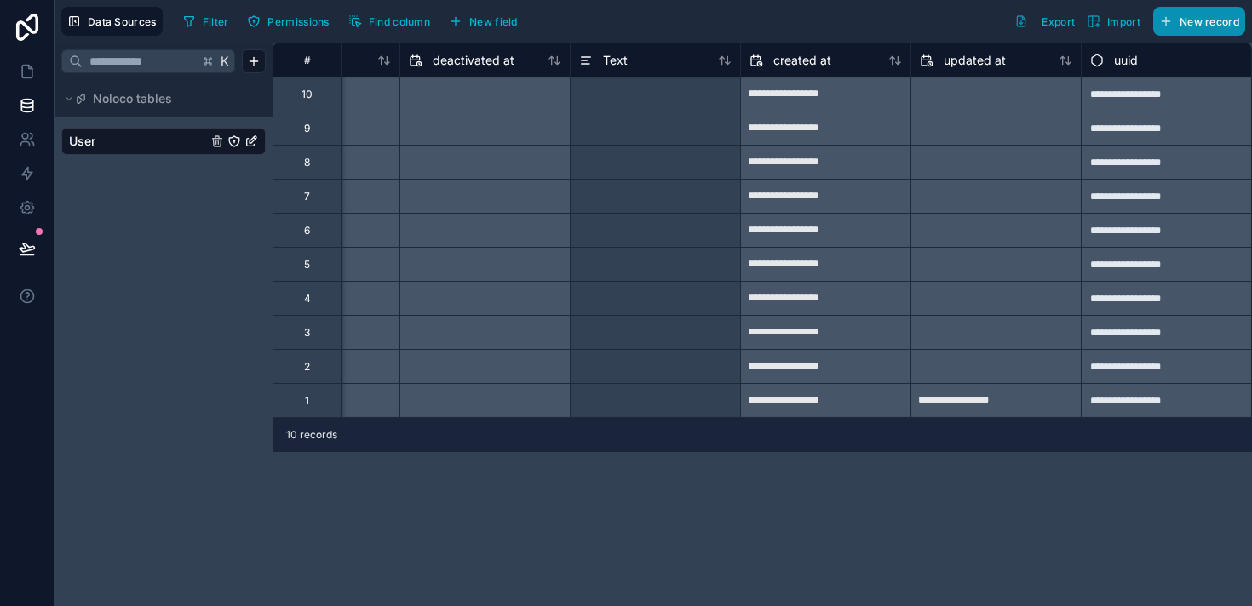
click at [1195, 24] on span "New record" at bounding box center [1209, 21] width 60 height 13
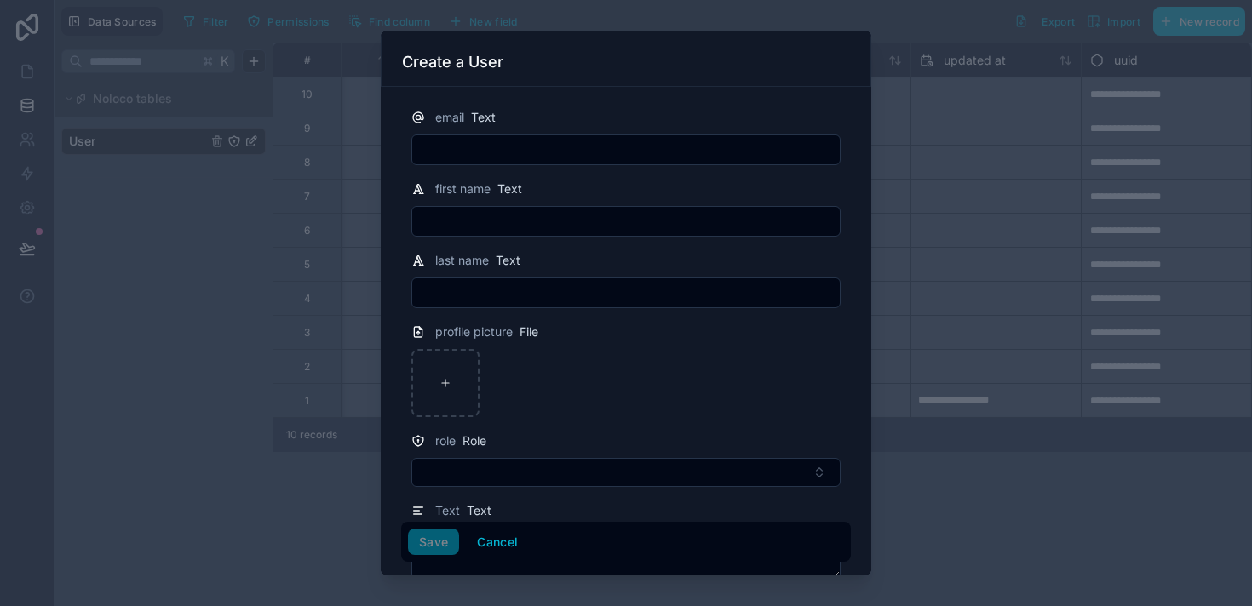
click at [281, 158] on div at bounding box center [626, 303] width 1252 height 606
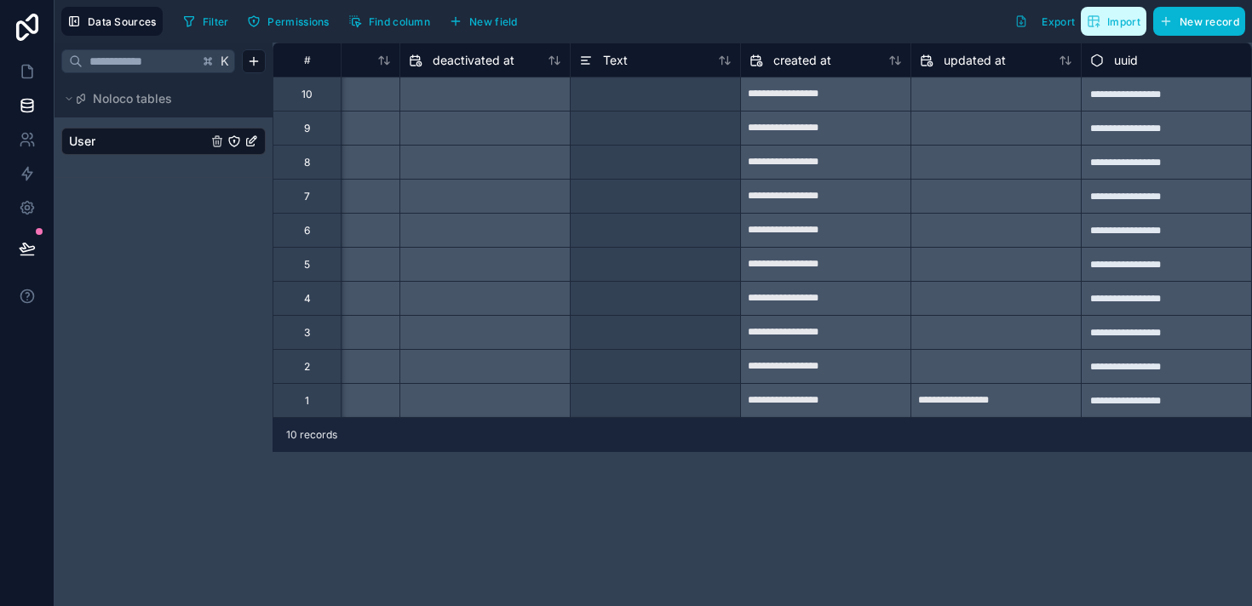
click at [1110, 20] on span "Import" at bounding box center [1123, 21] width 33 height 13
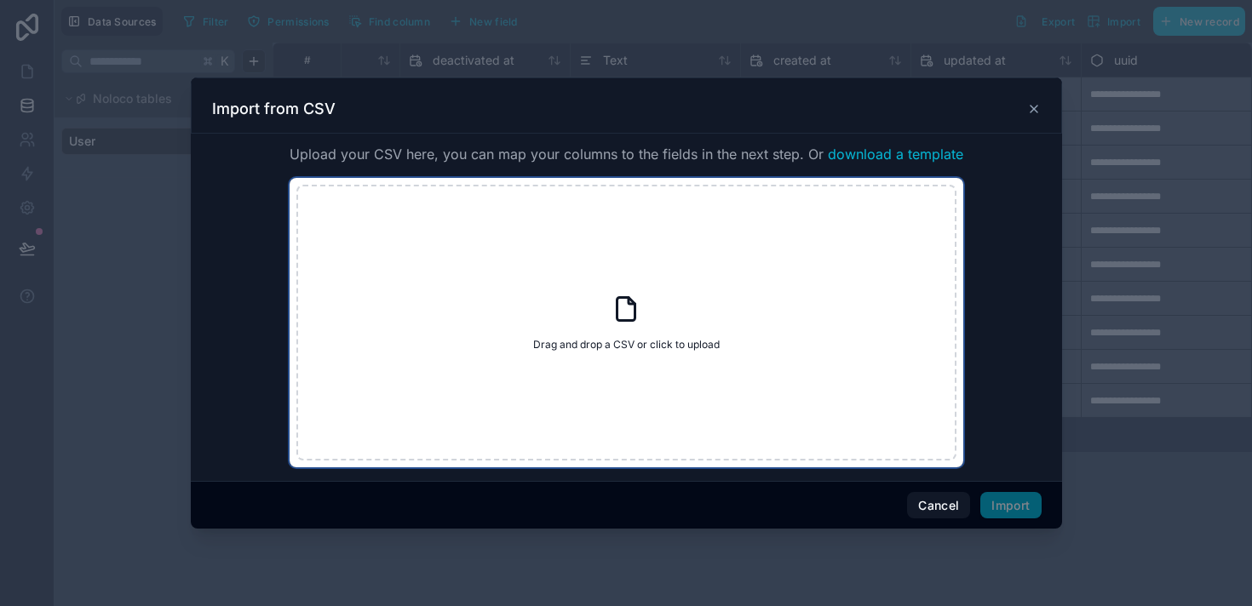
click at [640, 340] on span "Drag and drop a CSV or click to upload" at bounding box center [626, 345] width 186 height 14
type input "**********"
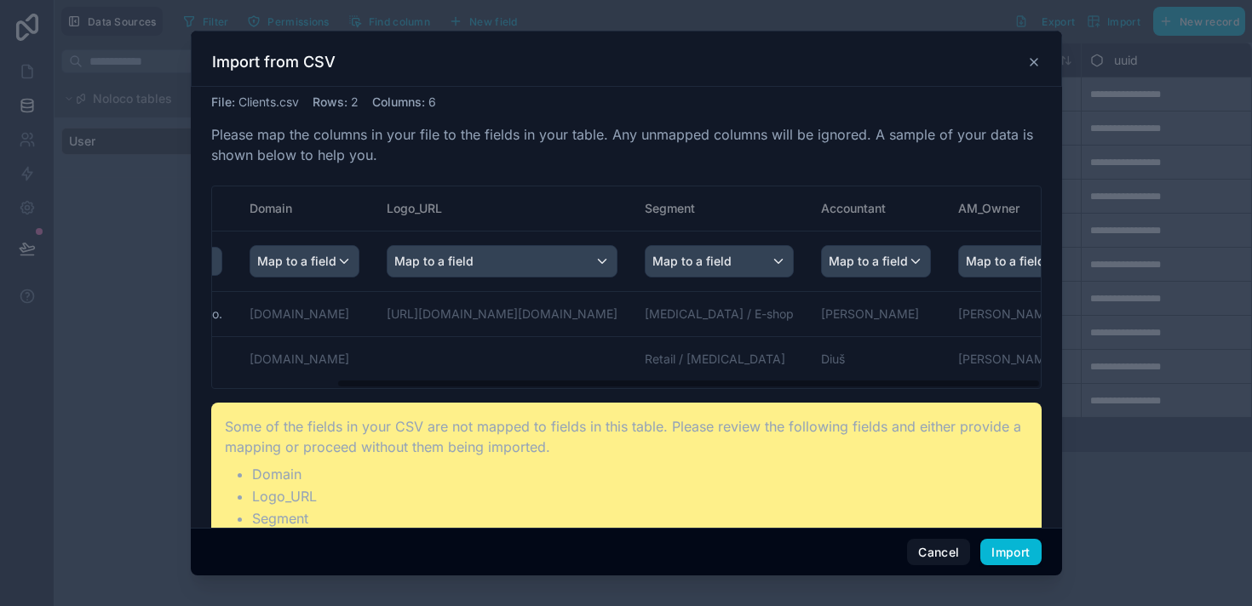
click at [1037, 59] on icon at bounding box center [1034, 62] width 14 height 14
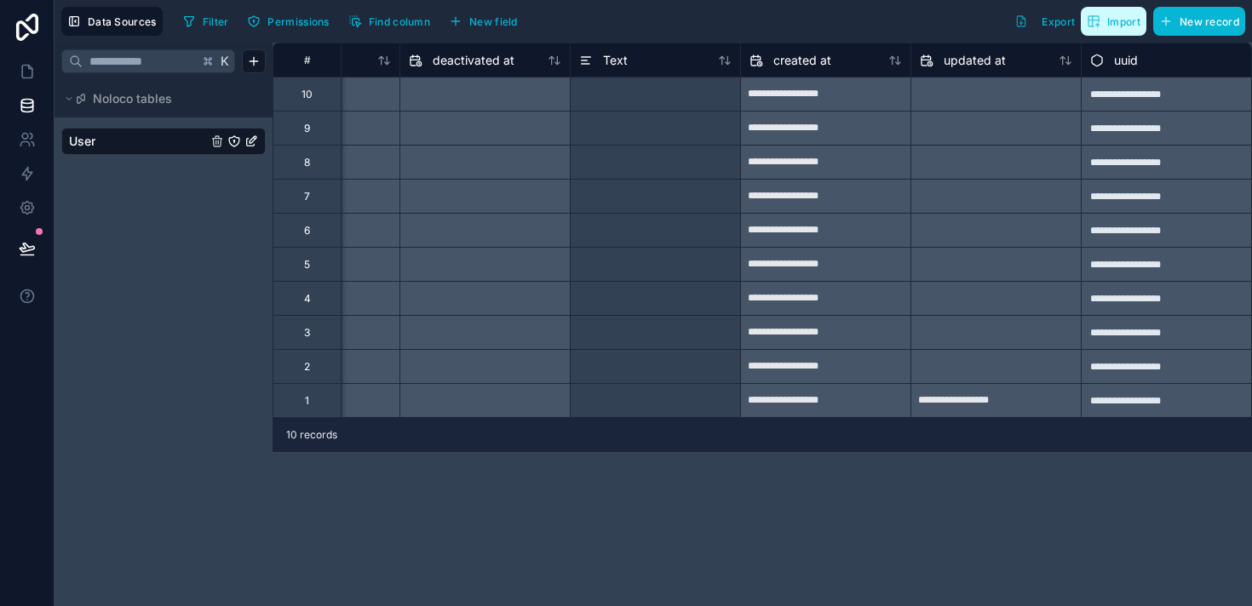
click at [1120, 29] on button "Import" at bounding box center [1114, 21] width 66 height 29
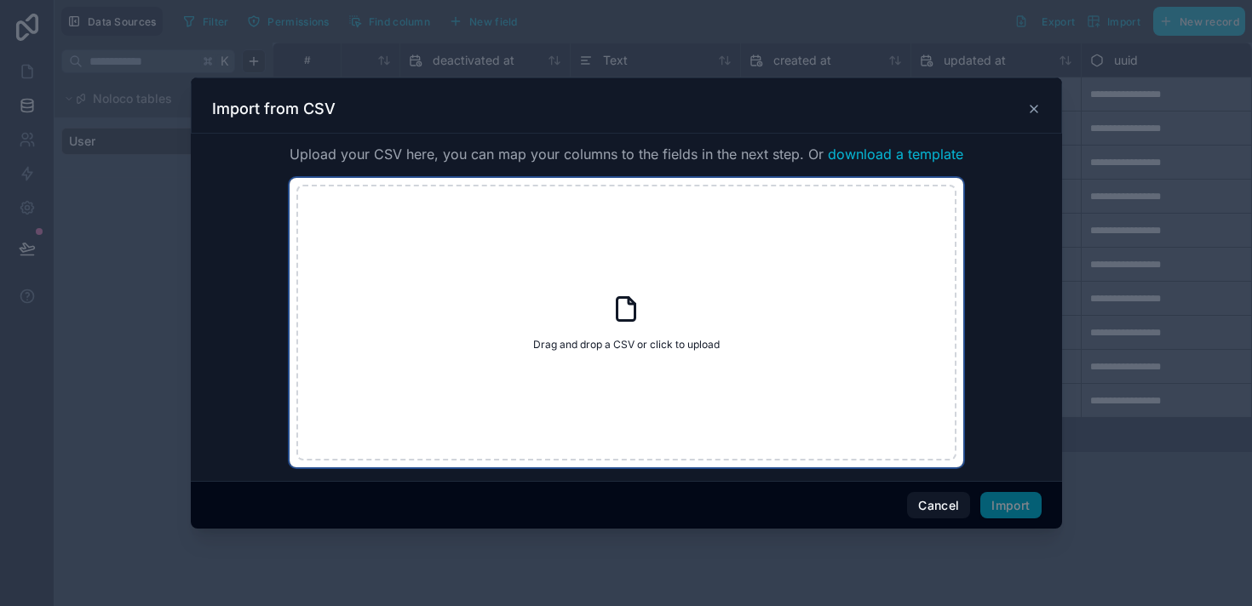
click at [563, 339] on span "Drag and drop a CSV or click to upload" at bounding box center [626, 345] width 186 height 14
type input "**********"
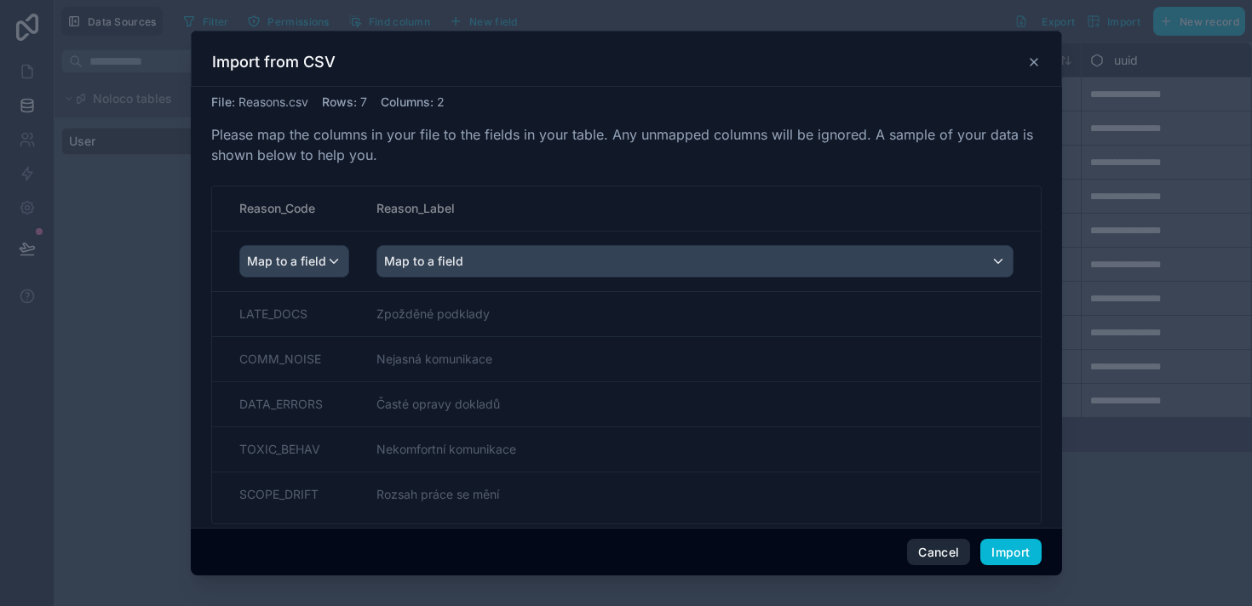
click at [933, 553] on button "Cancel" at bounding box center [938, 552] width 63 height 27
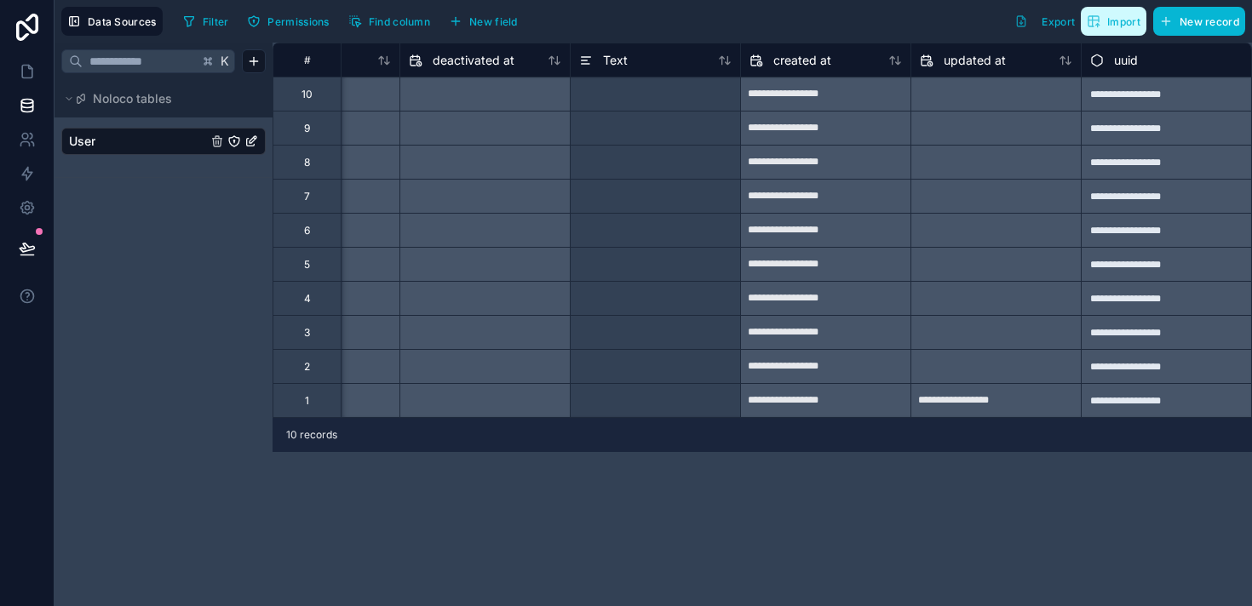
click at [1122, 19] on span "Import" at bounding box center [1123, 21] width 33 height 13
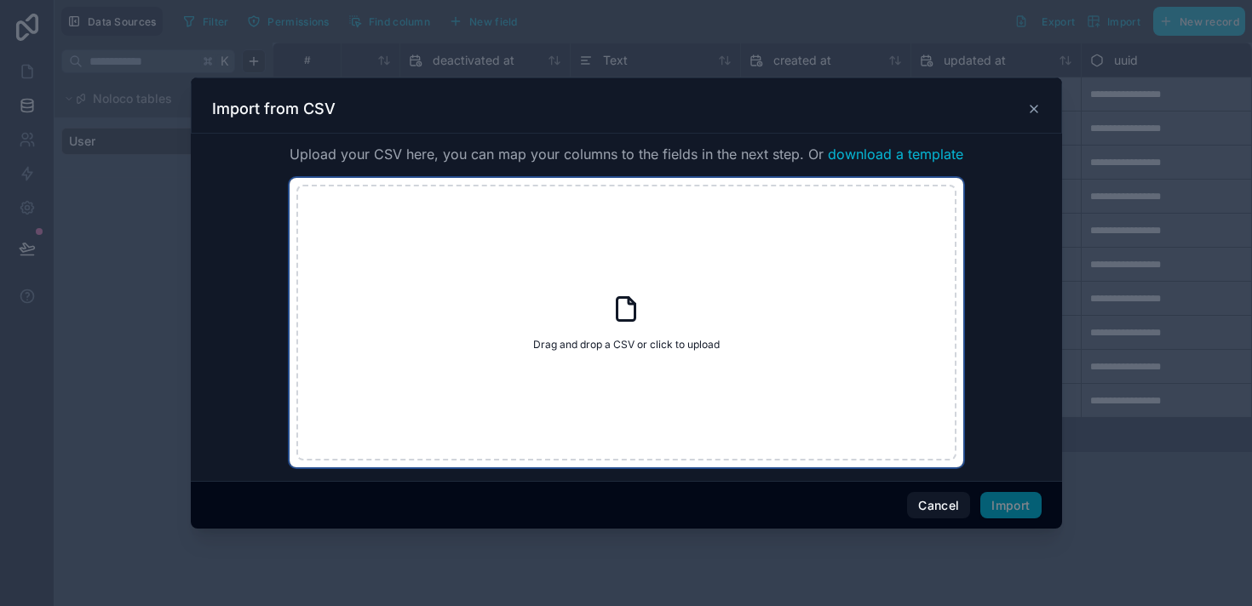
click at [756, 321] on div "Drag and drop a CSV or click to upload Drag and drop a CSV or click to upload" at bounding box center [626, 323] width 660 height 276
type input "**********"
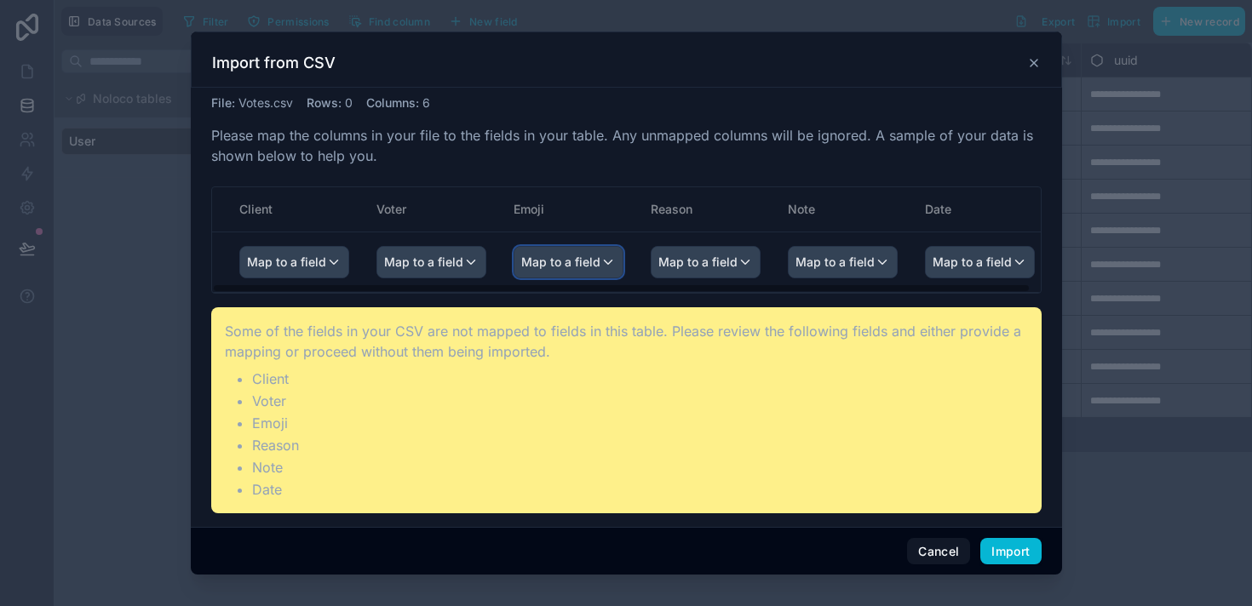
click at [541, 273] on span "Map to a field" at bounding box center [560, 262] width 79 height 31
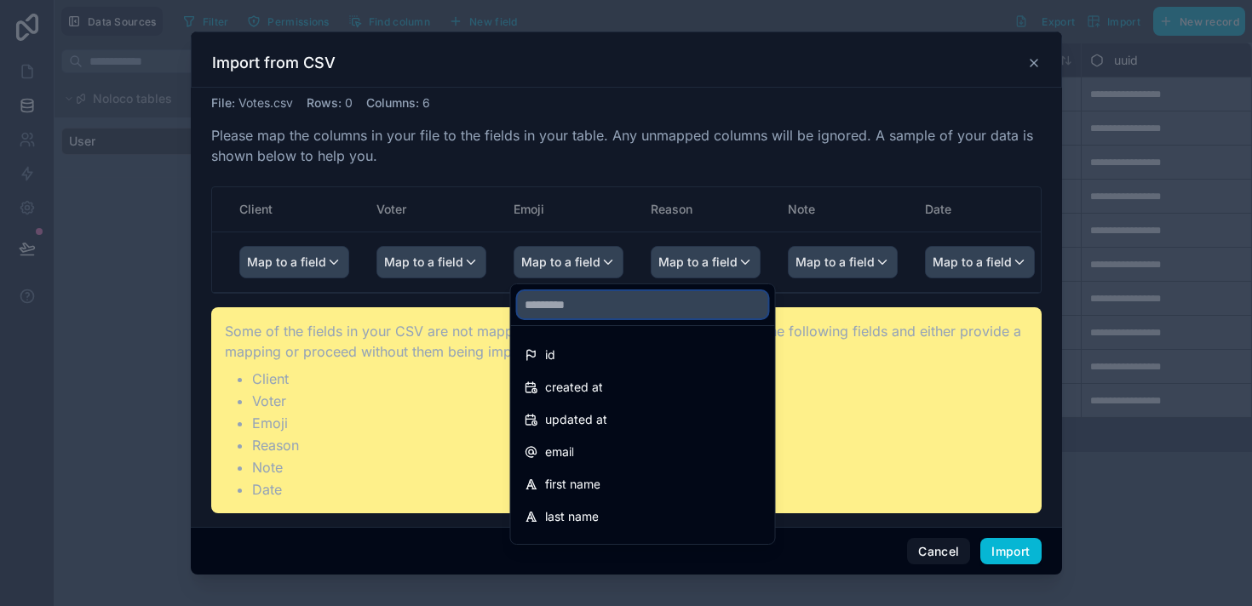
click at [551, 301] on input "text" at bounding box center [643, 304] width 250 height 27
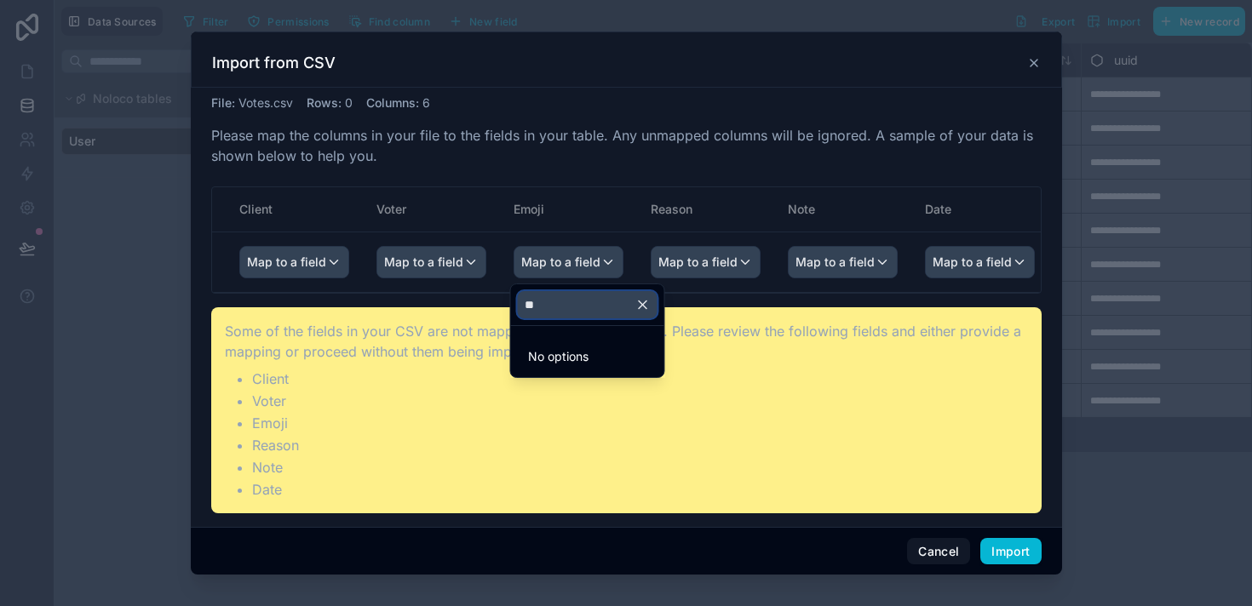
type input "*"
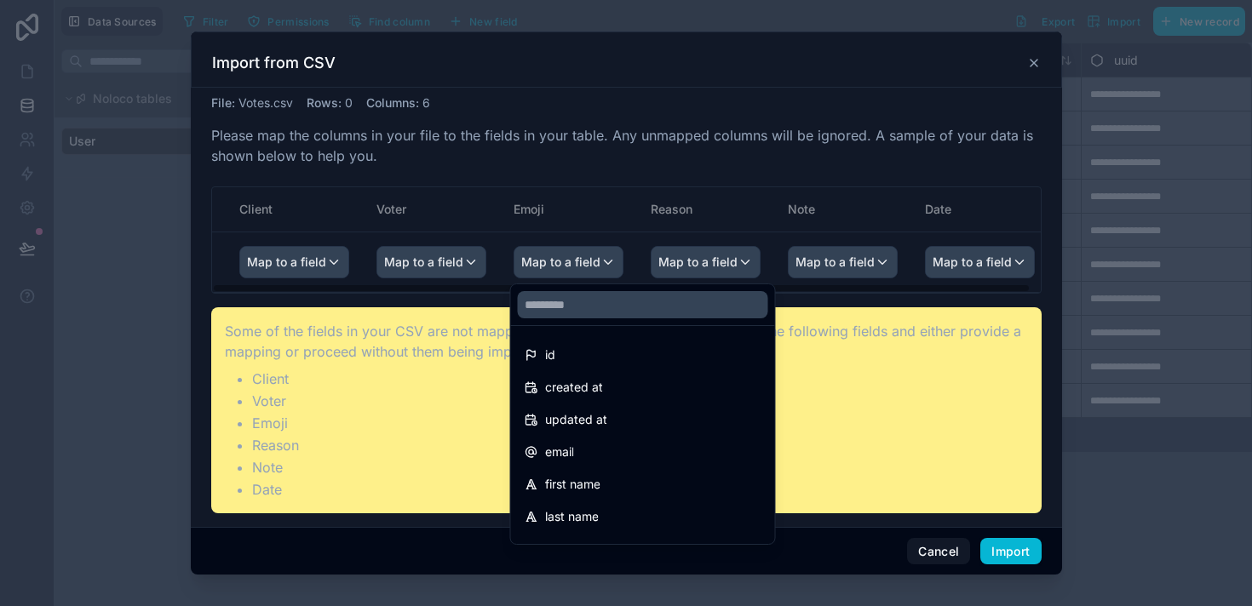
click at [436, 350] on div "scrollable content" at bounding box center [626, 304] width 871 height 544
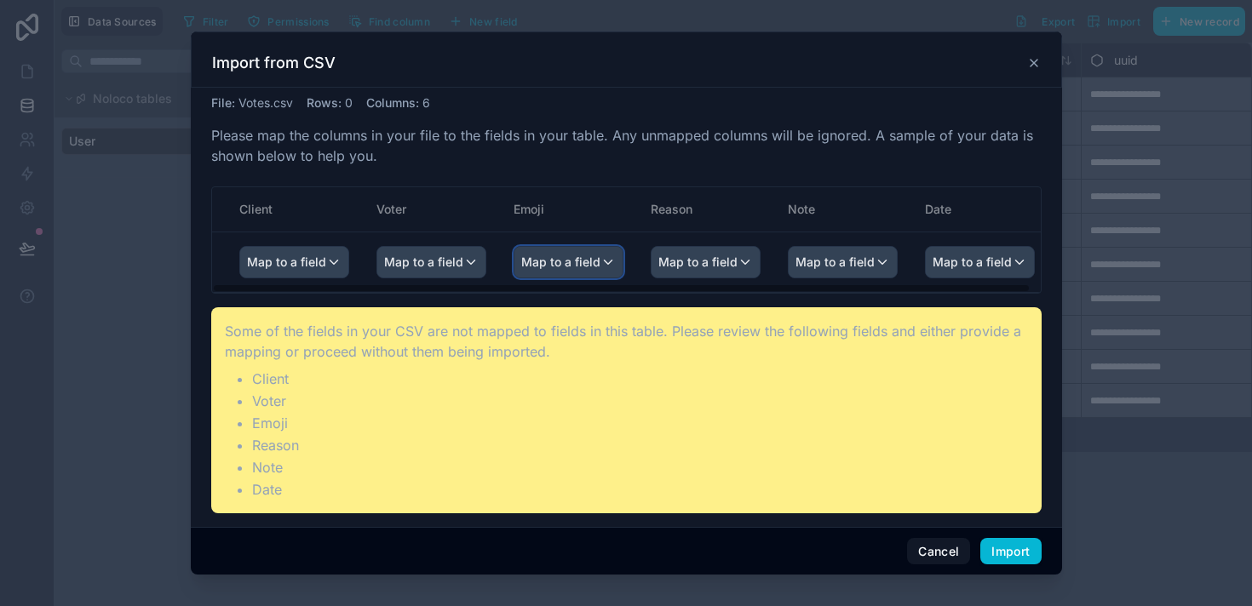
click at [598, 255] on div "Map to a field" at bounding box center [568, 262] width 108 height 31
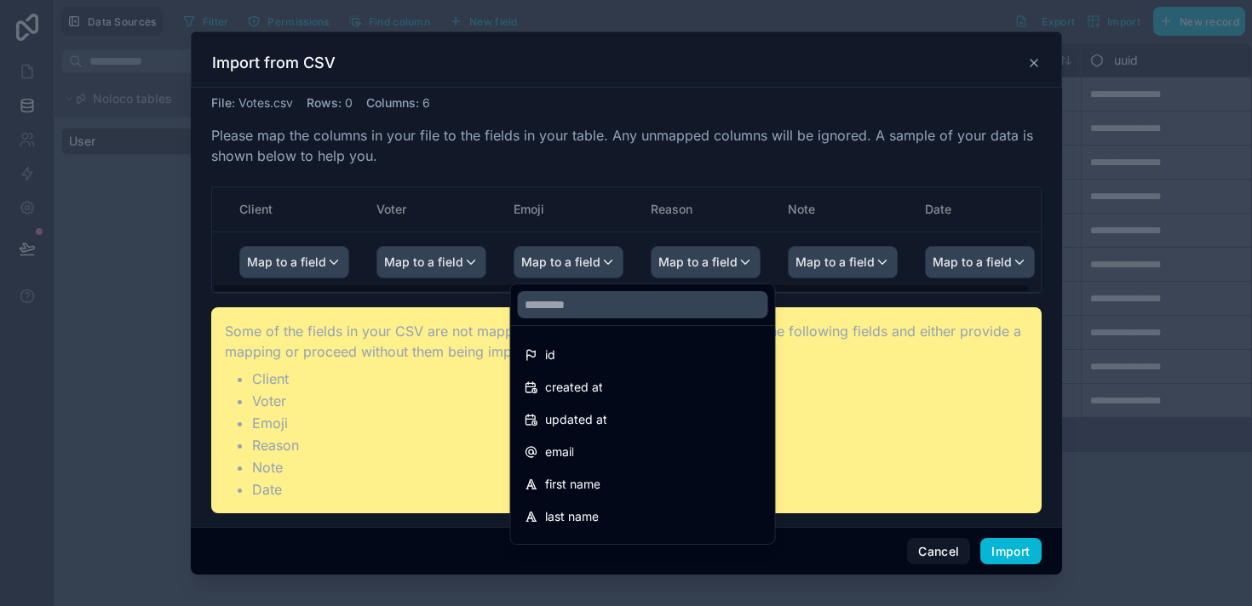
click at [450, 263] on div "scrollable content" at bounding box center [626, 304] width 871 height 544
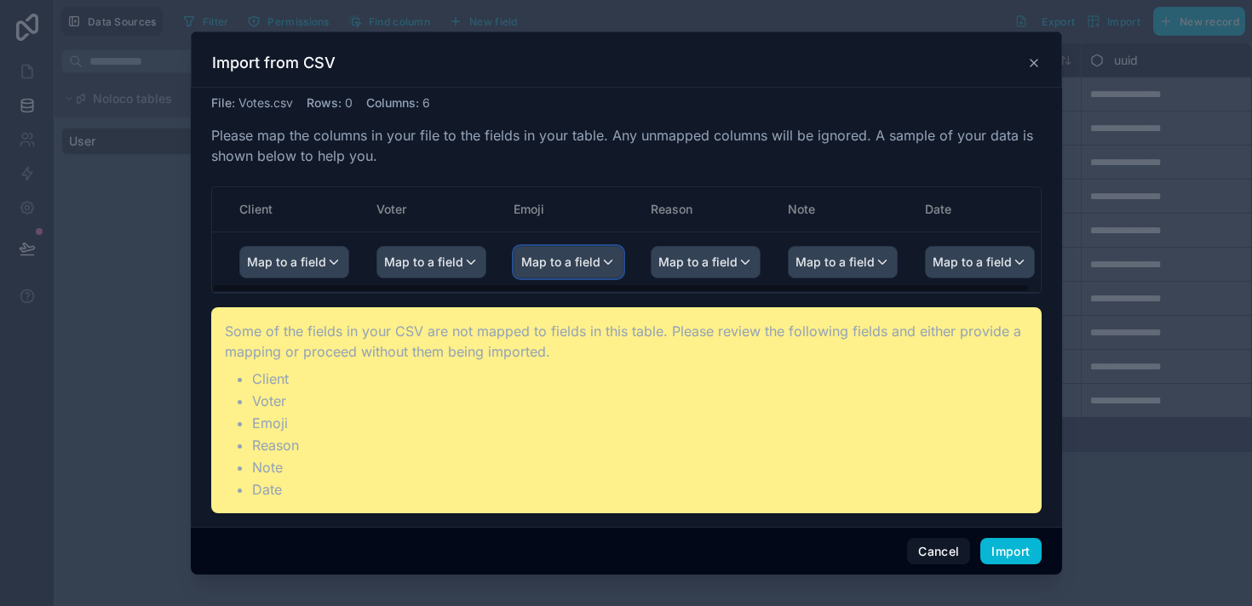
click at [542, 255] on span "Map to a field" at bounding box center [560, 262] width 79 height 31
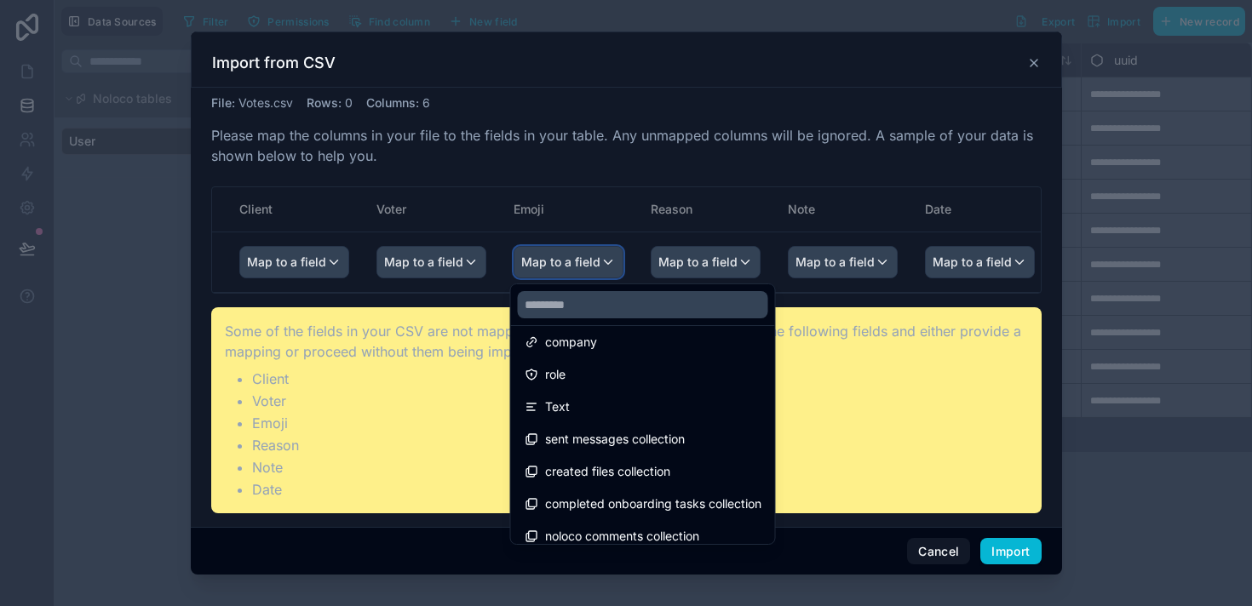
scroll to position [218, 0]
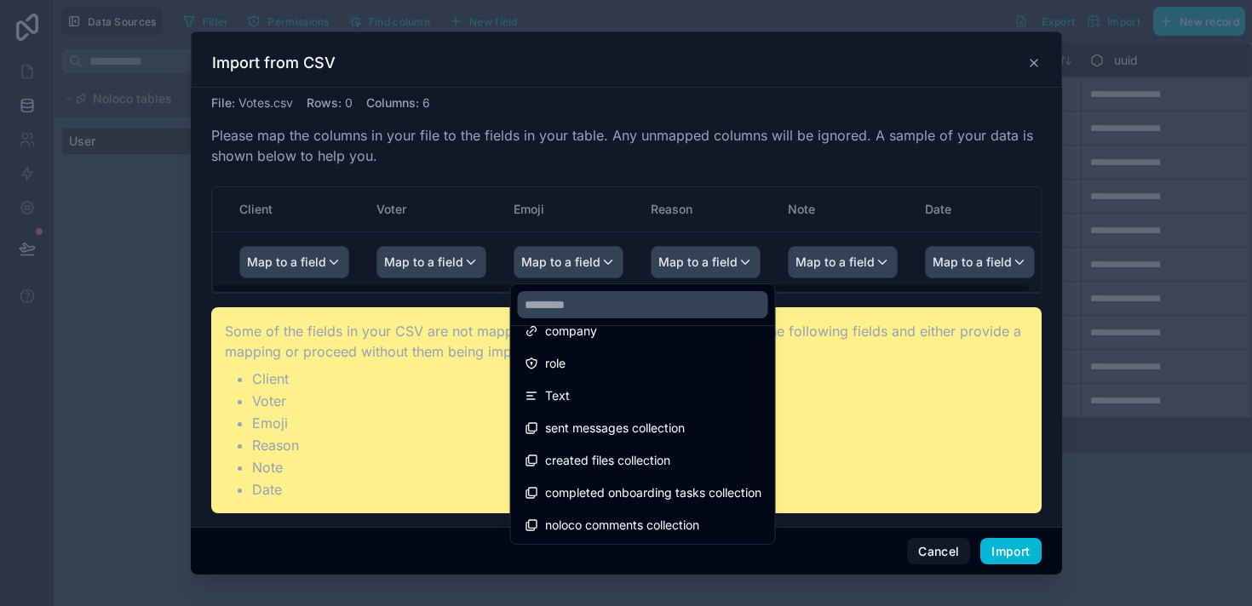
click at [907, 547] on div "scrollable content" at bounding box center [626, 304] width 871 height 544
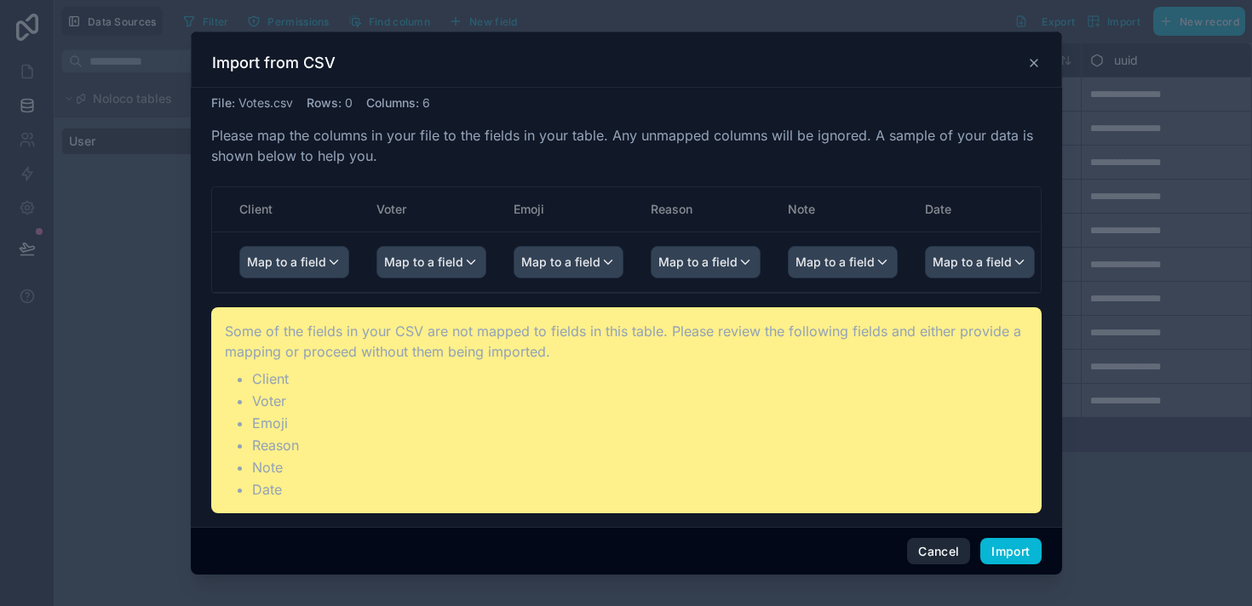
click at [939, 557] on button "Cancel" at bounding box center [938, 551] width 63 height 27
